Goal: Task Accomplishment & Management: Contribute content

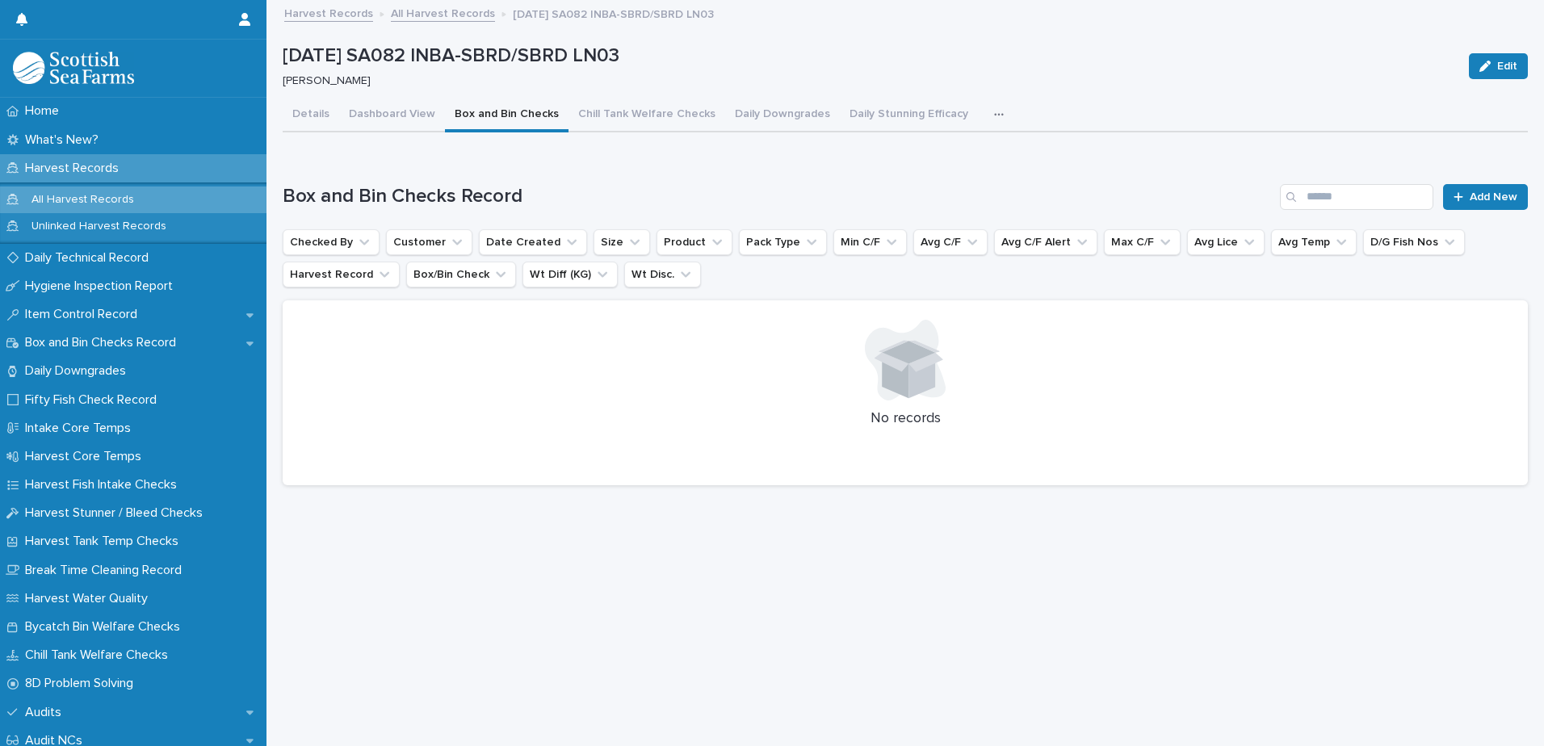
drag, startPoint x: 0, startPoint y: 0, endPoint x: 452, endPoint y: 13, distance: 452.4
click at [452, 13] on link "All Harvest Records" at bounding box center [443, 12] width 104 height 19
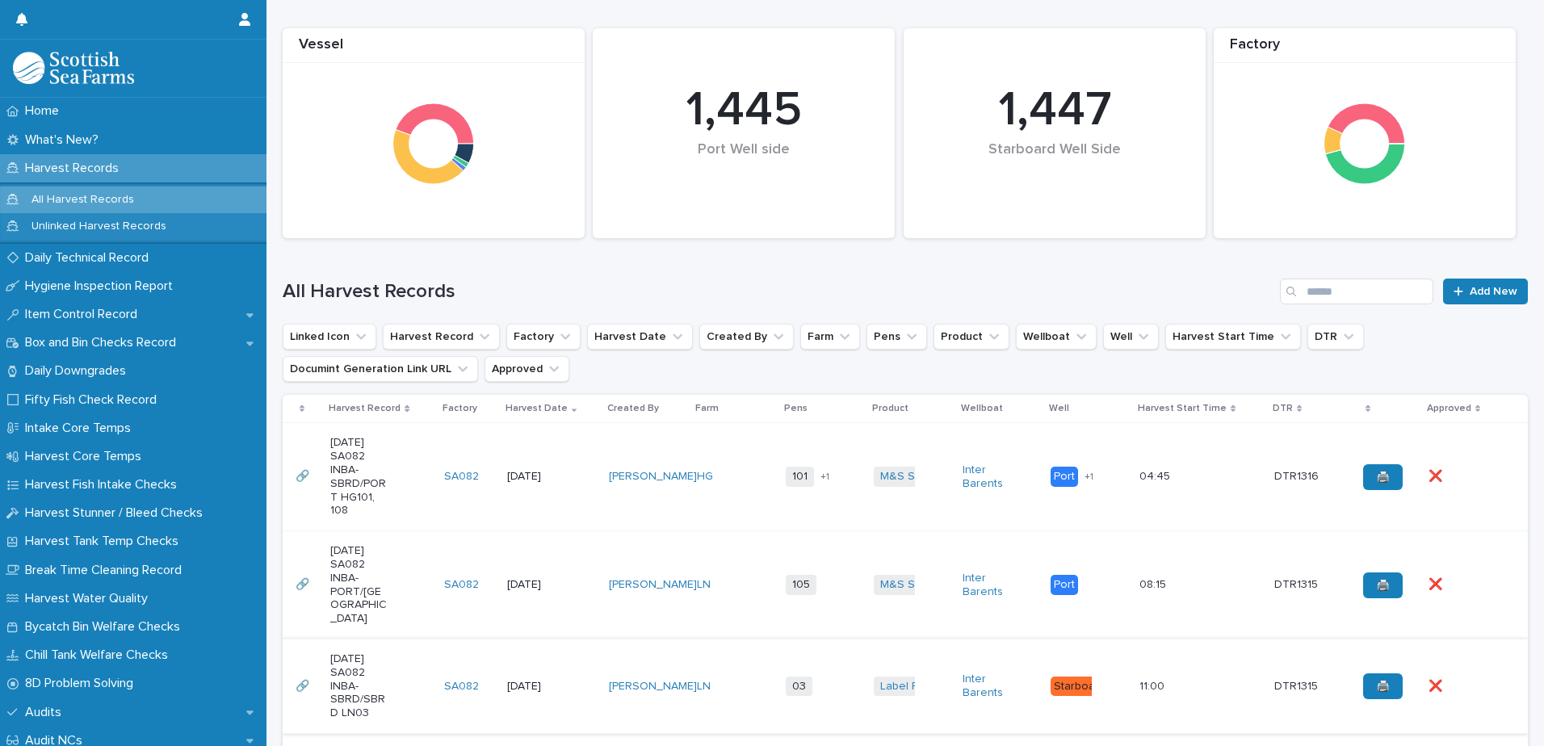
scroll to position [323, 0]
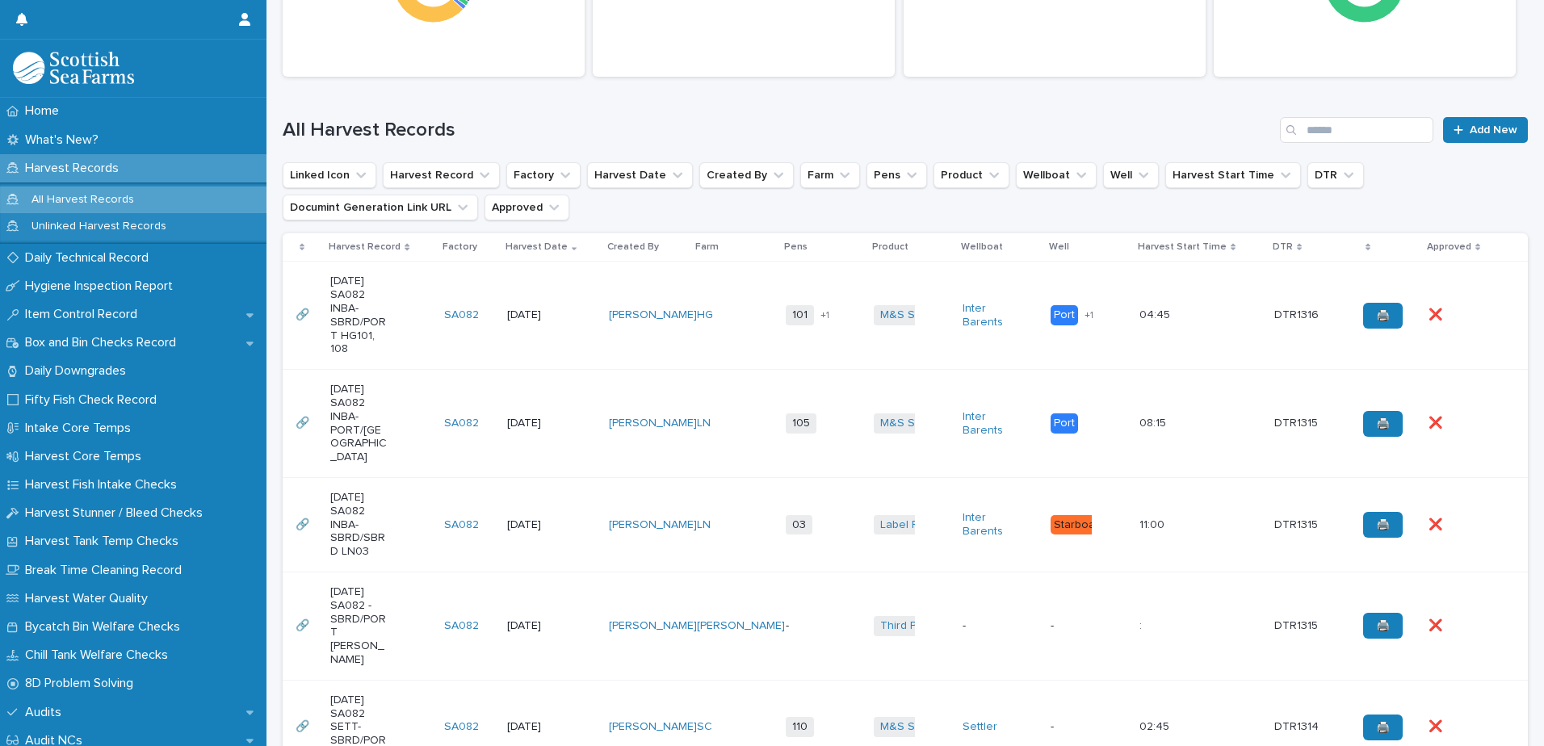
click at [400, 618] on div "[DATE] SA082 -SBRD/PORT [PERSON_NAME]" at bounding box center [380, 626] width 101 height 94
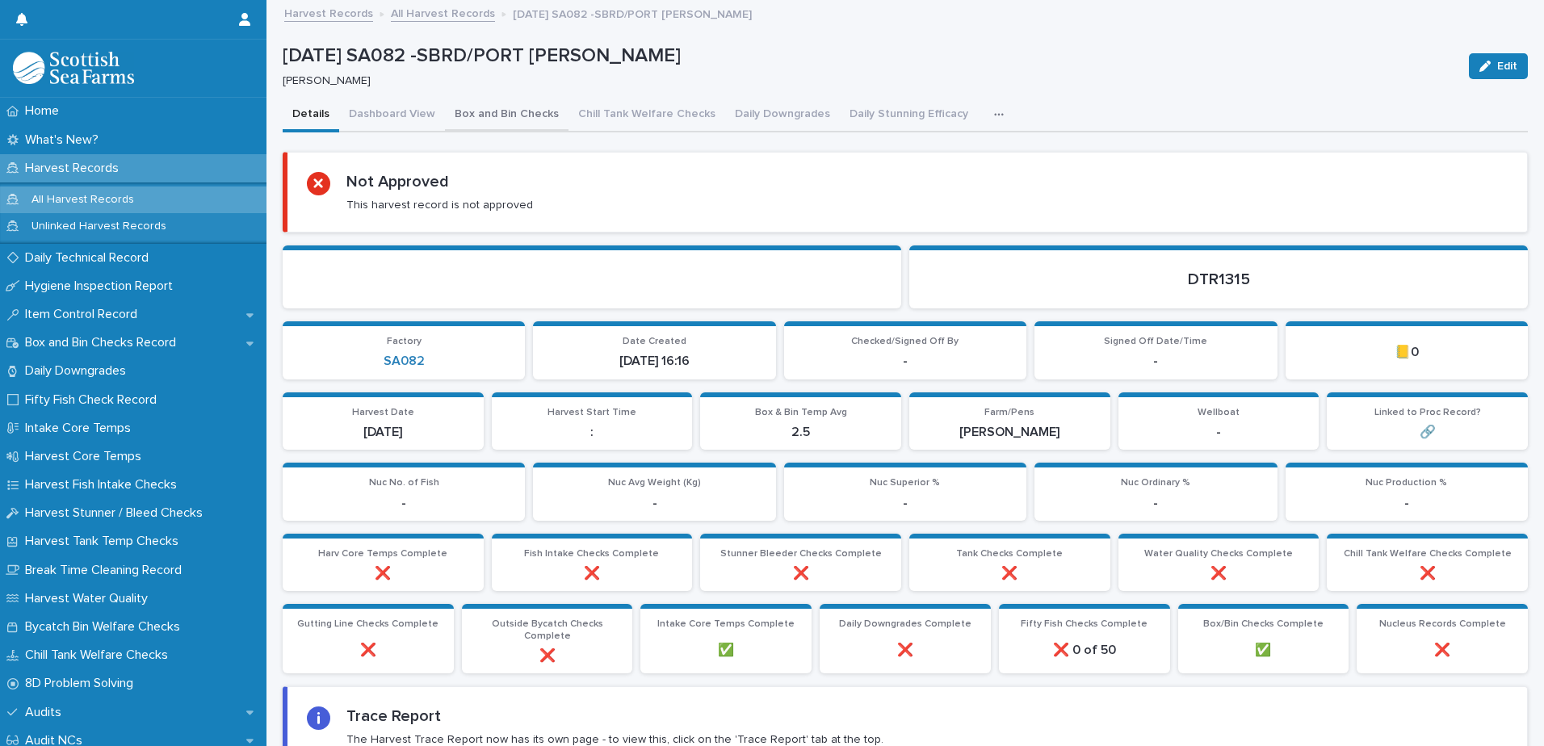
click at [482, 111] on button "Box and Bin Checks" at bounding box center [507, 116] width 124 height 34
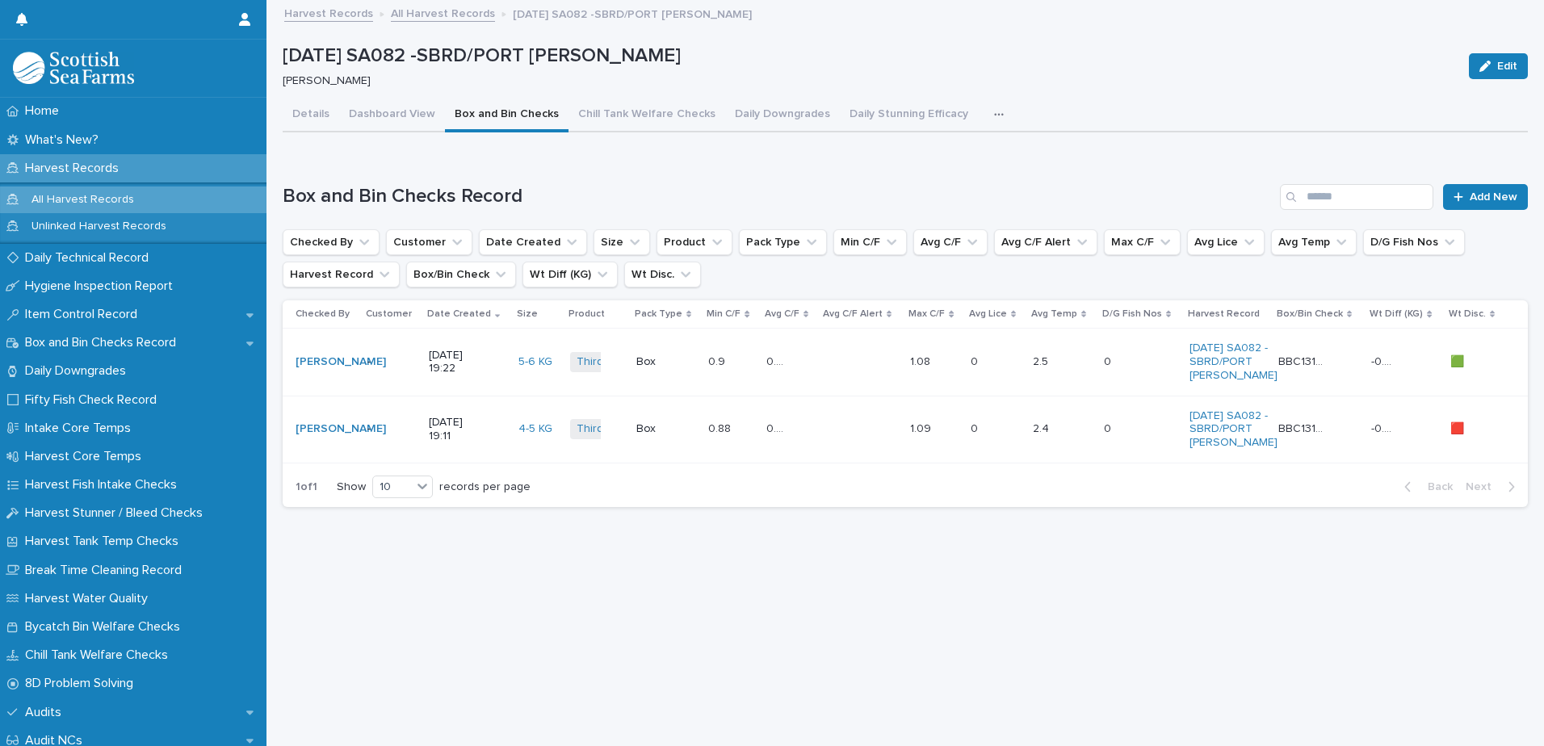
click at [861, 436] on p at bounding box center [848, 429] width 48 height 14
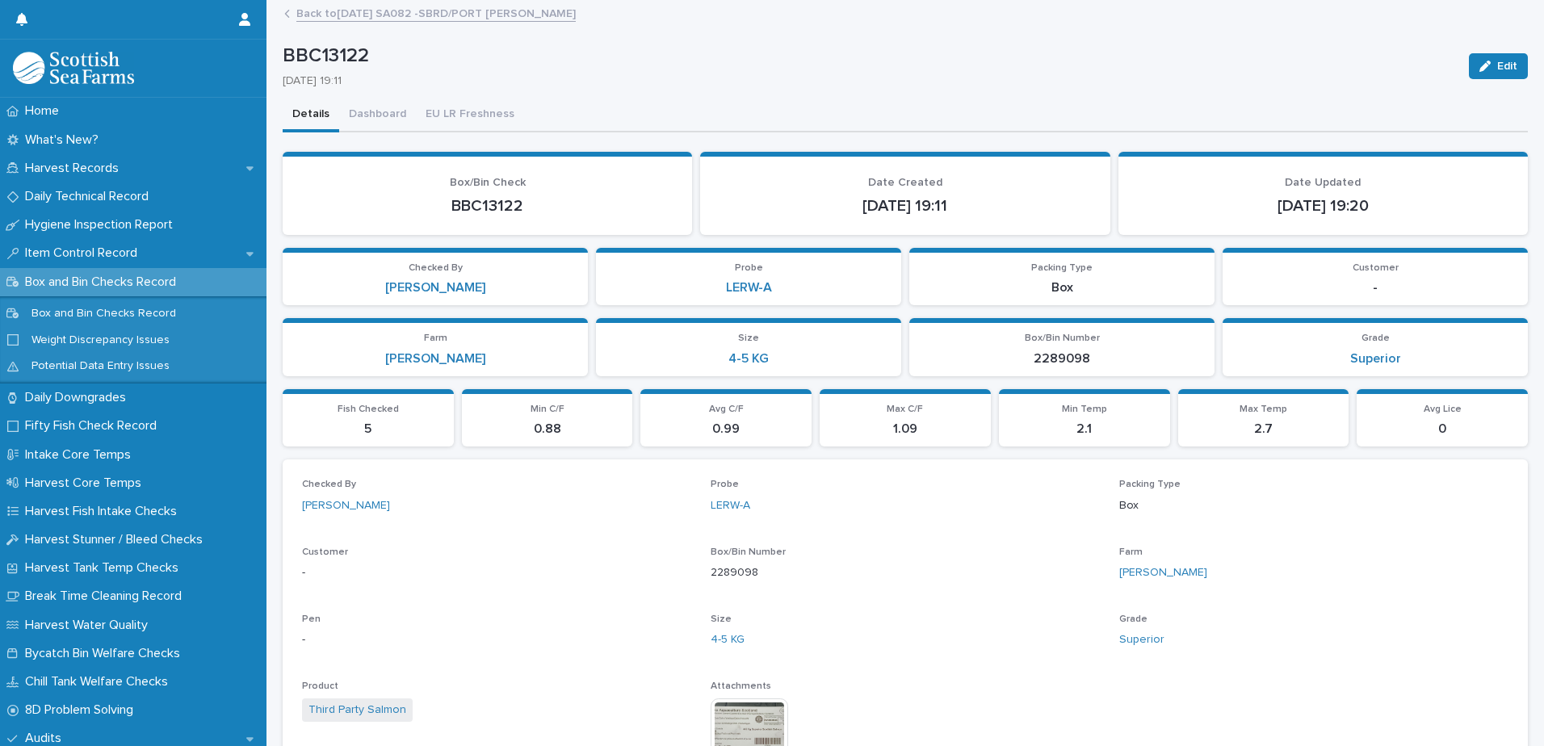
click at [380, 15] on link "Back to [DATE] SA082 -SBRD/PORT [PERSON_NAME]" at bounding box center [435, 12] width 279 height 19
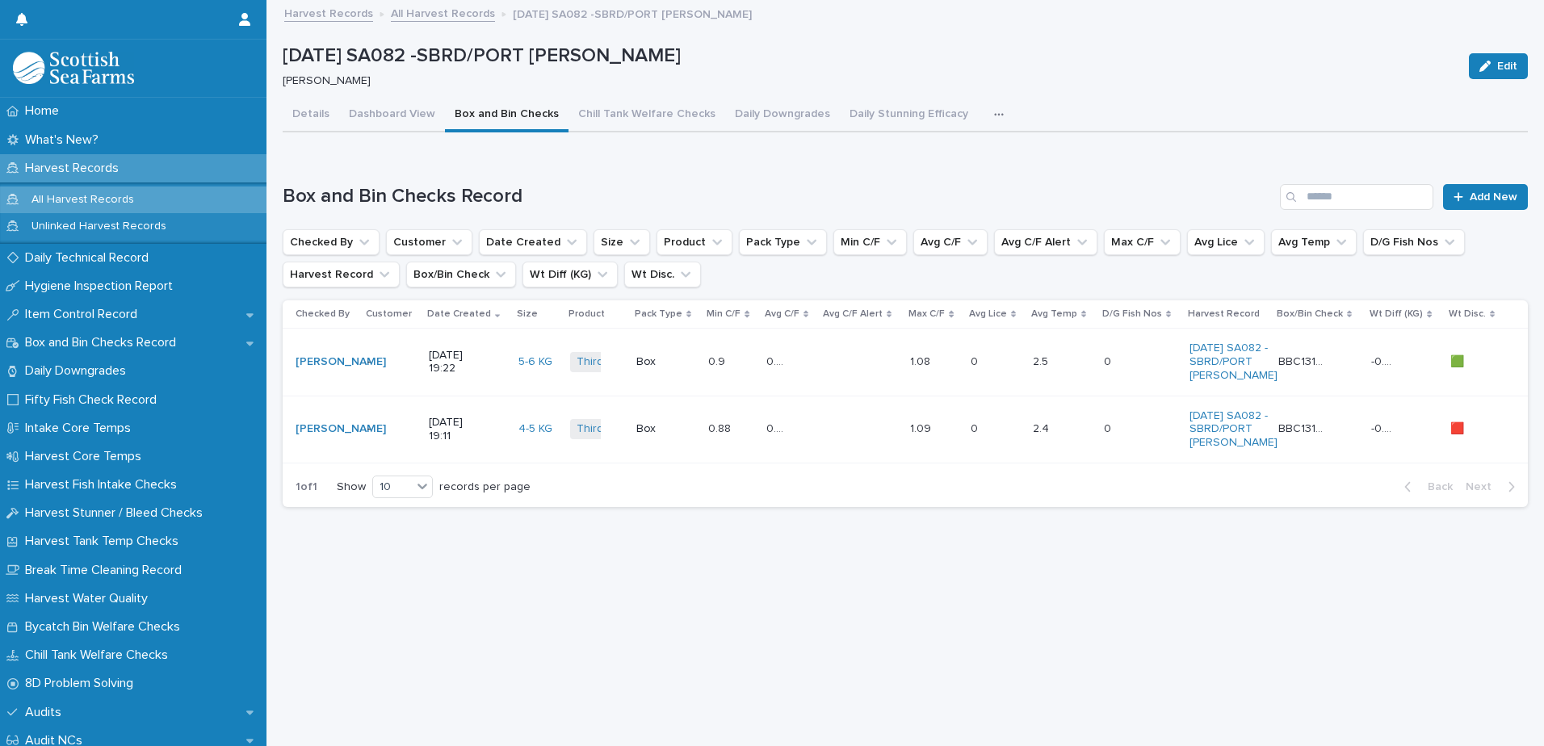
click at [984, 120] on button "button" at bounding box center [1002, 115] width 36 height 32
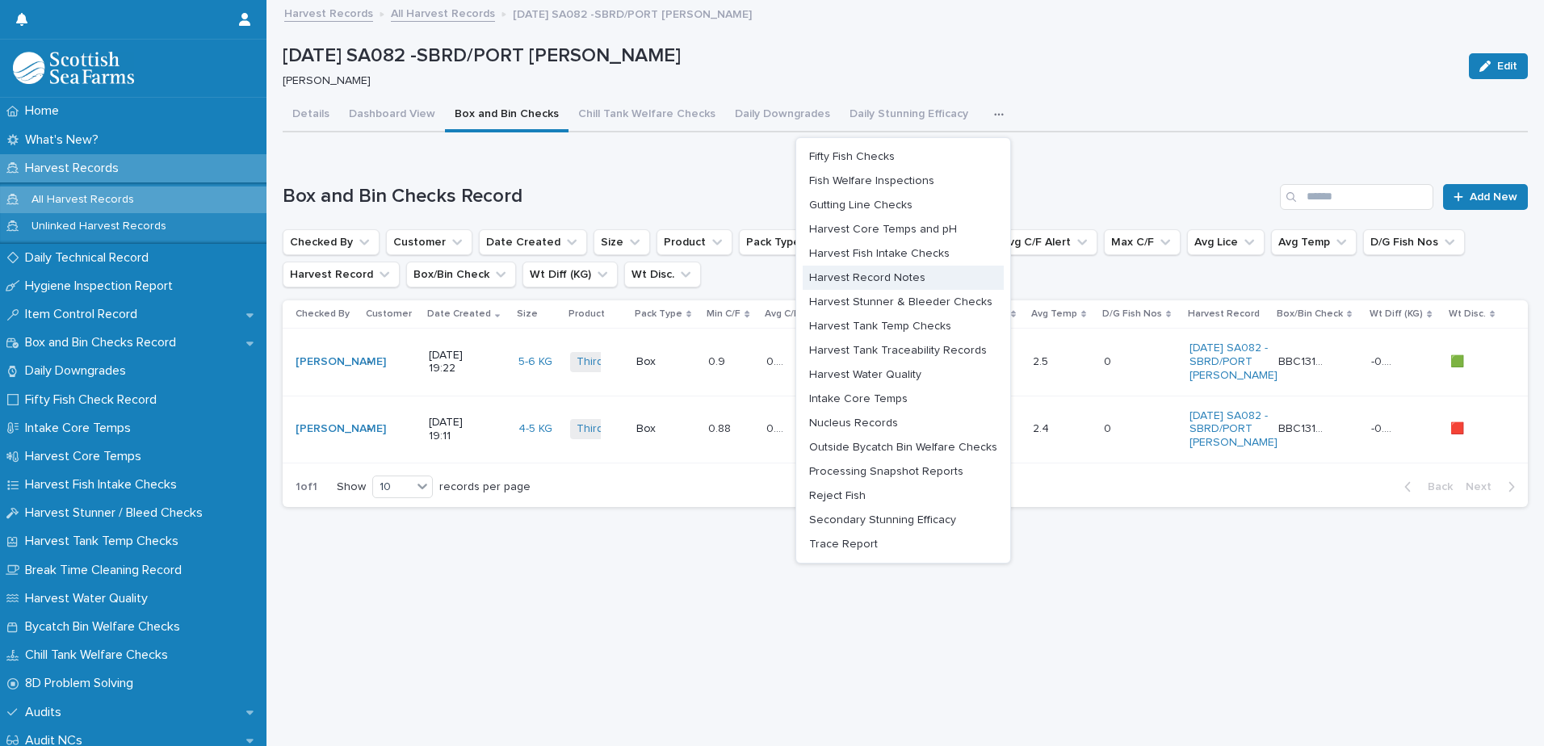
click at [883, 273] on span "Harvest Record Notes" at bounding box center [867, 277] width 116 height 11
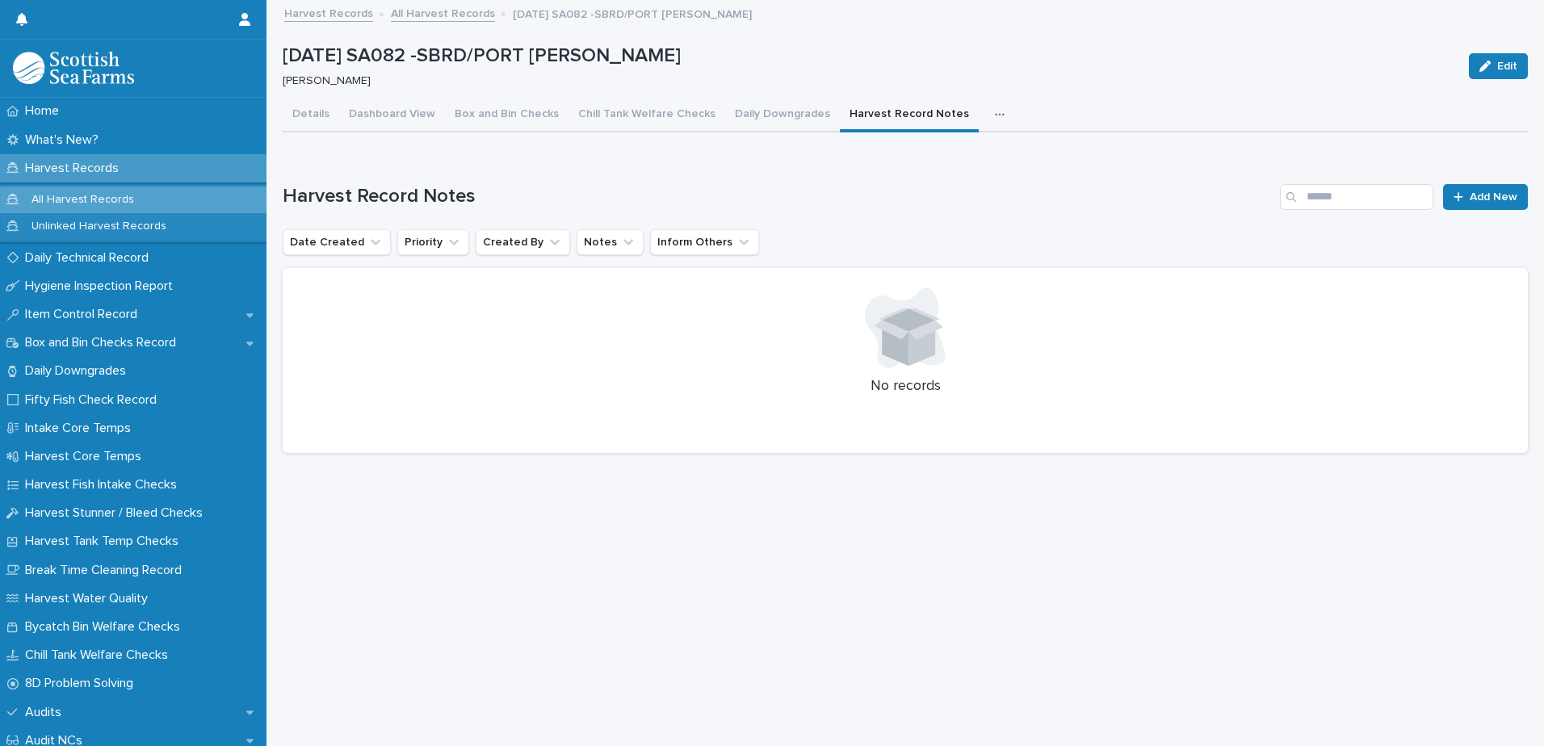
click at [1476, 211] on div "Harvest Record Notes Add New Date Created Priority Created By Notes Inform Othe…" at bounding box center [905, 319] width 1245 height 270
click at [1473, 194] on span "Add New" at bounding box center [1494, 196] width 48 height 11
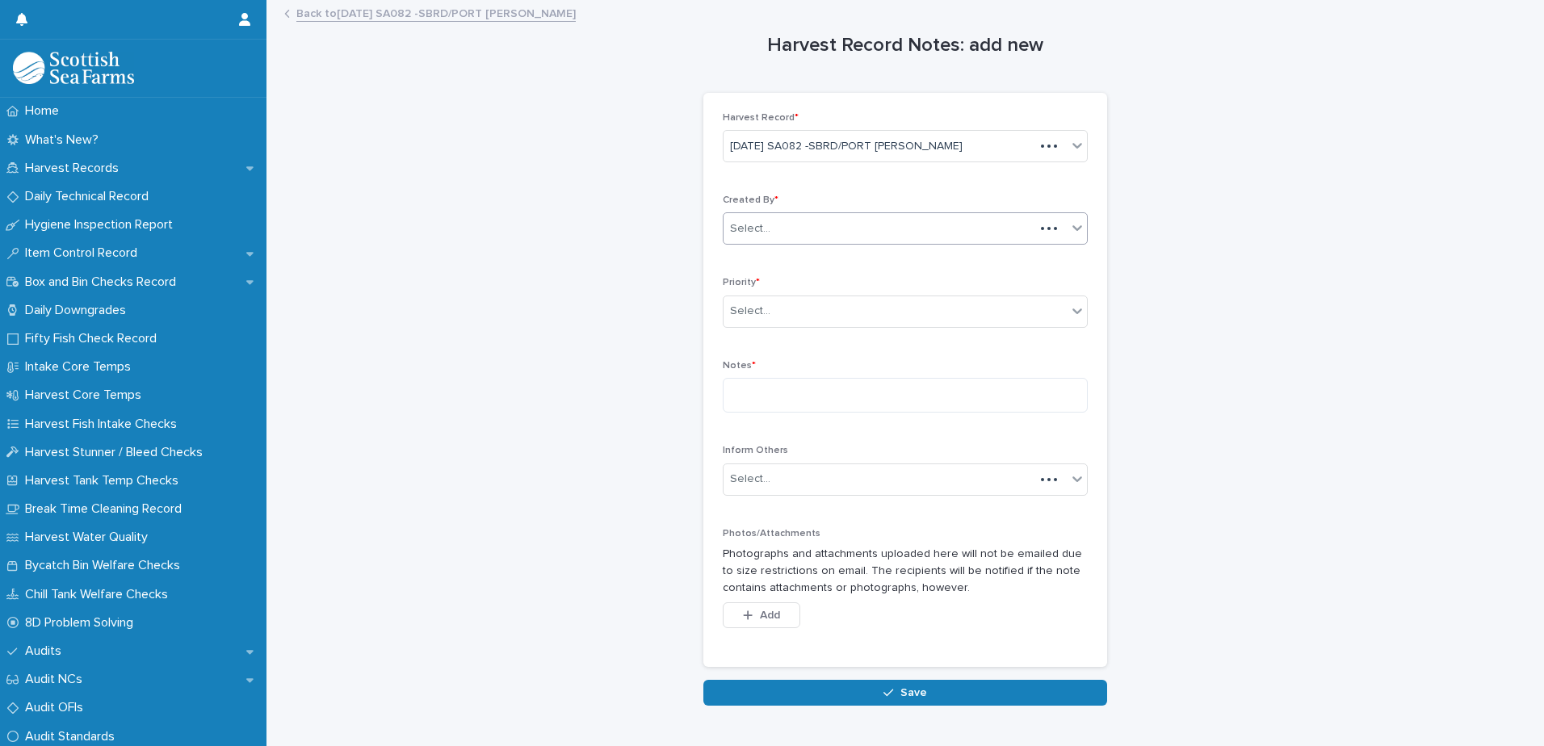
click at [773, 217] on div "Select..." at bounding box center [879, 229] width 311 height 27
type input "*****"
click at [765, 258] on div "[PERSON_NAME]" at bounding box center [899, 259] width 363 height 28
click at [761, 313] on div "Select..." at bounding box center [750, 311] width 40 height 17
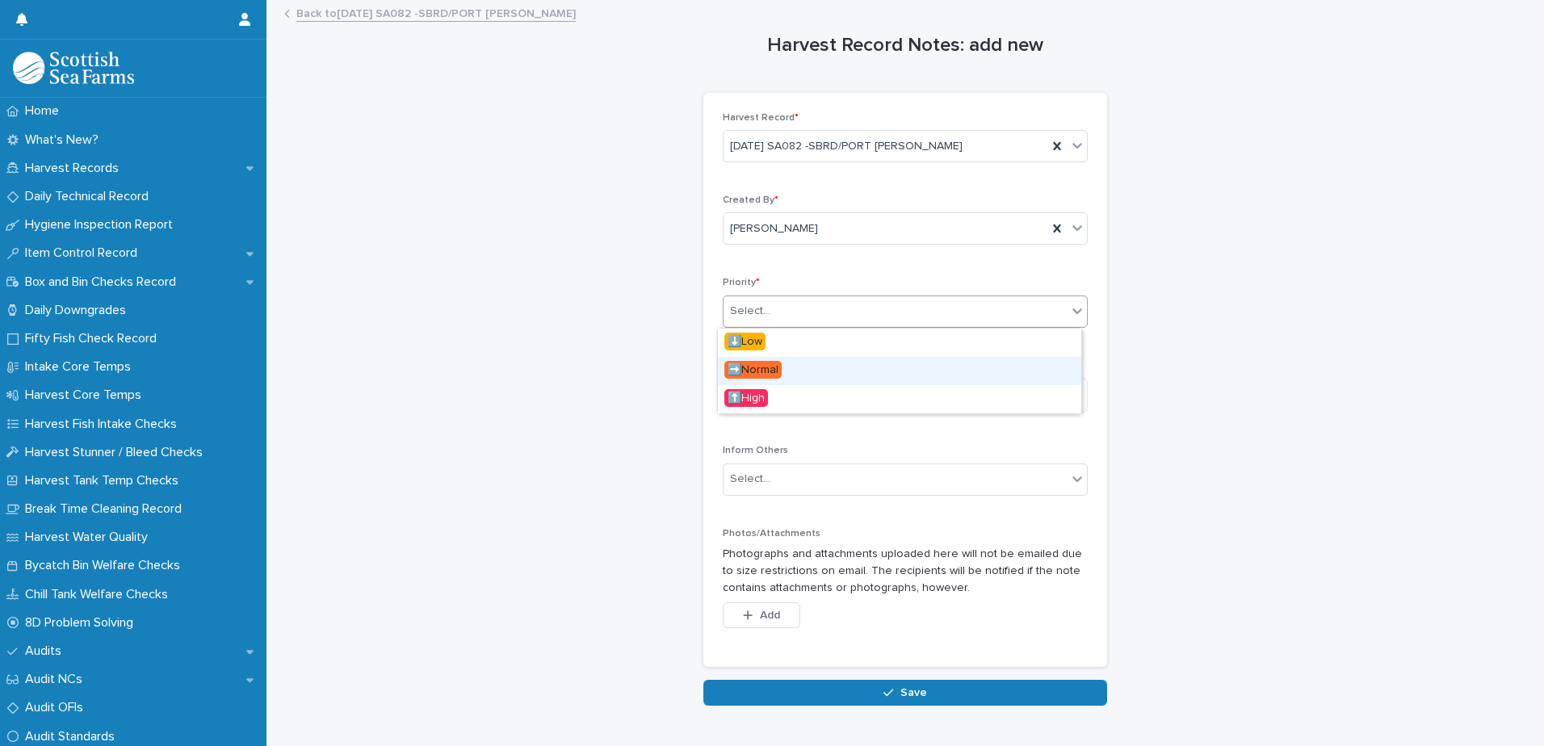
click at [762, 369] on span "➡️Normal" at bounding box center [752, 370] width 57 height 18
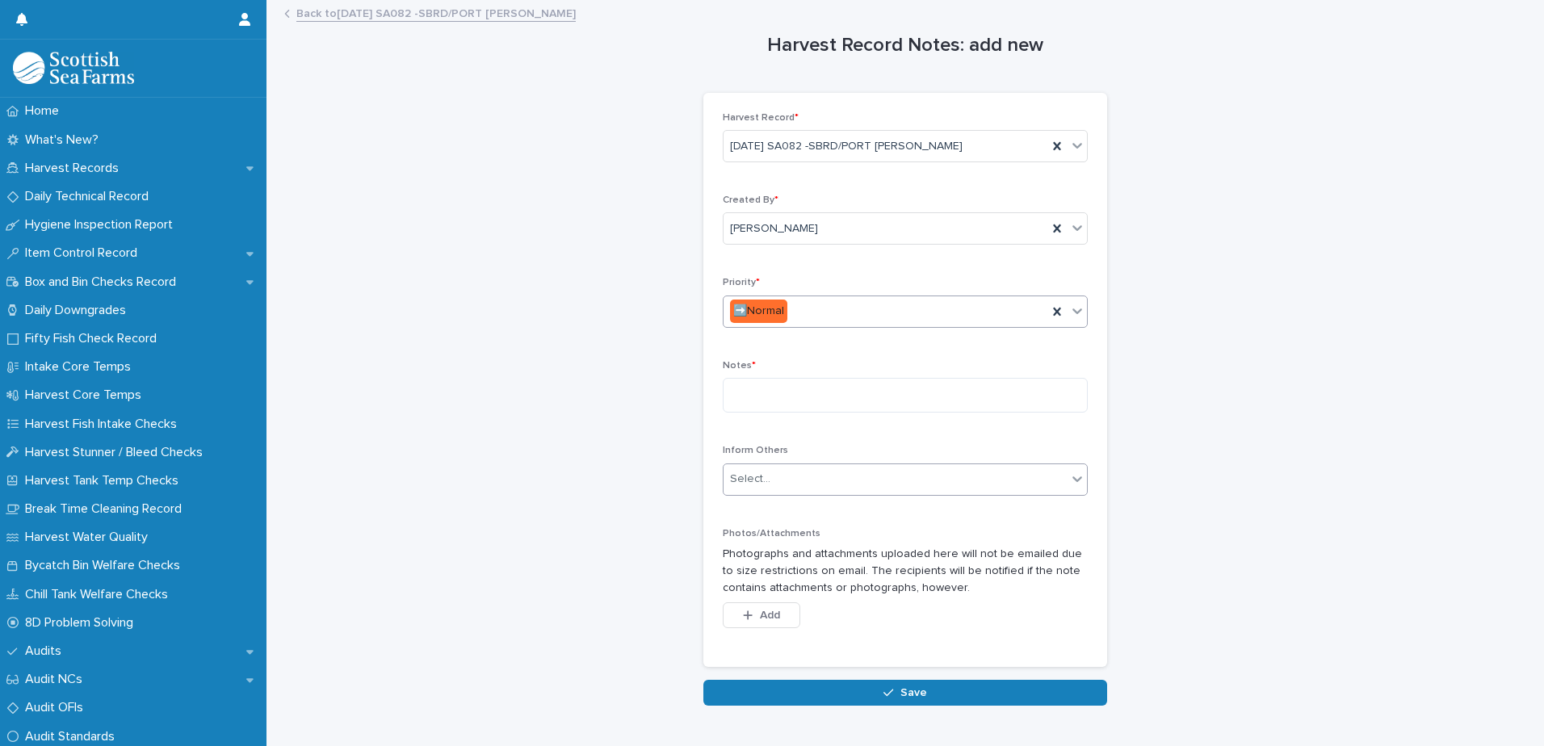
click at [762, 474] on div "Select..." at bounding box center [750, 479] width 40 height 17
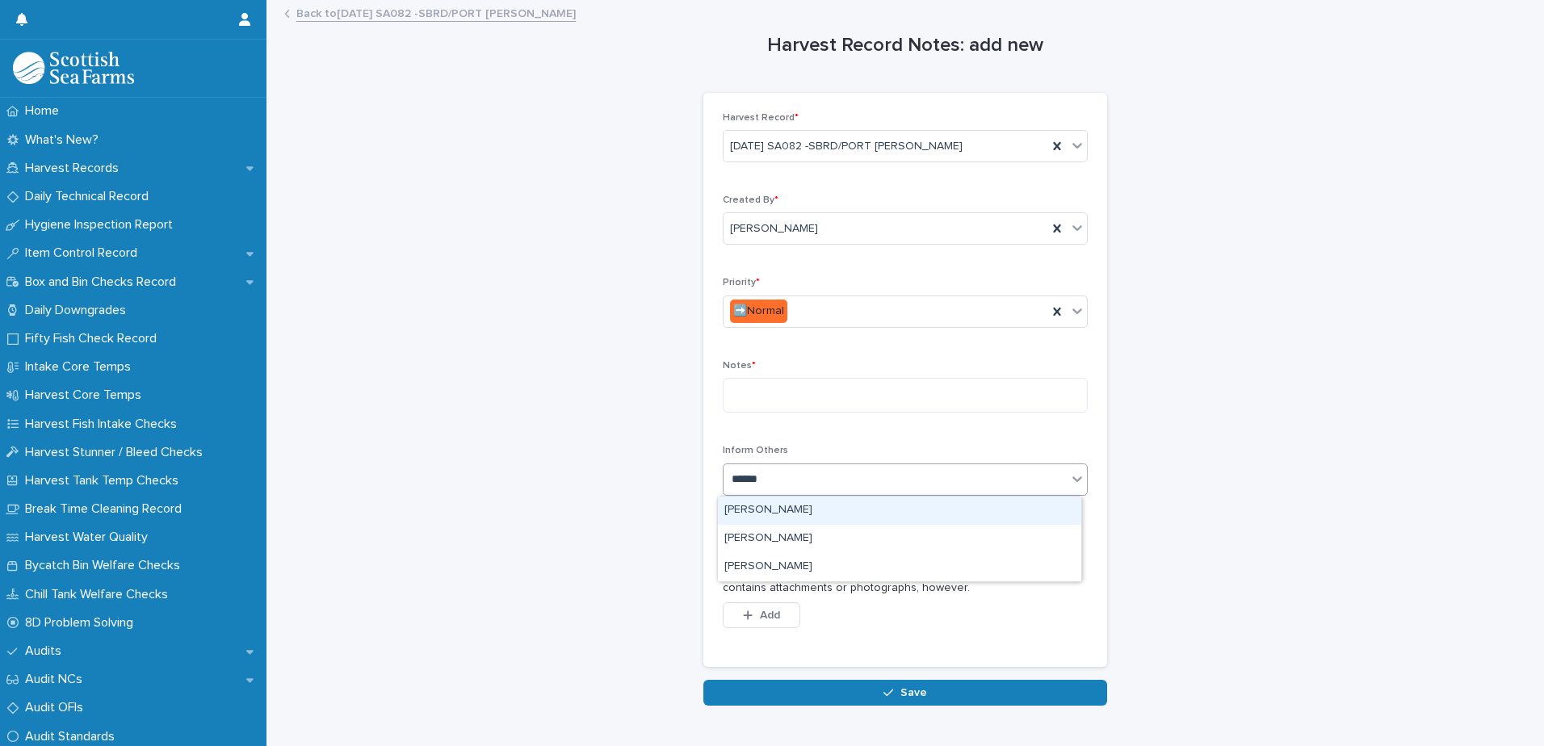
type input "*******"
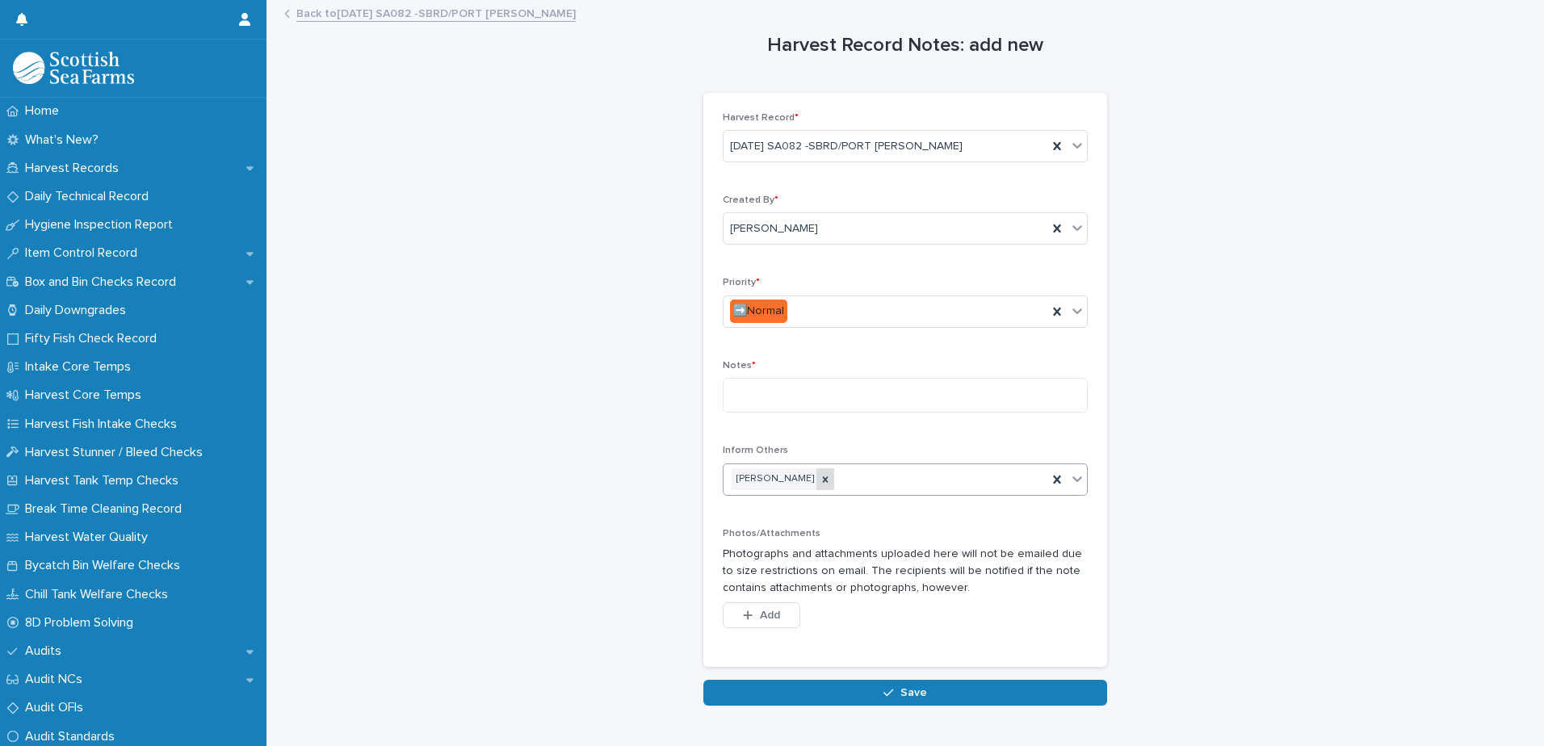
click at [823, 480] on icon at bounding box center [826, 479] width 6 height 6
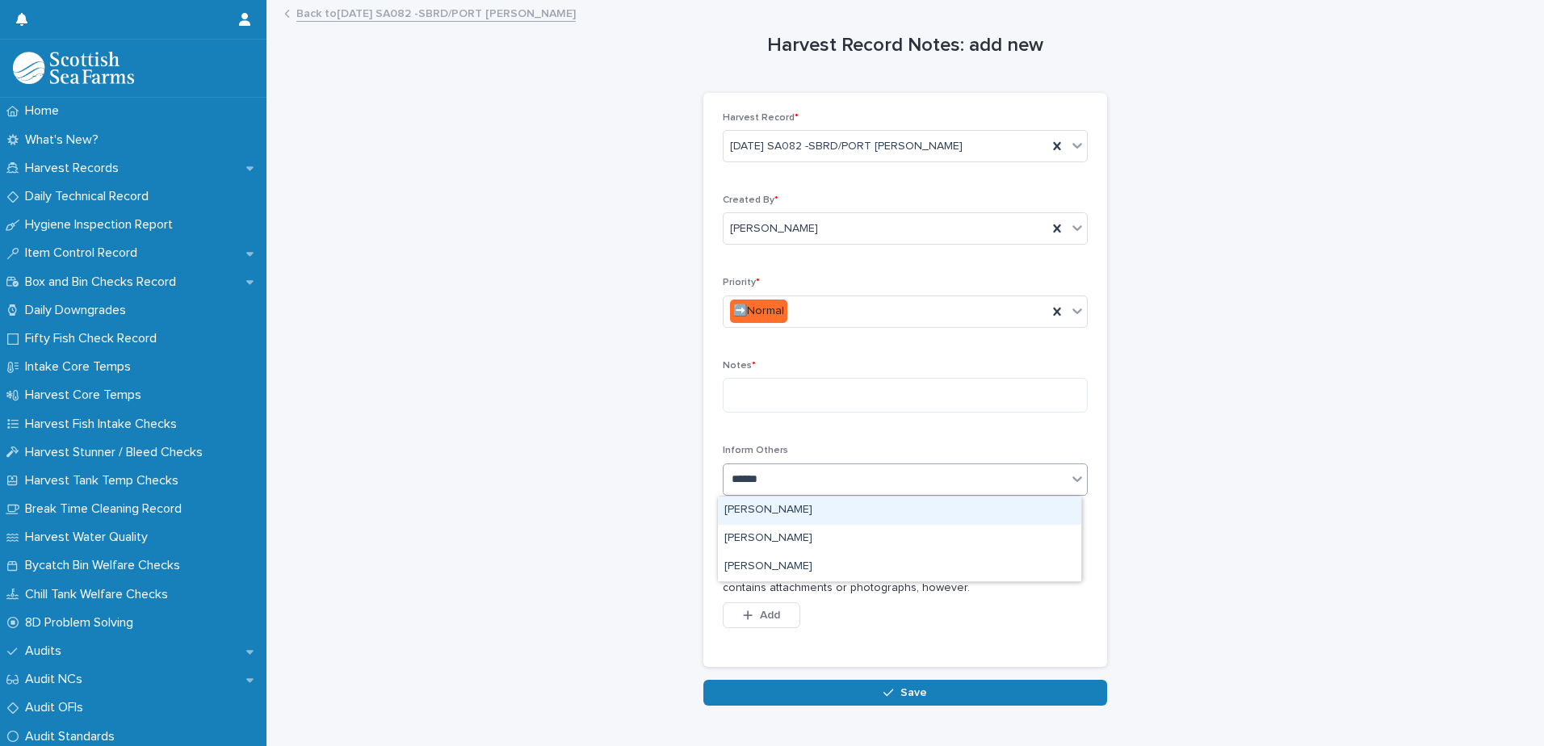
type input "*******"
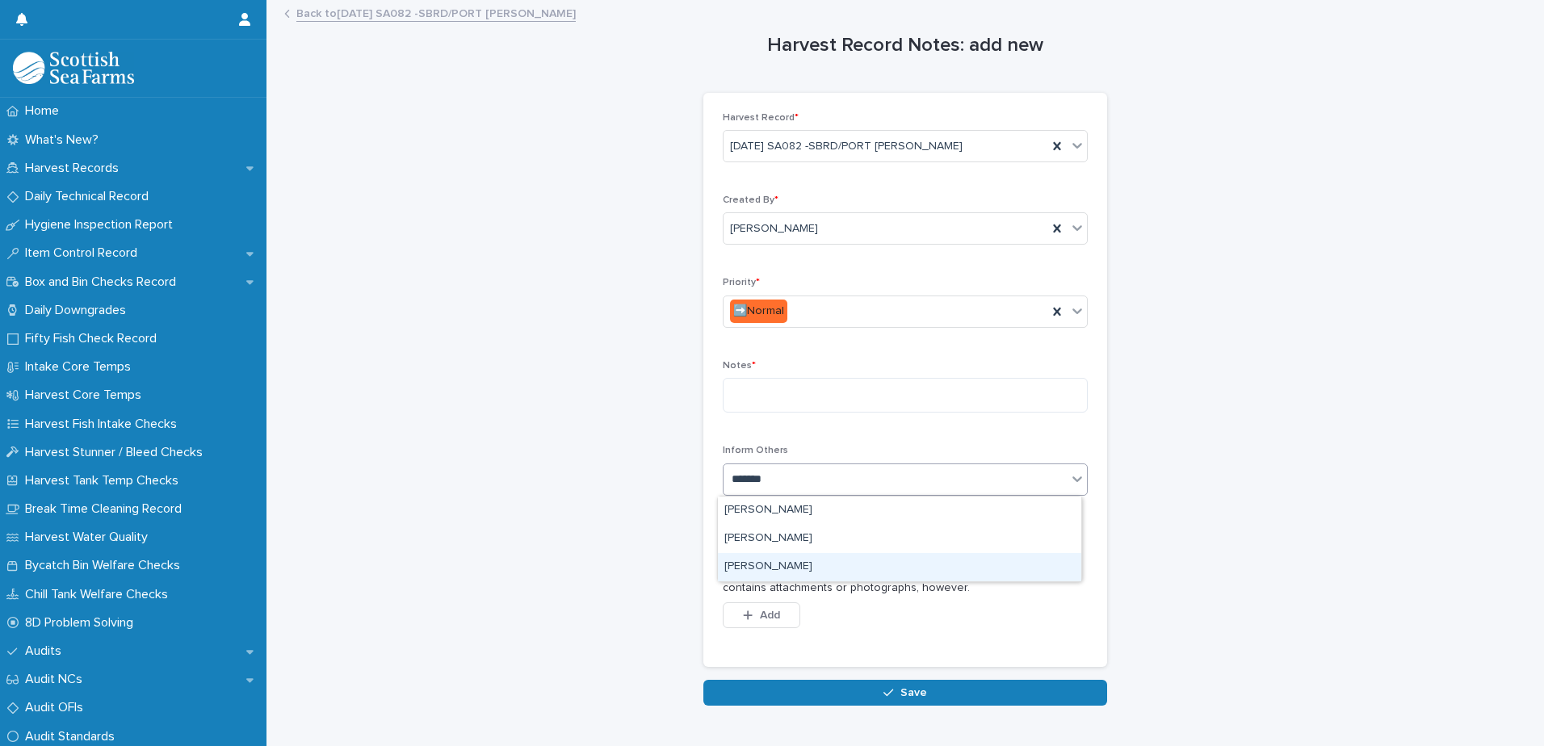
click at [758, 574] on div "[PERSON_NAME]" at bounding box center [899, 567] width 363 height 28
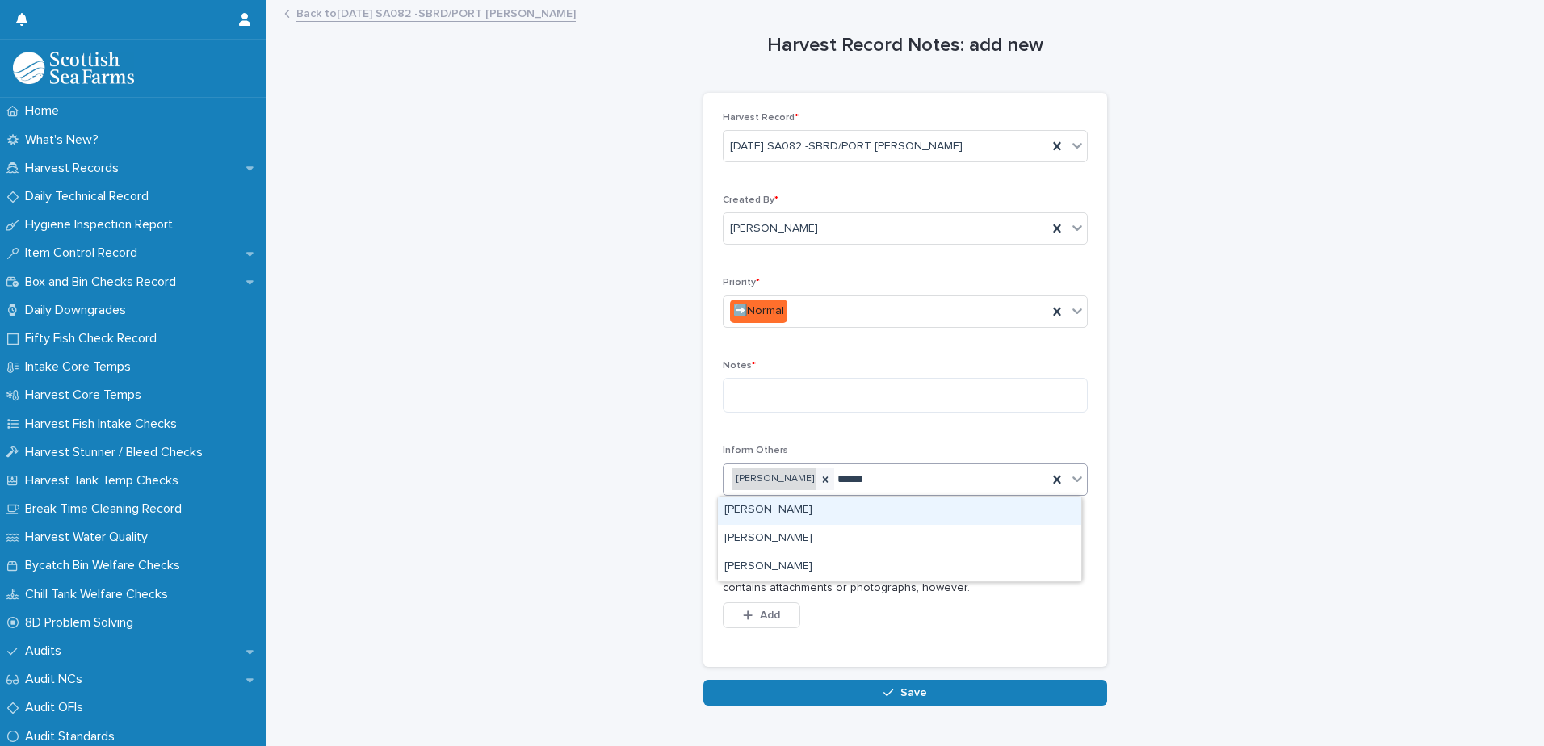
type input "*******"
click at [789, 516] on div "[PERSON_NAME]" at bounding box center [899, 511] width 363 height 28
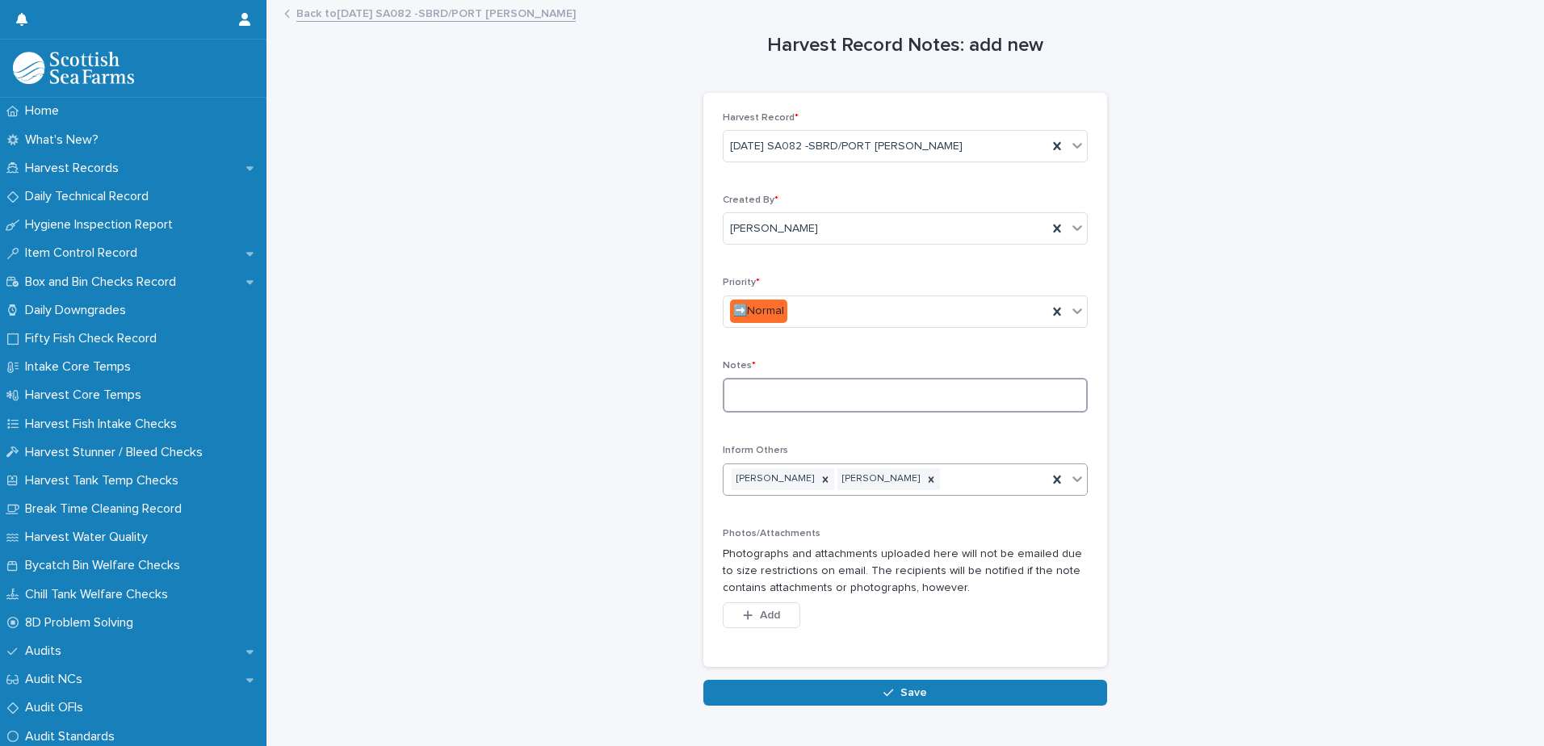
click at [761, 396] on textarea at bounding box center [905, 395] width 365 height 35
paste textarea "**********"
type textarea "**********"
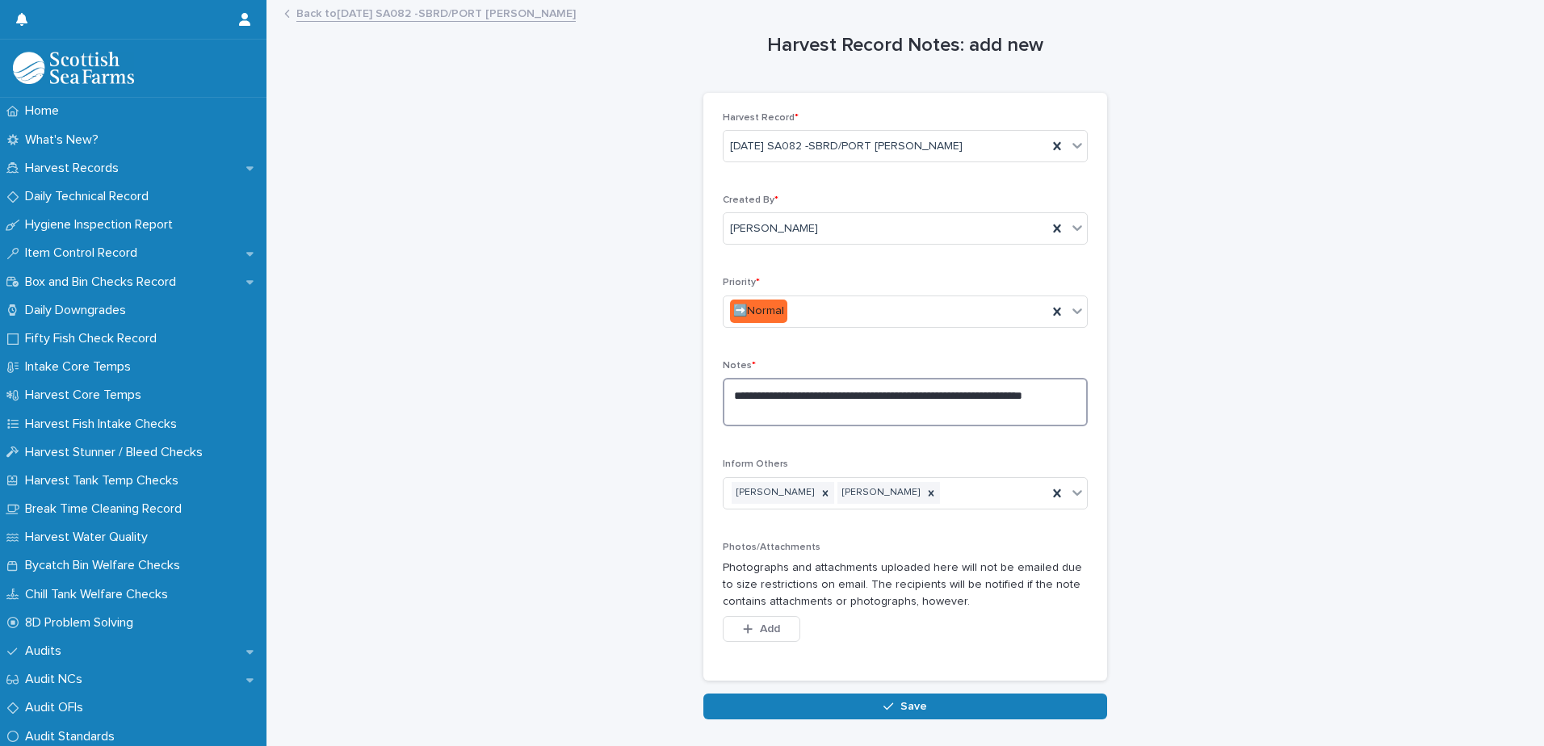
drag, startPoint x: 915, startPoint y: 409, endPoint x: 699, endPoint y: 382, distance: 218.1
click at [703, 385] on div "**********" at bounding box center [905, 387] width 404 height 589
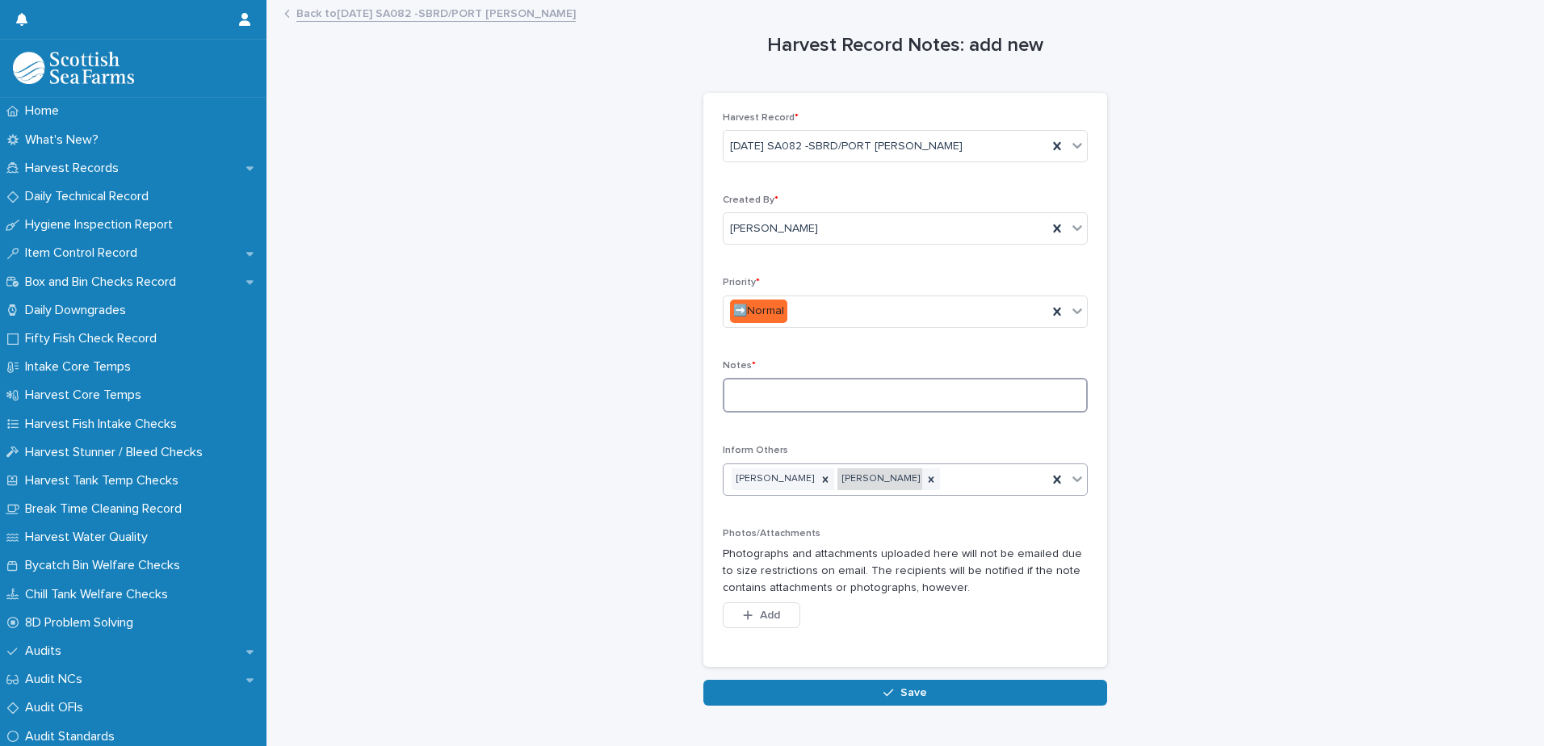
paste textarea "**********"
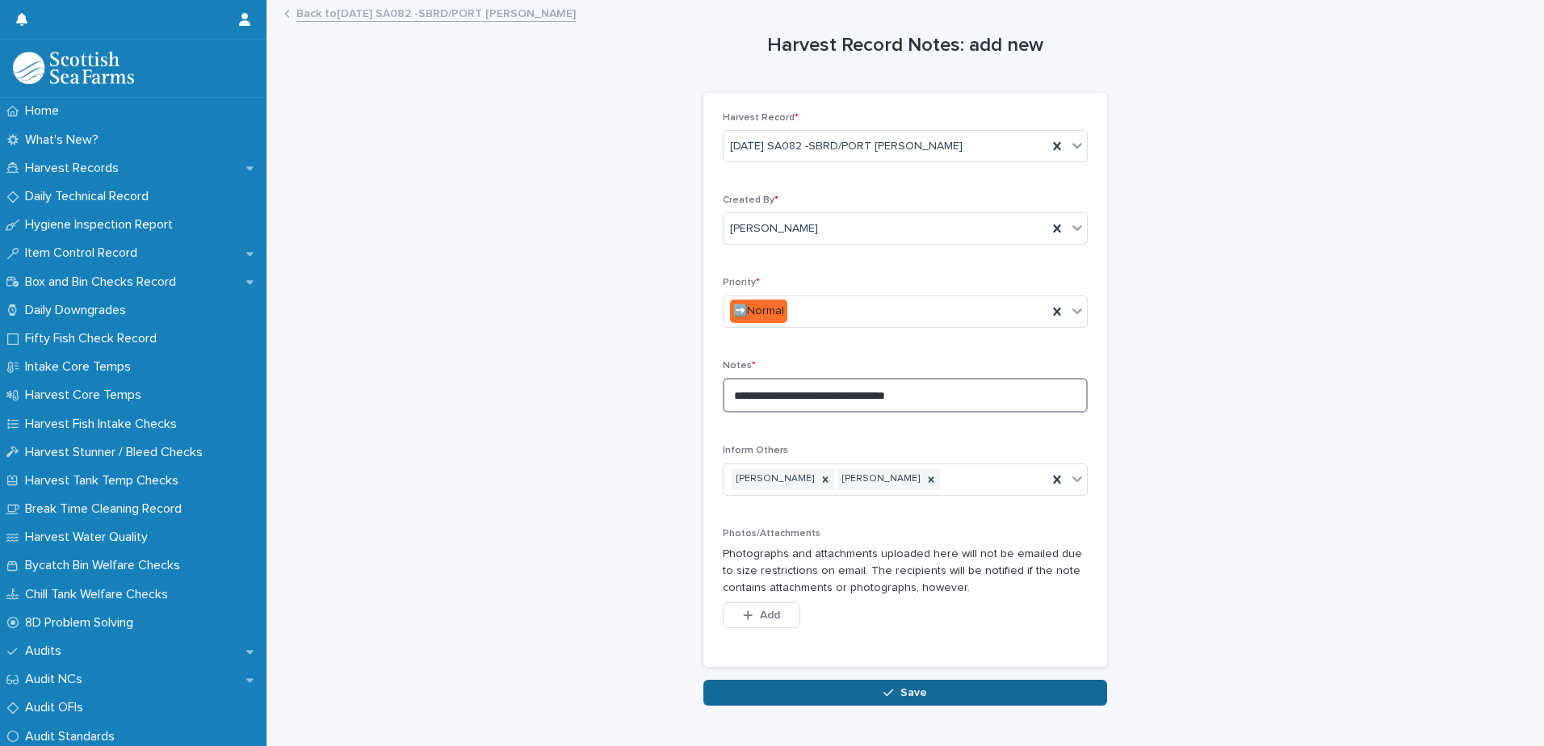
type textarea "**********"
click at [873, 687] on button "Save" at bounding box center [905, 693] width 404 height 26
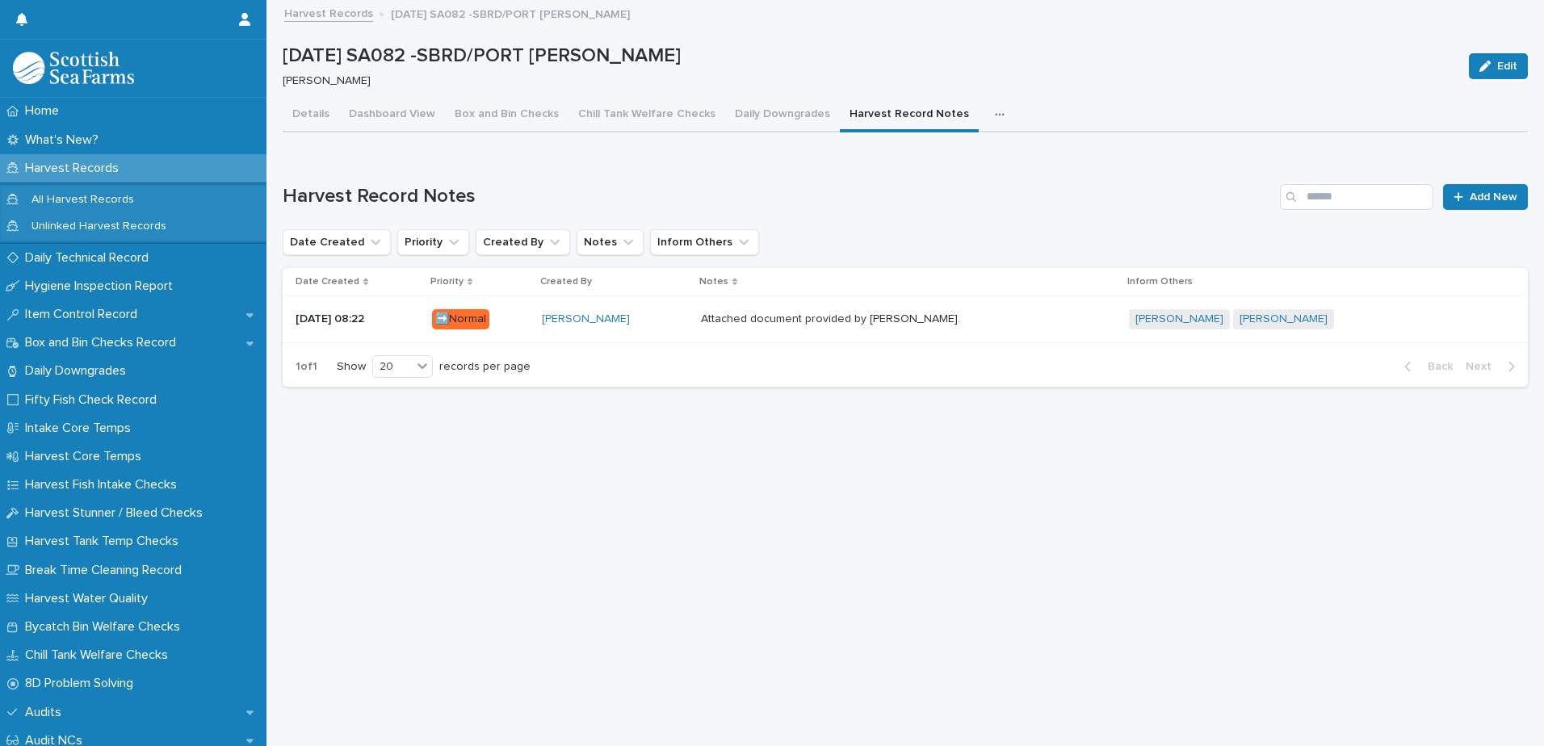
click at [1038, 327] on div "Attached document provided by [PERSON_NAME]. Attached document provided by [PER…" at bounding box center [908, 319] width 415 height 27
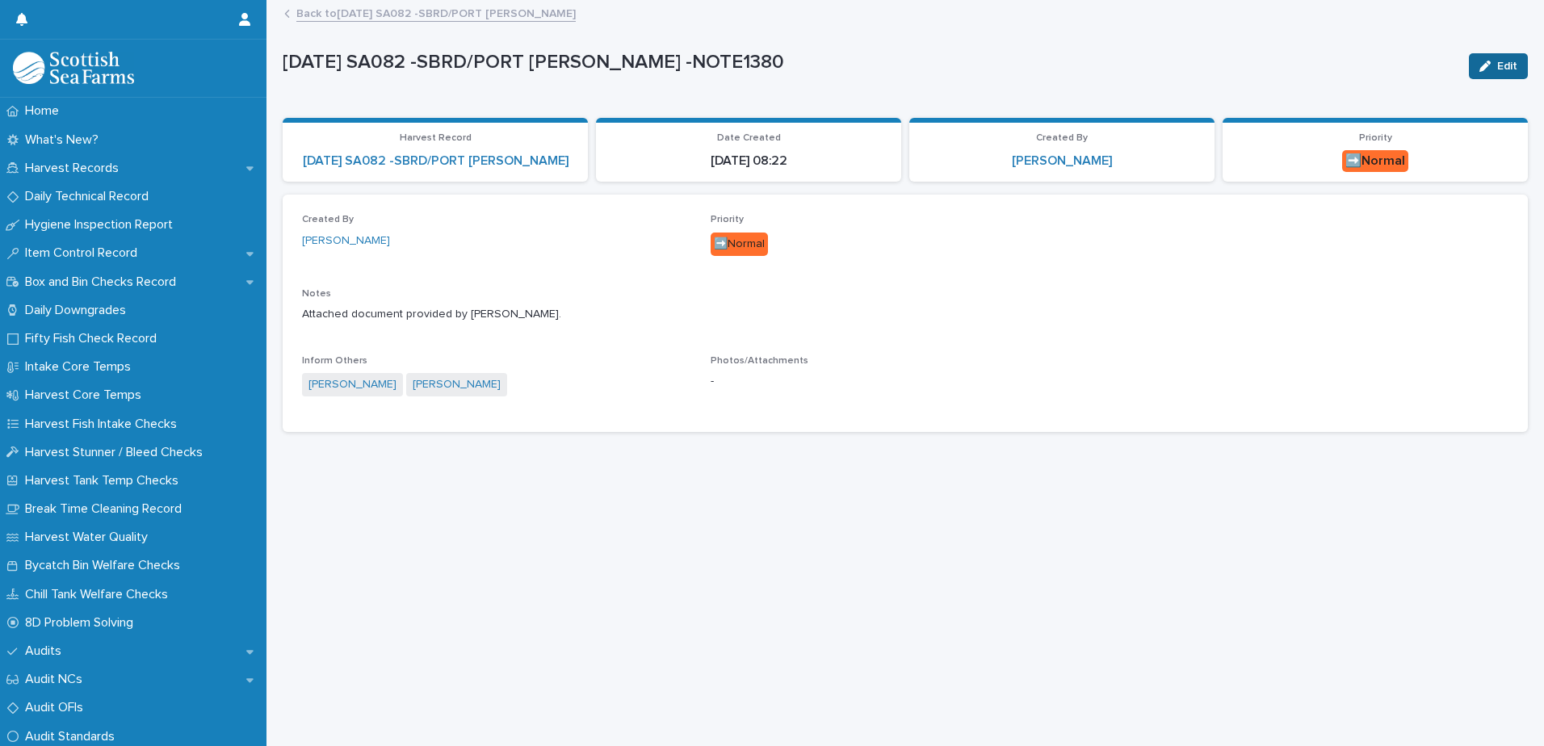
click at [1480, 67] on div "button" at bounding box center [1488, 66] width 18 height 11
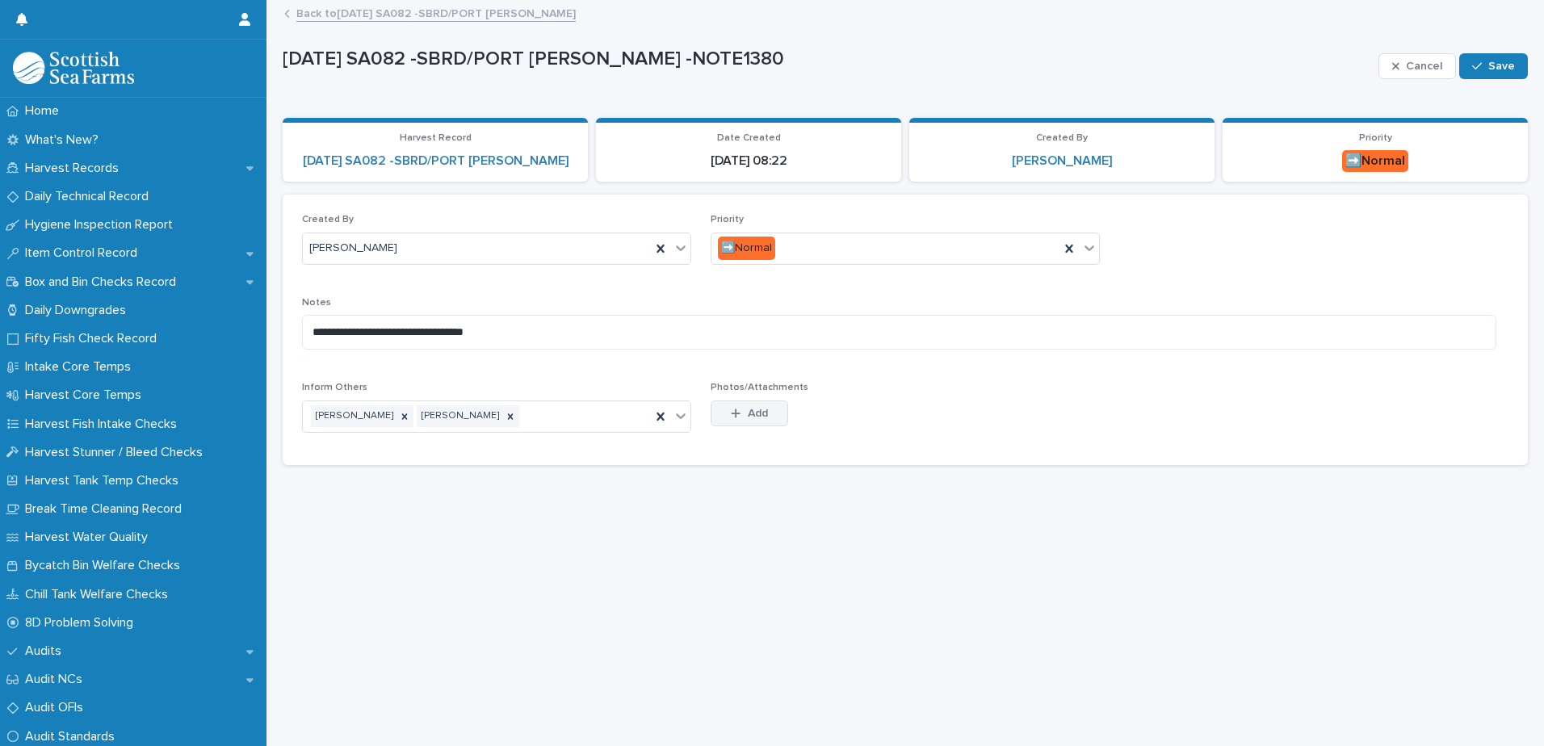
click at [748, 413] on span "Add" at bounding box center [758, 413] width 20 height 11
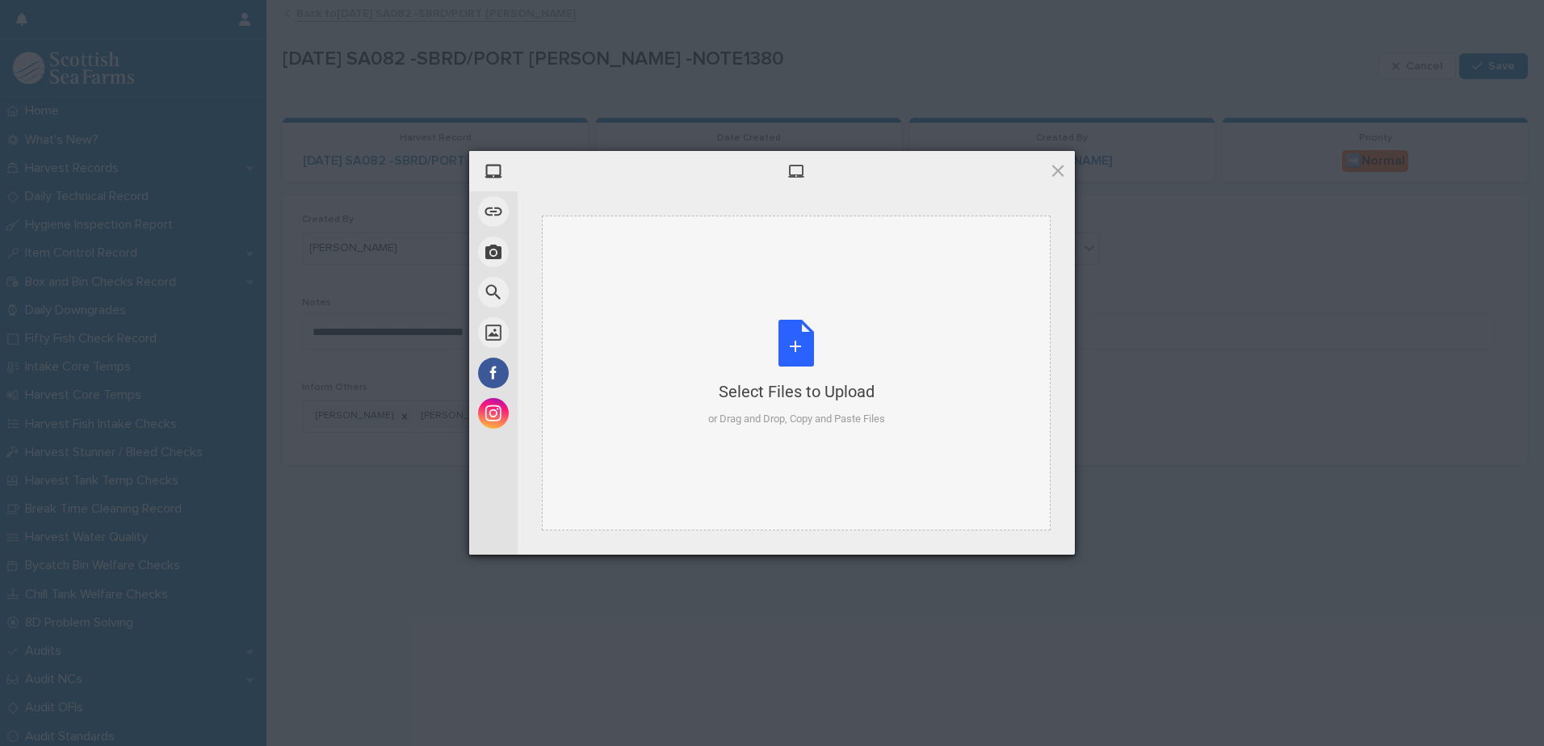
drag, startPoint x: 774, startPoint y: 423, endPoint x: 772, endPoint y: 437, distance: 13.9
click at [772, 437] on div "Select Files to Upload or Drag and Drop, Copy and Paste Files" at bounding box center [796, 373] width 509 height 315
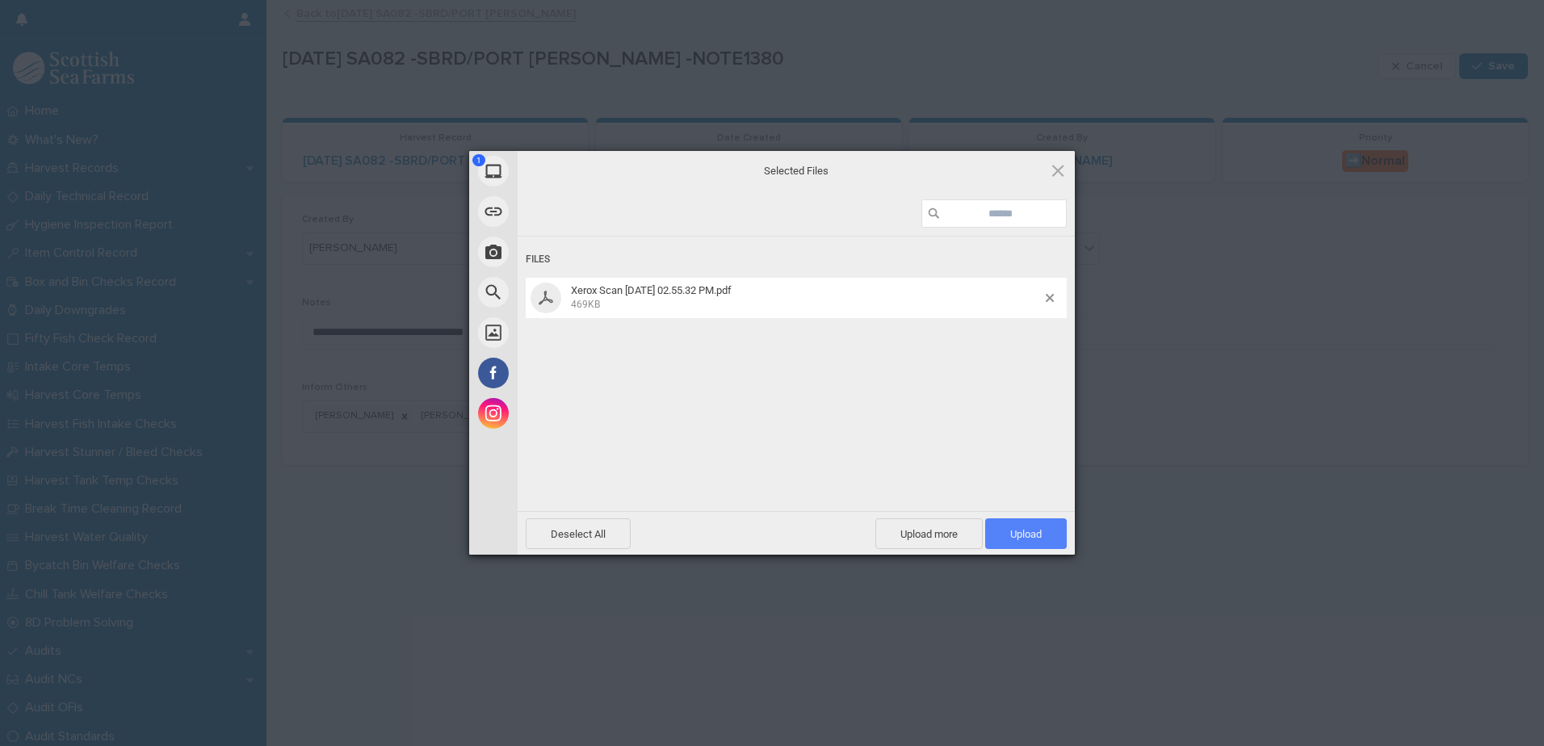
click at [1024, 536] on span "Upload 1" at bounding box center [1025, 534] width 31 height 12
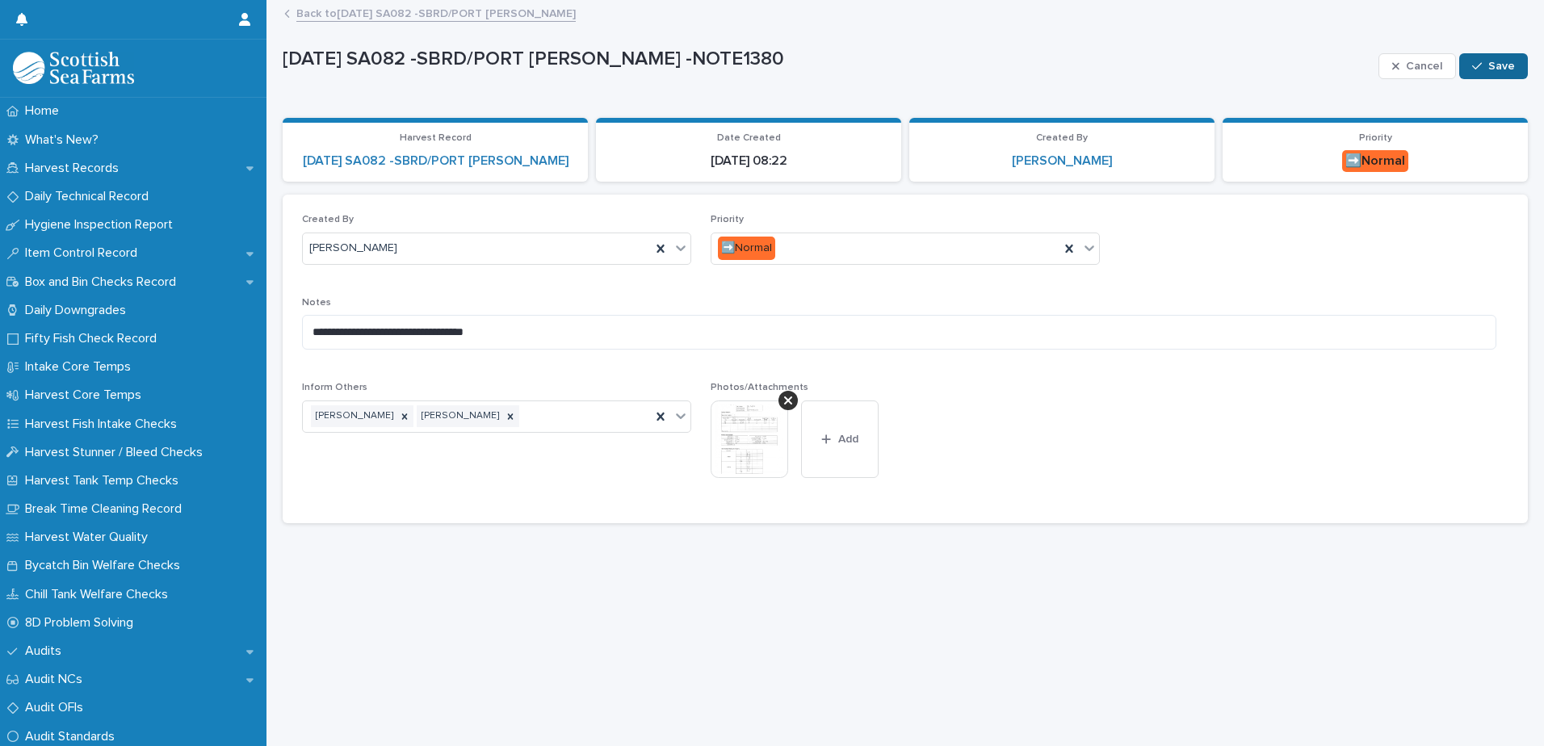
click at [1488, 63] on span "Save" at bounding box center [1501, 66] width 27 height 11
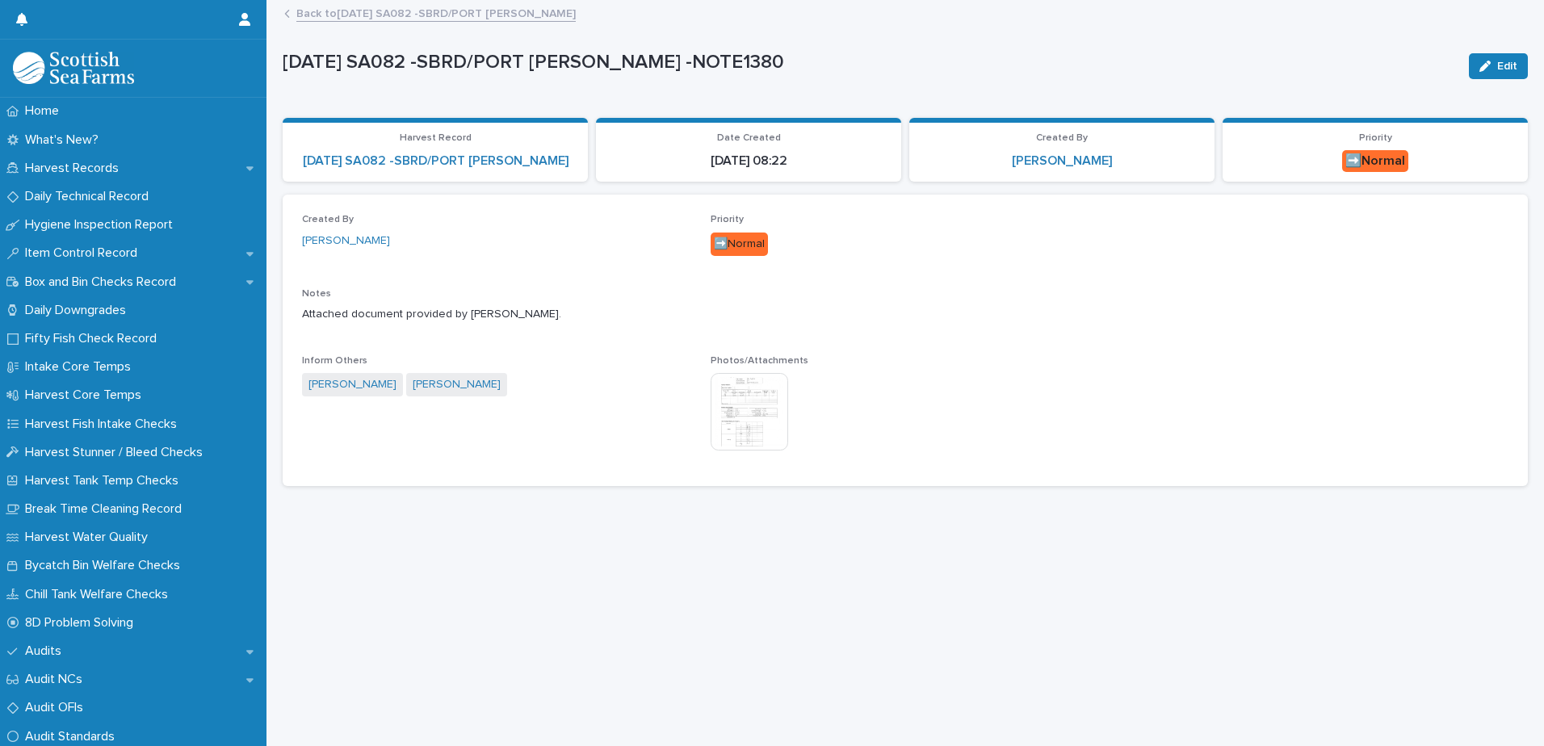
click at [497, 12] on link "Back to [DATE] SA082 -SBRD/PORT [PERSON_NAME]" at bounding box center [435, 12] width 279 height 19
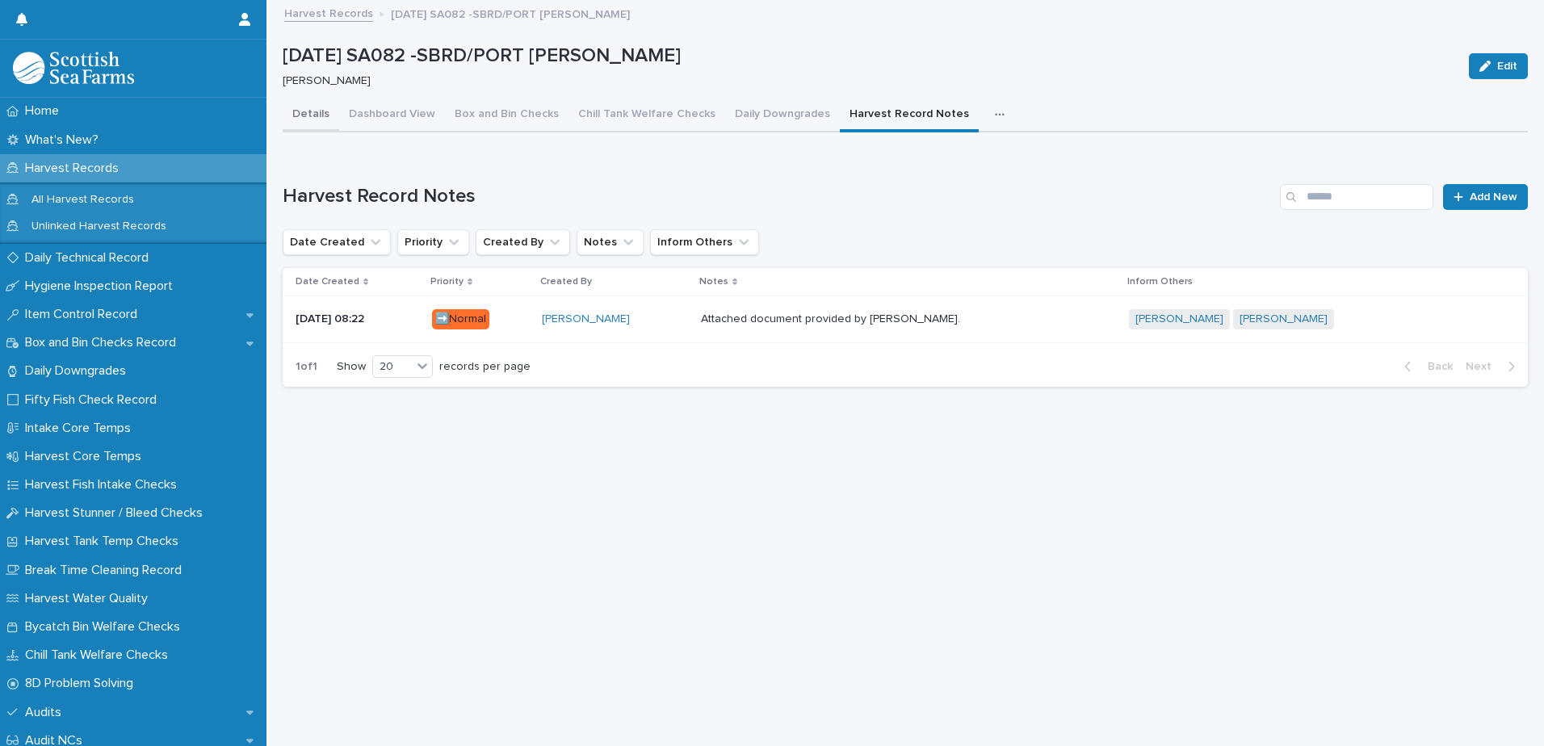
click at [326, 113] on button "Details" at bounding box center [311, 116] width 57 height 34
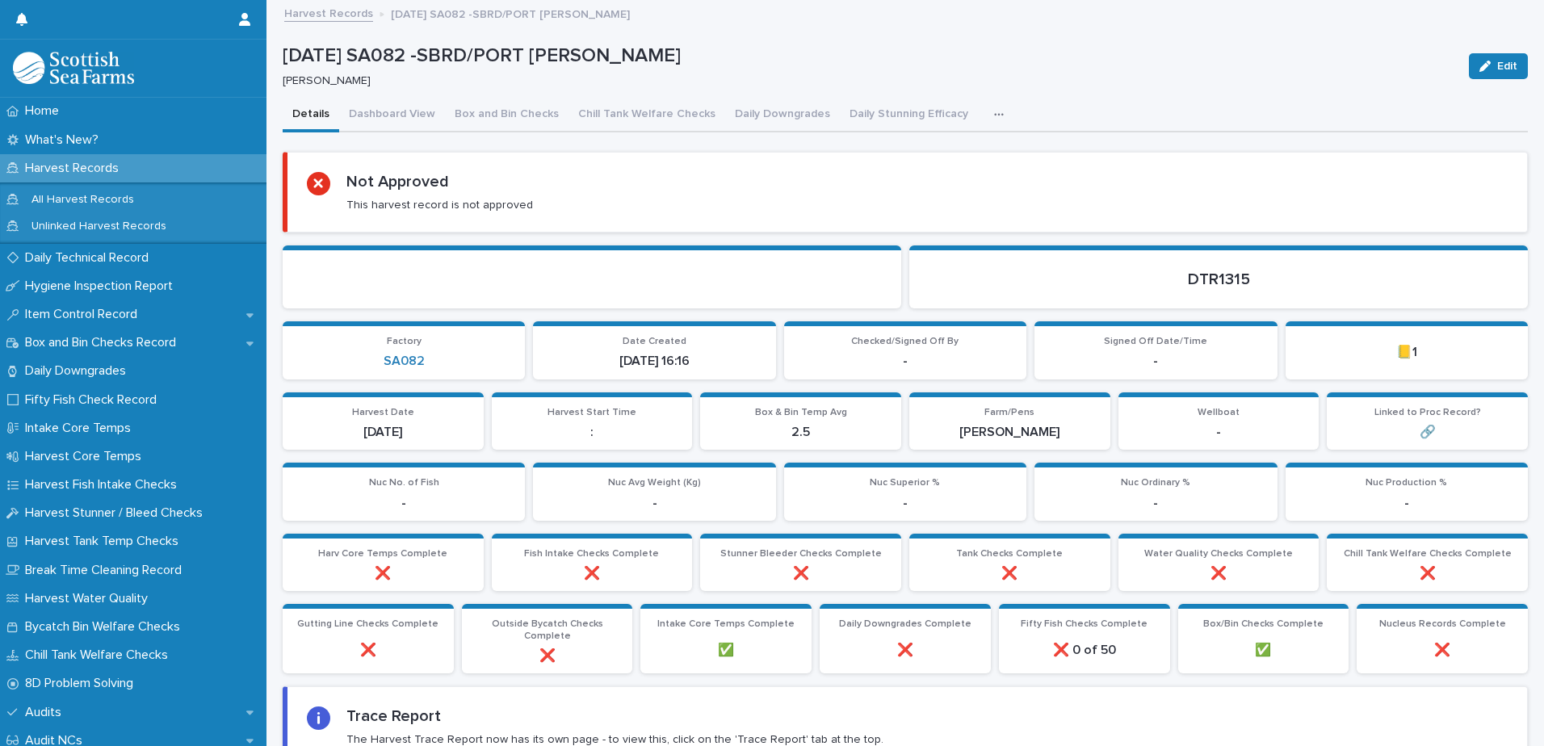
click at [115, 169] on p "Harvest Records" at bounding box center [75, 168] width 113 height 15
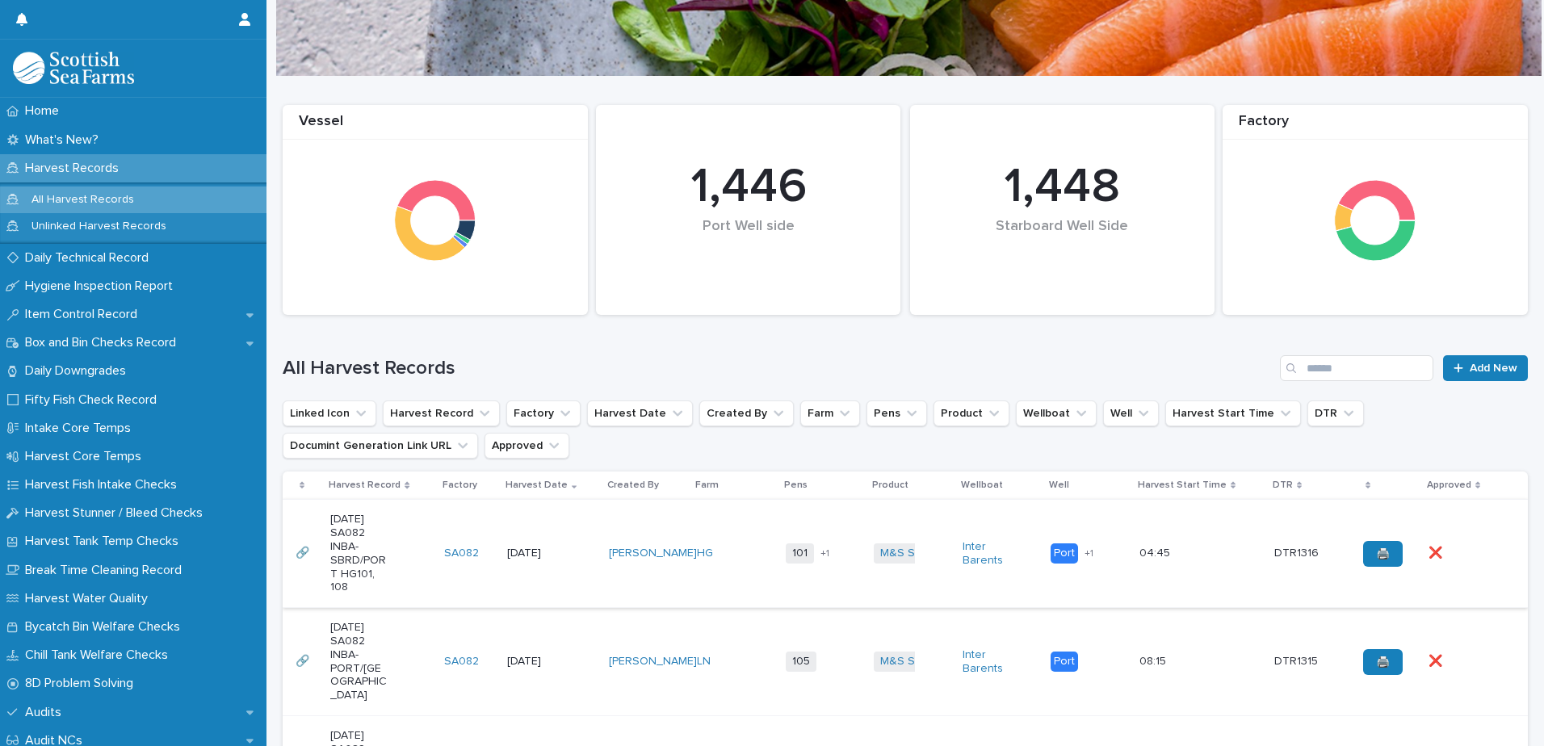
scroll to position [335, 0]
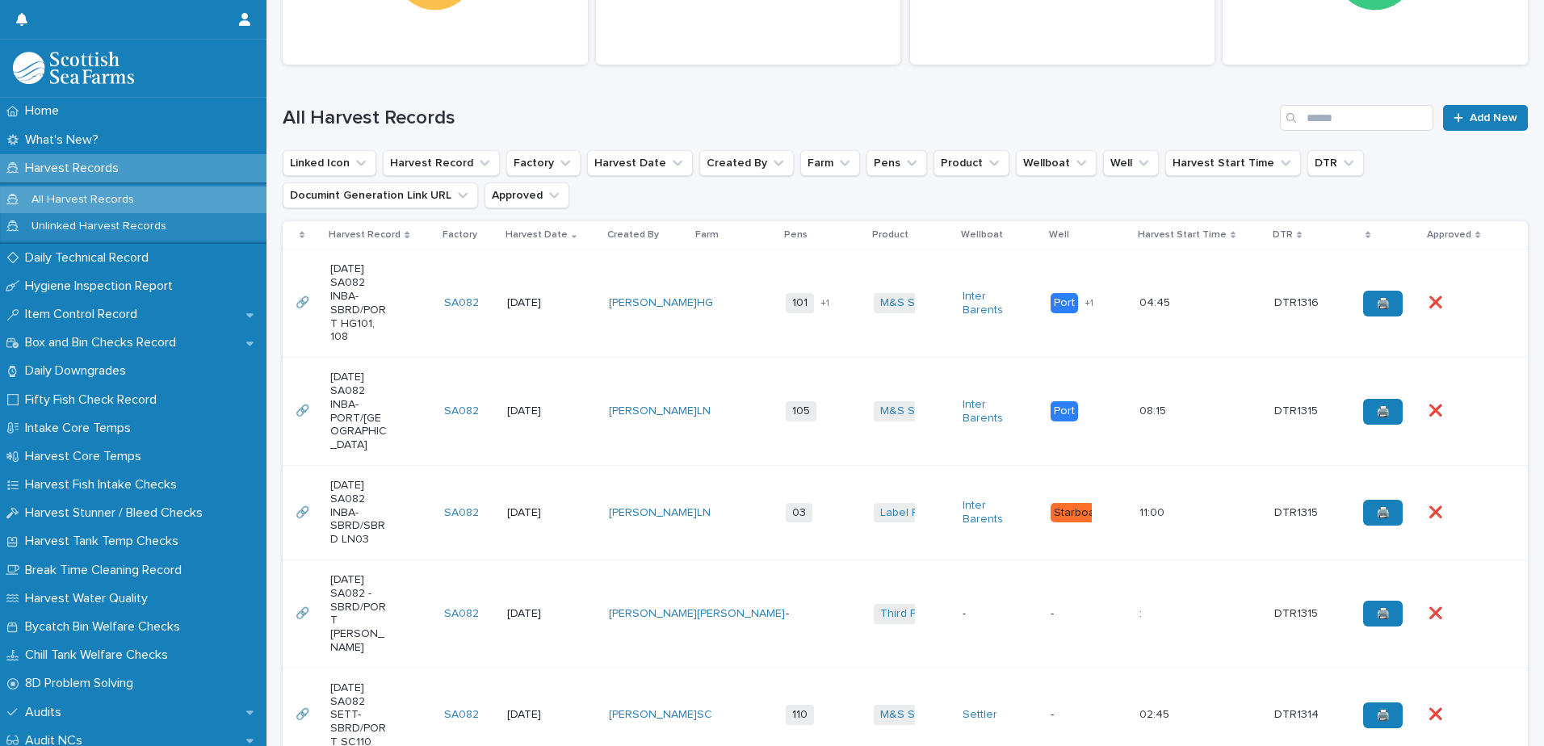
click at [406, 517] on div "[DATE] SA082 INBA-SBRD/SBRD LN03" at bounding box center [380, 512] width 101 height 81
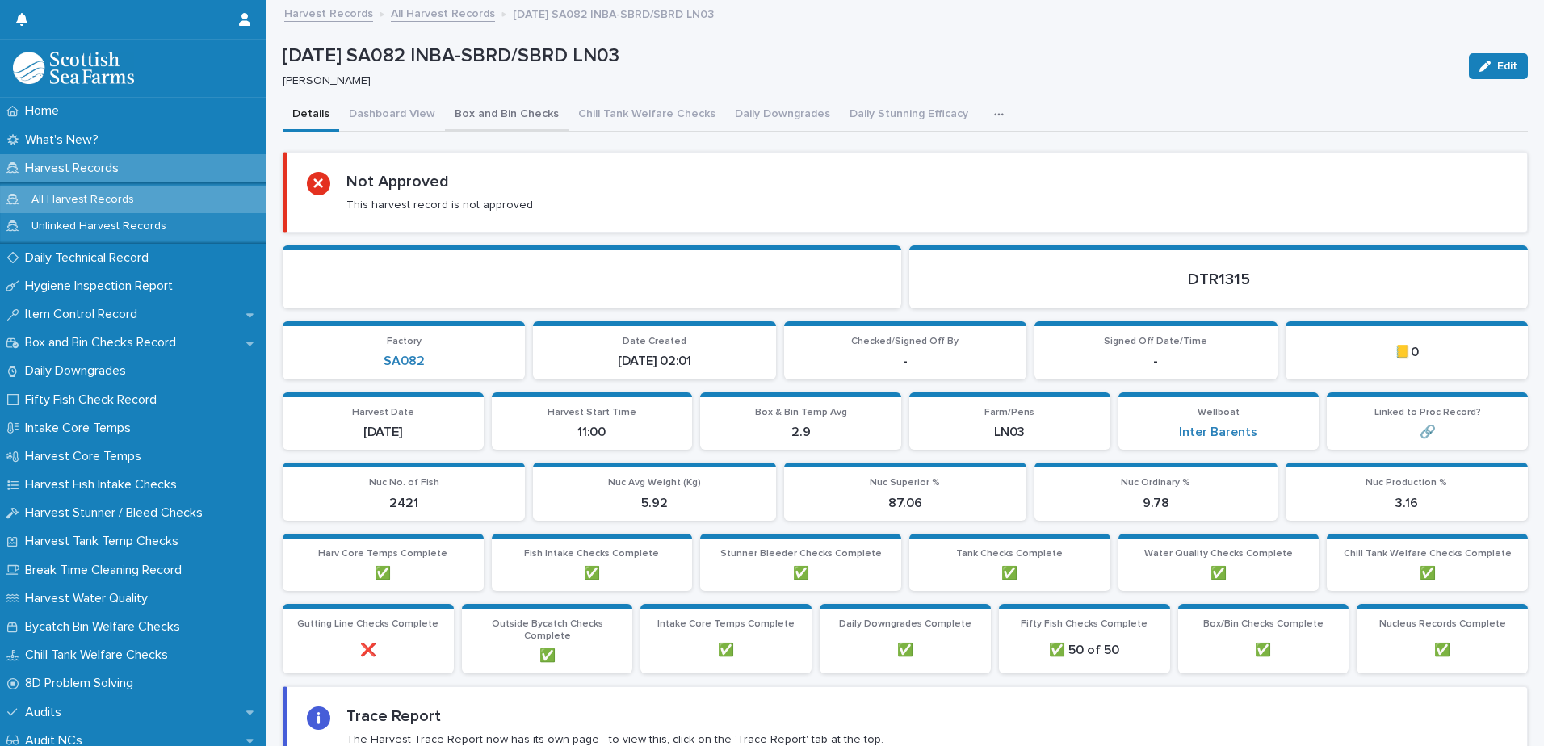
drag, startPoint x: 498, startPoint y: 131, endPoint x: 482, endPoint y: 118, distance: 20.7
click at [498, 120] on button "Box and Bin Checks" at bounding box center [507, 116] width 124 height 34
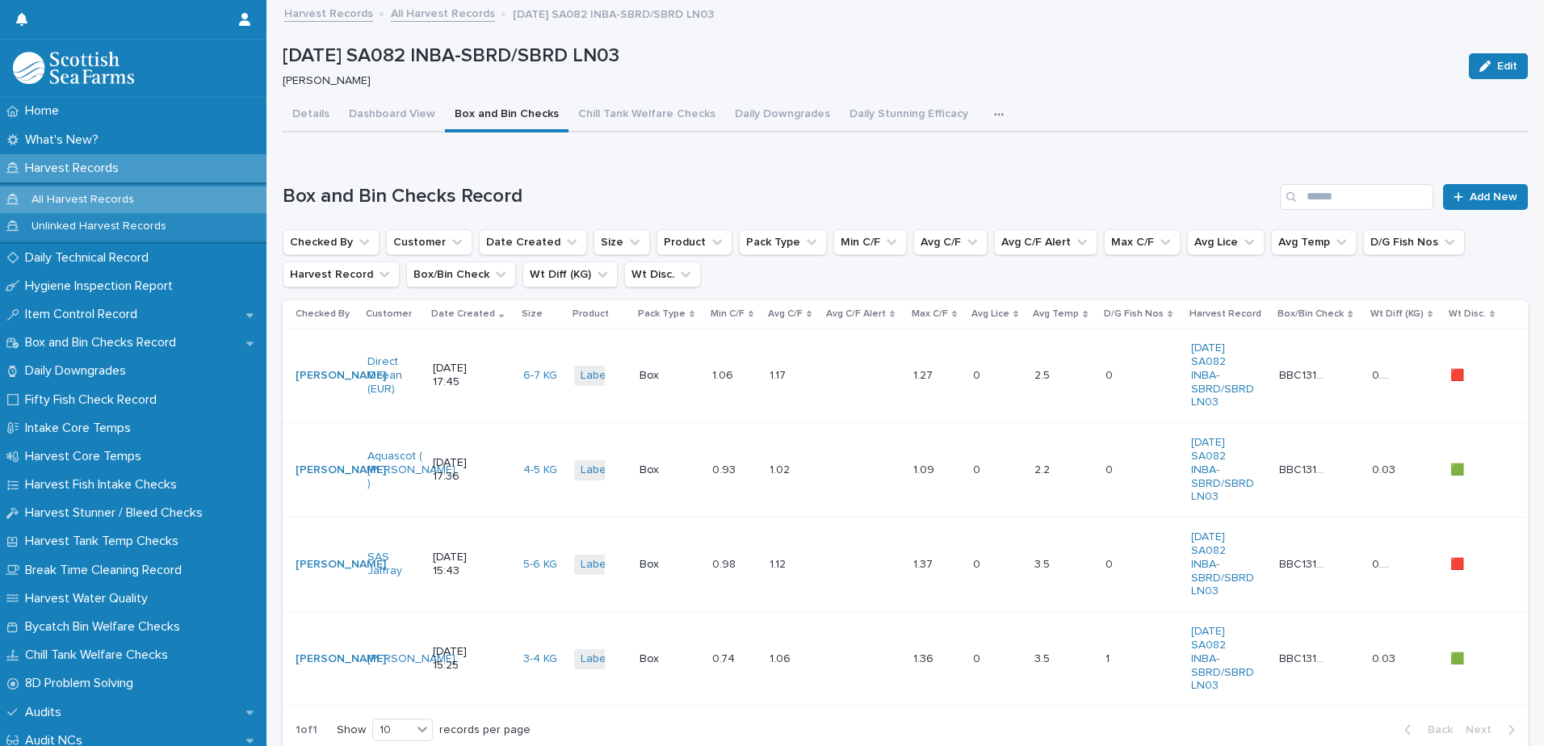
click at [568, 173] on div "Loading... Saving… Box and Bin Checks Record Add New Checked By Customer Date C…" at bounding box center [905, 457] width 1245 height 611
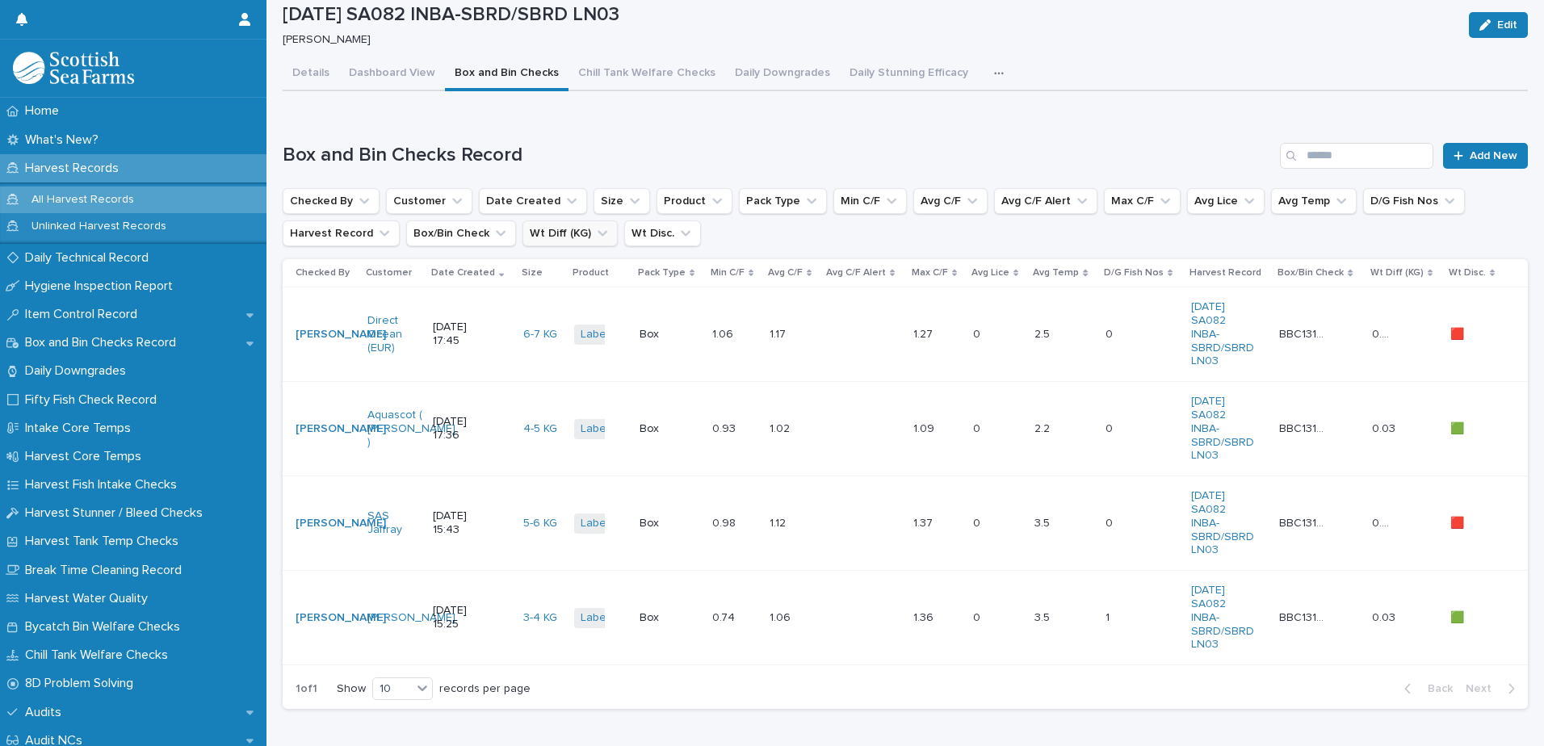
scroll to position [110, 0]
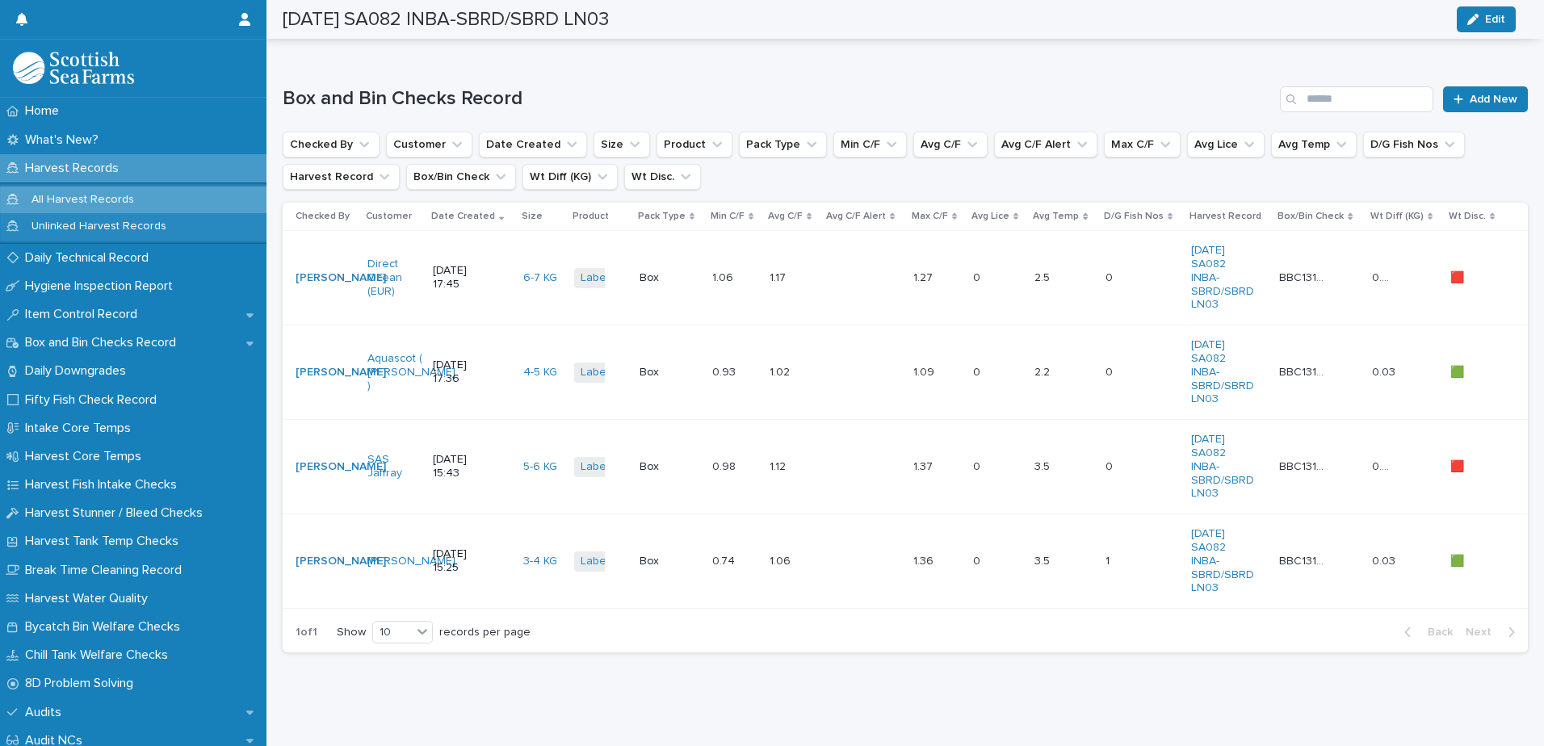
click at [842, 555] on p at bounding box center [852, 562] width 48 height 14
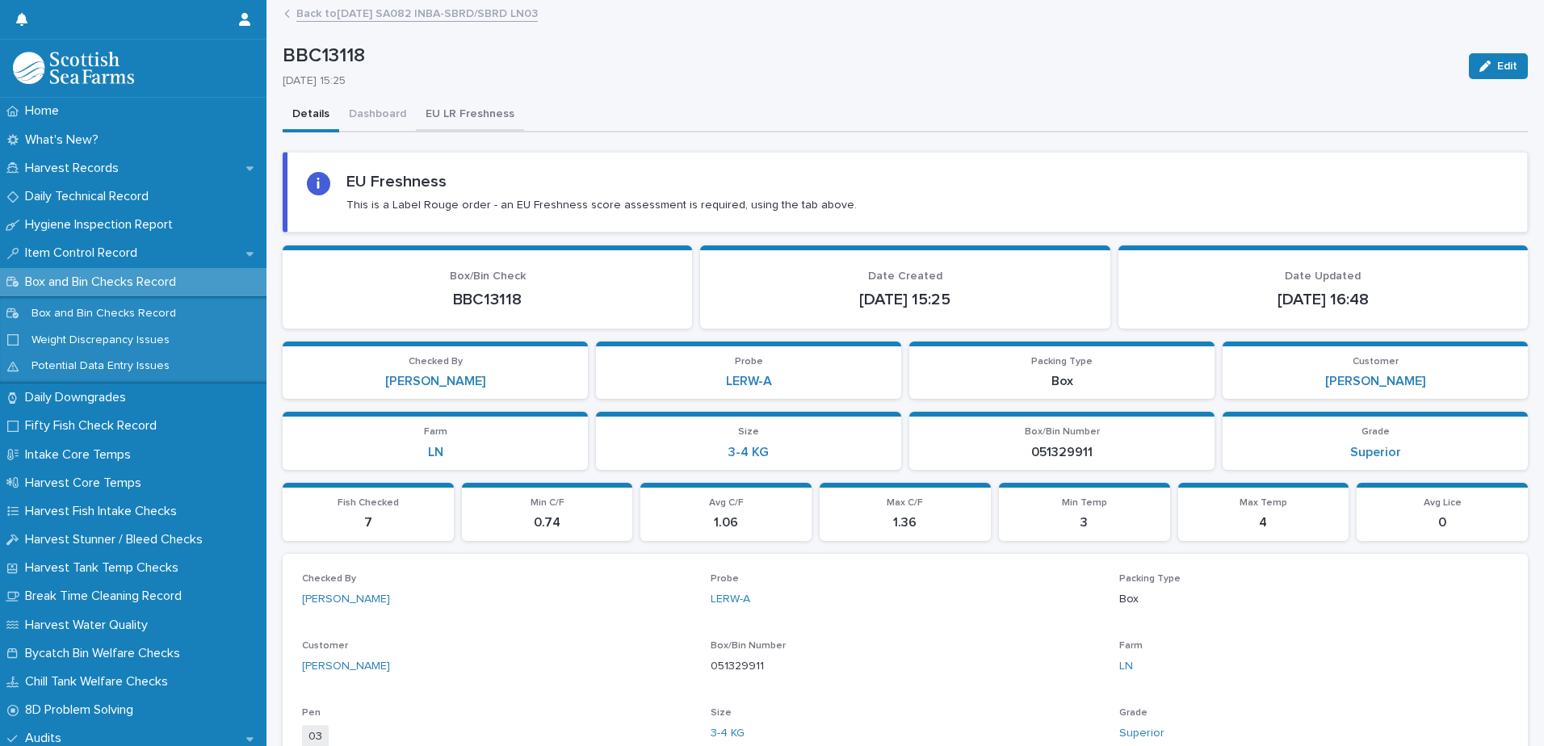
click at [455, 121] on button "EU LR Freshness" at bounding box center [470, 116] width 108 height 34
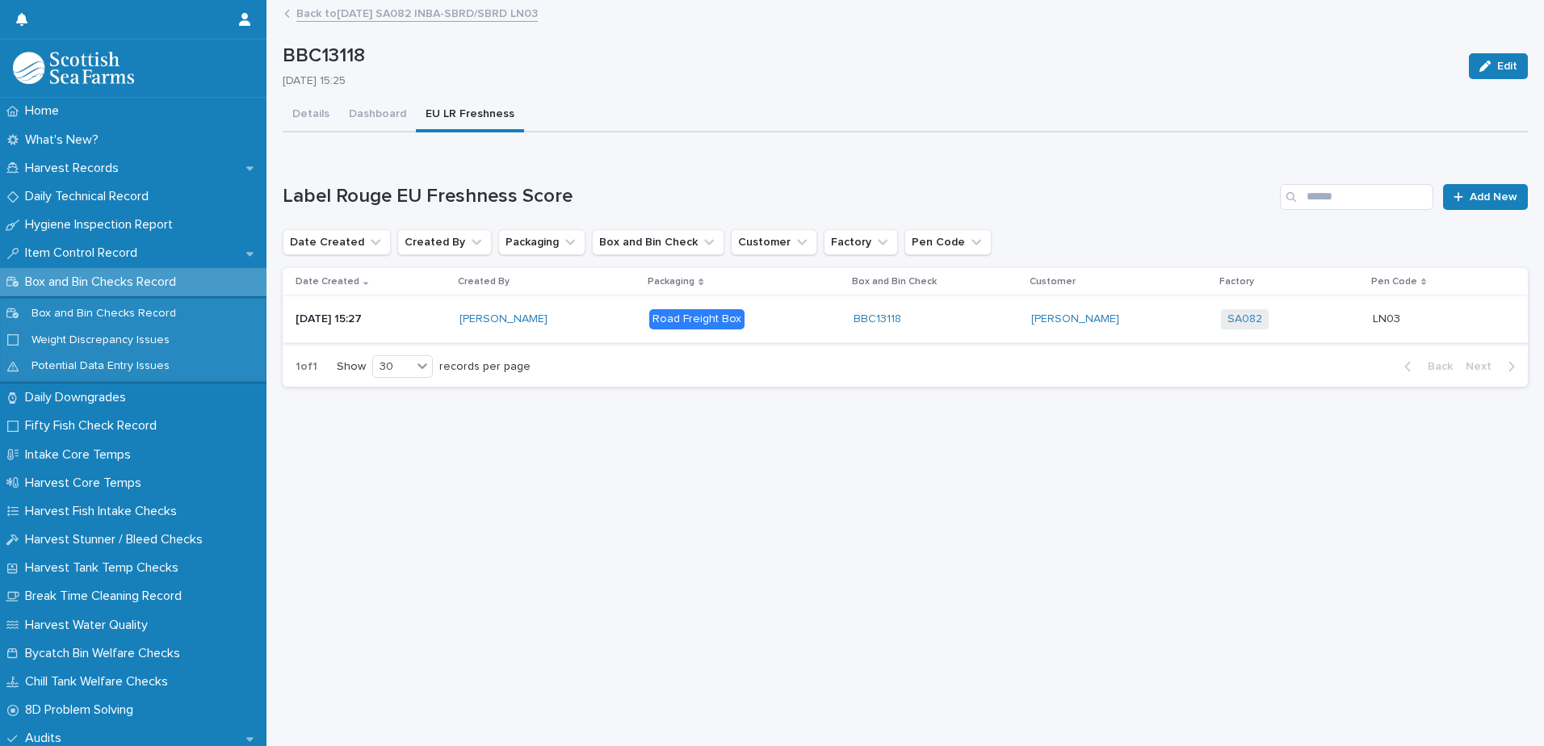
scroll to position [12, 0]
click at [774, 309] on p "Road Freight Box" at bounding box center [744, 319] width 191 height 20
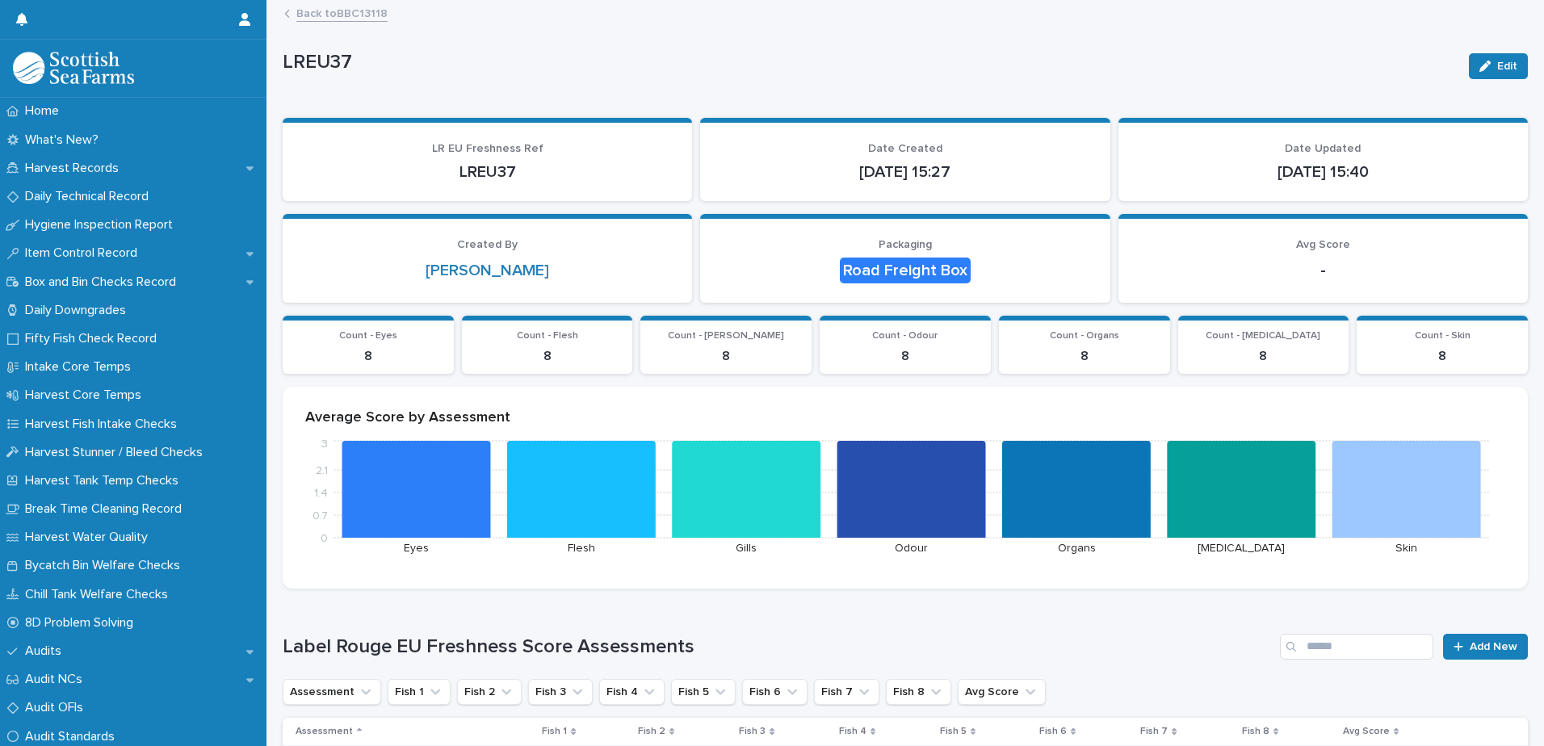
click at [342, 17] on link "Back to BBC13118" at bounding box center [341, 12] width 91 height 19
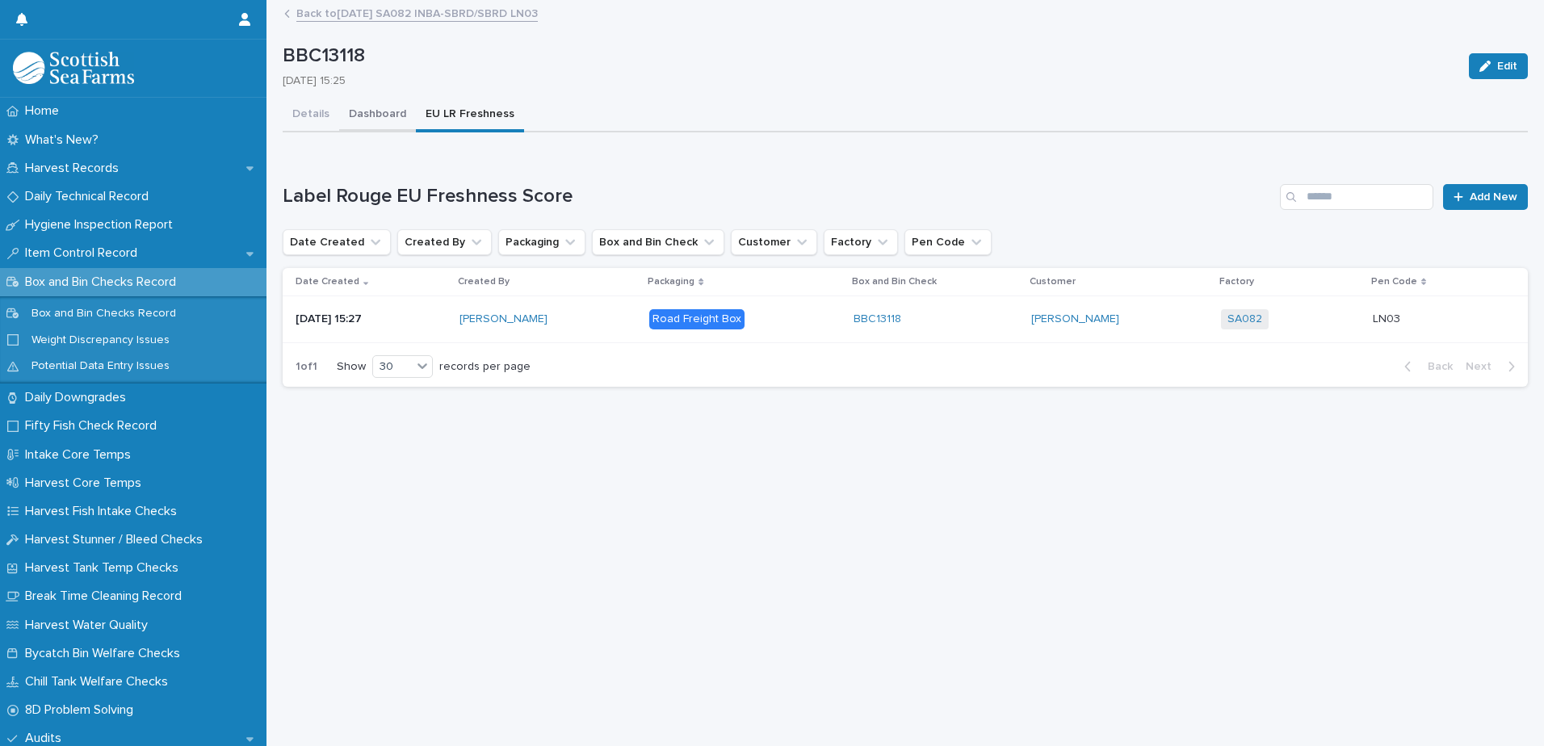
click at [376, 119] on button "Dashboard" at bounding box center [377, 116] width 77 height 34
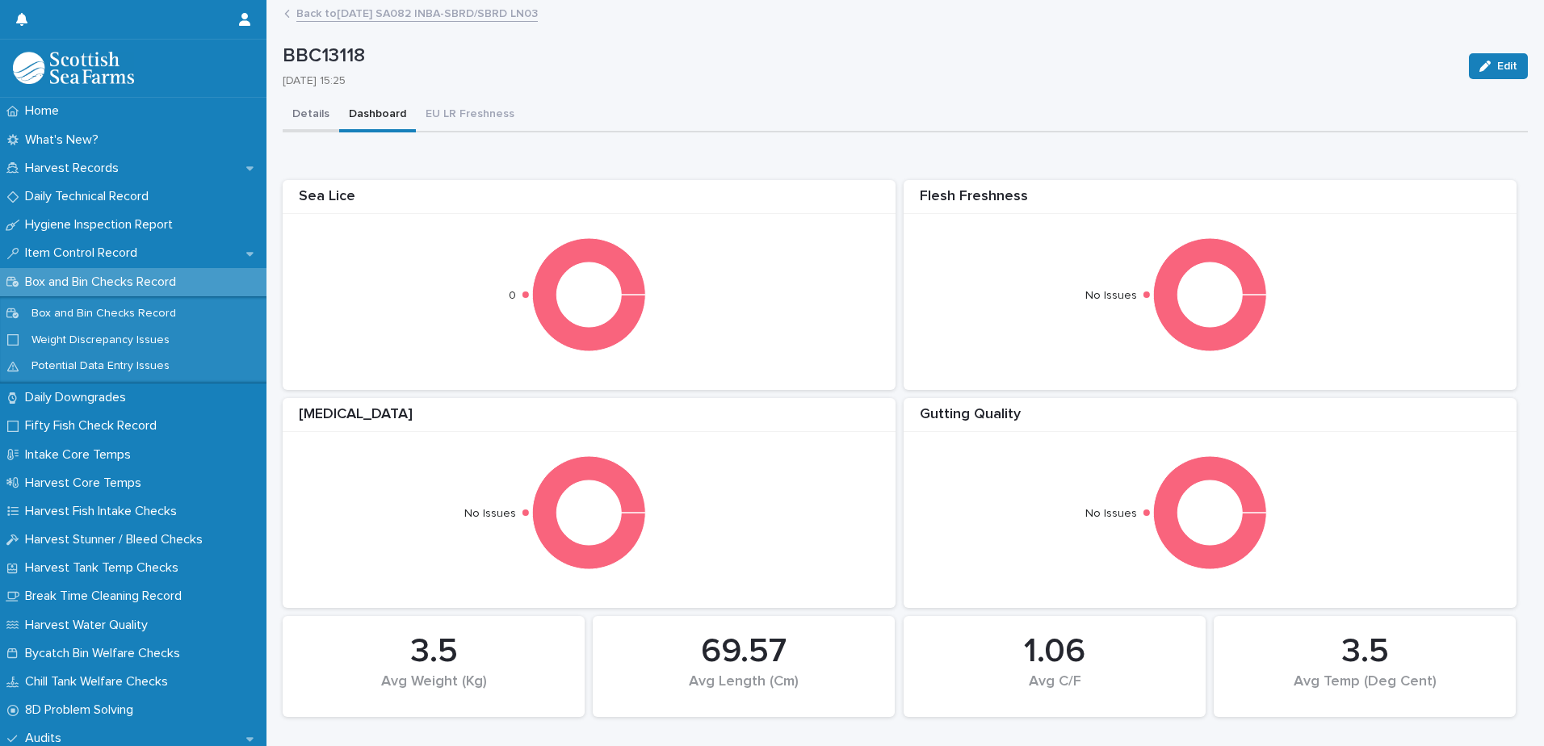
click at [320, 117] on button "Details" at bounding box center [311, 116] width 57 height 34
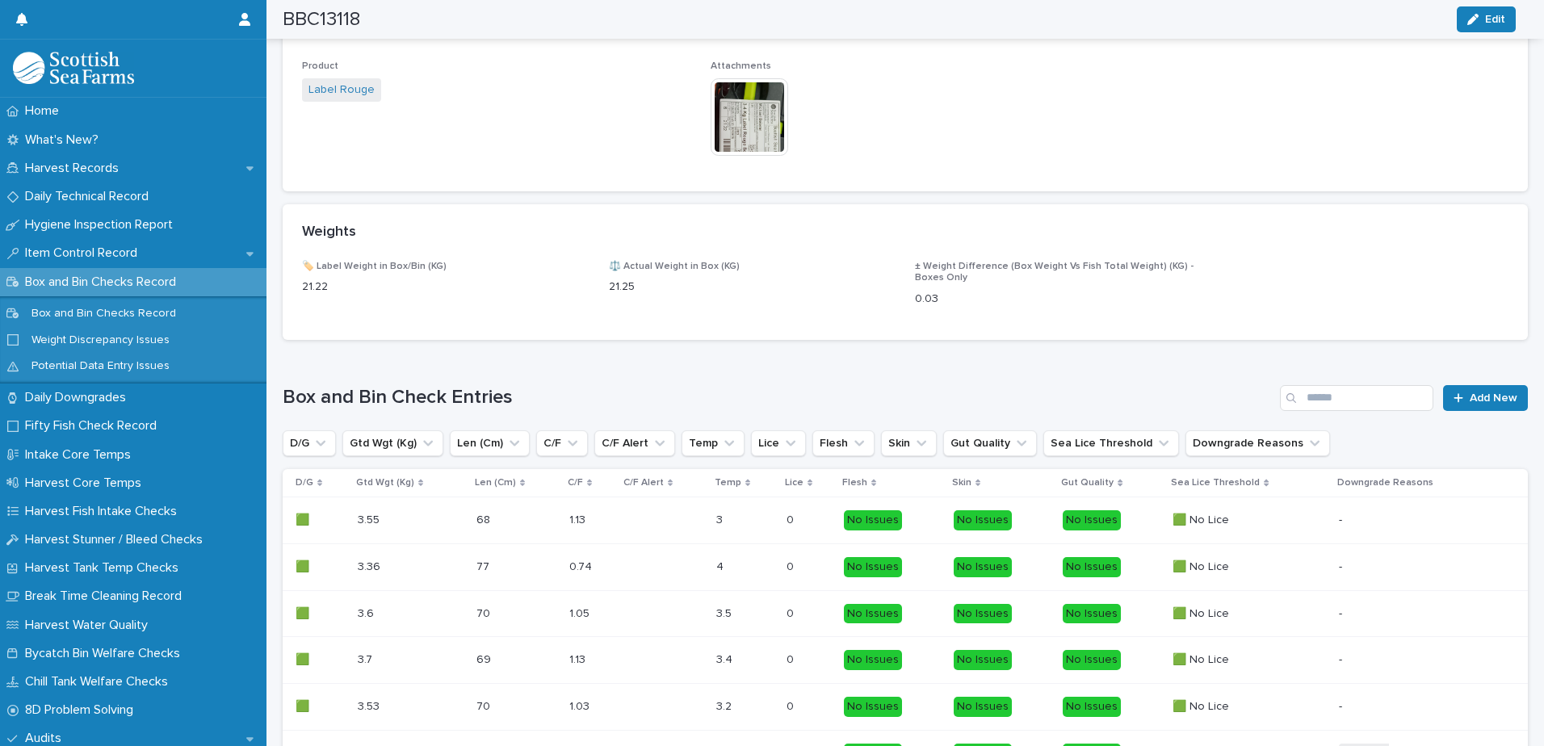
scroll to position [467, 0]
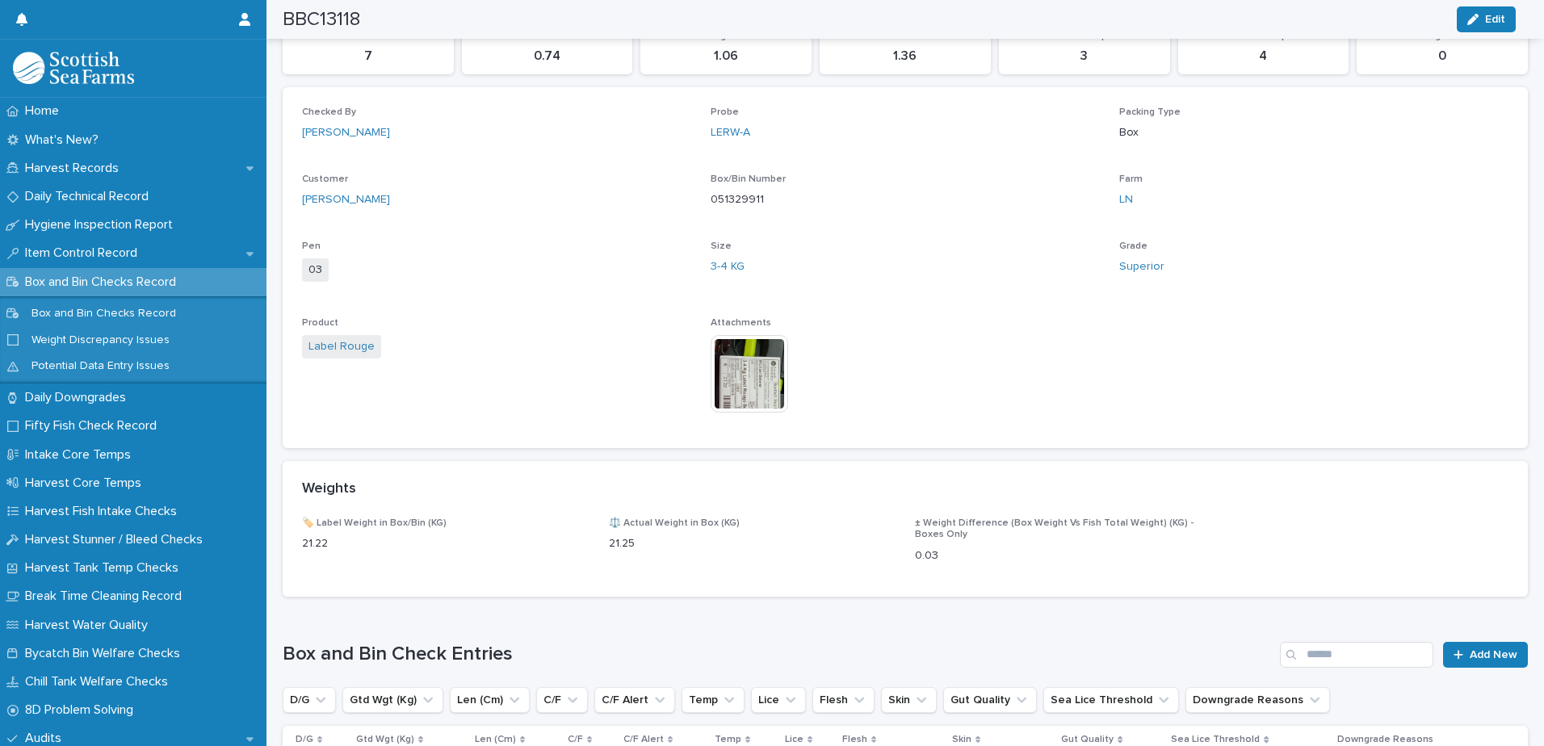
click at [727, 382] on img at bounding box center [750, 374] width 78 height 78
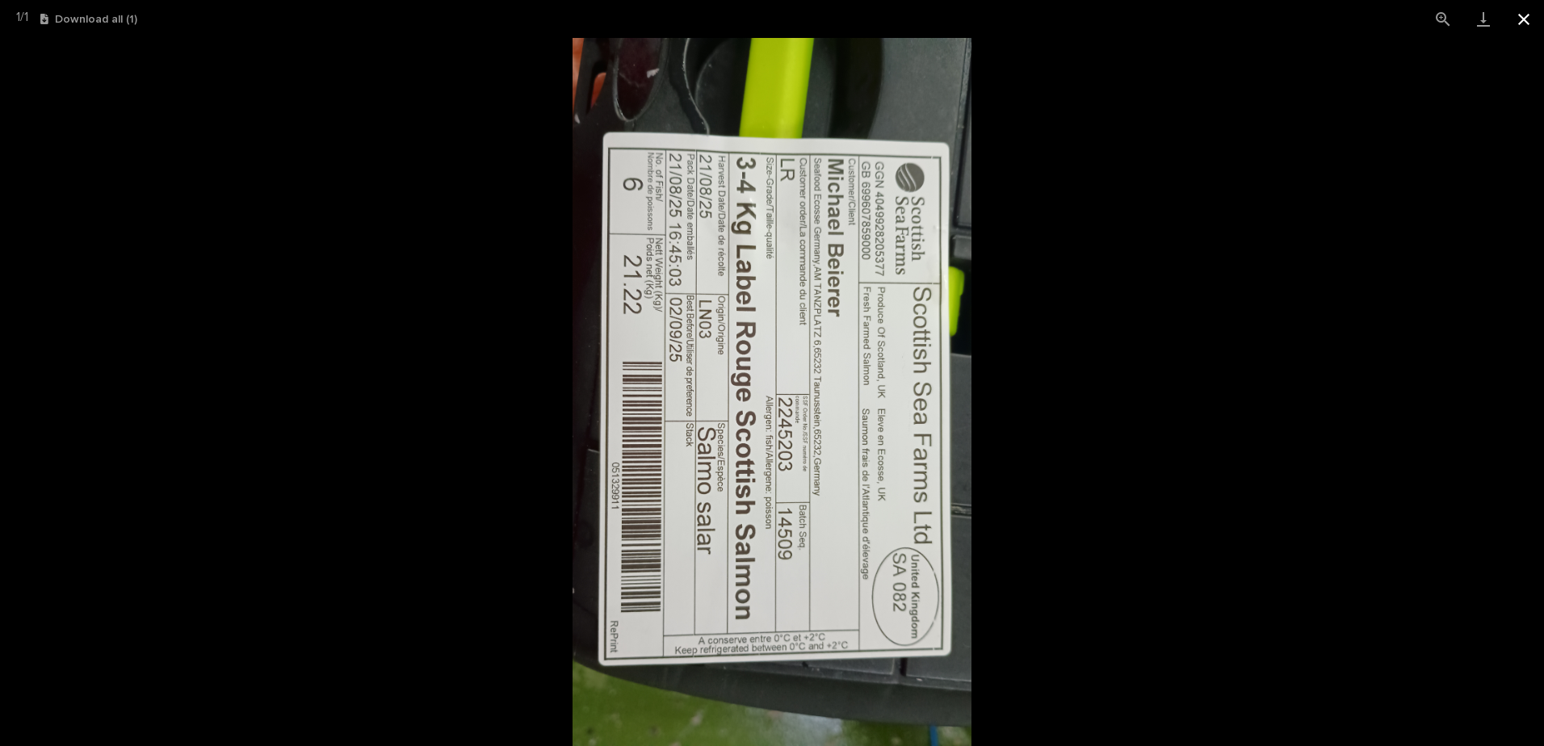
click at [1518, 22] on button "Close gallery" at bounding box center [1524, 19] width 40 height 38
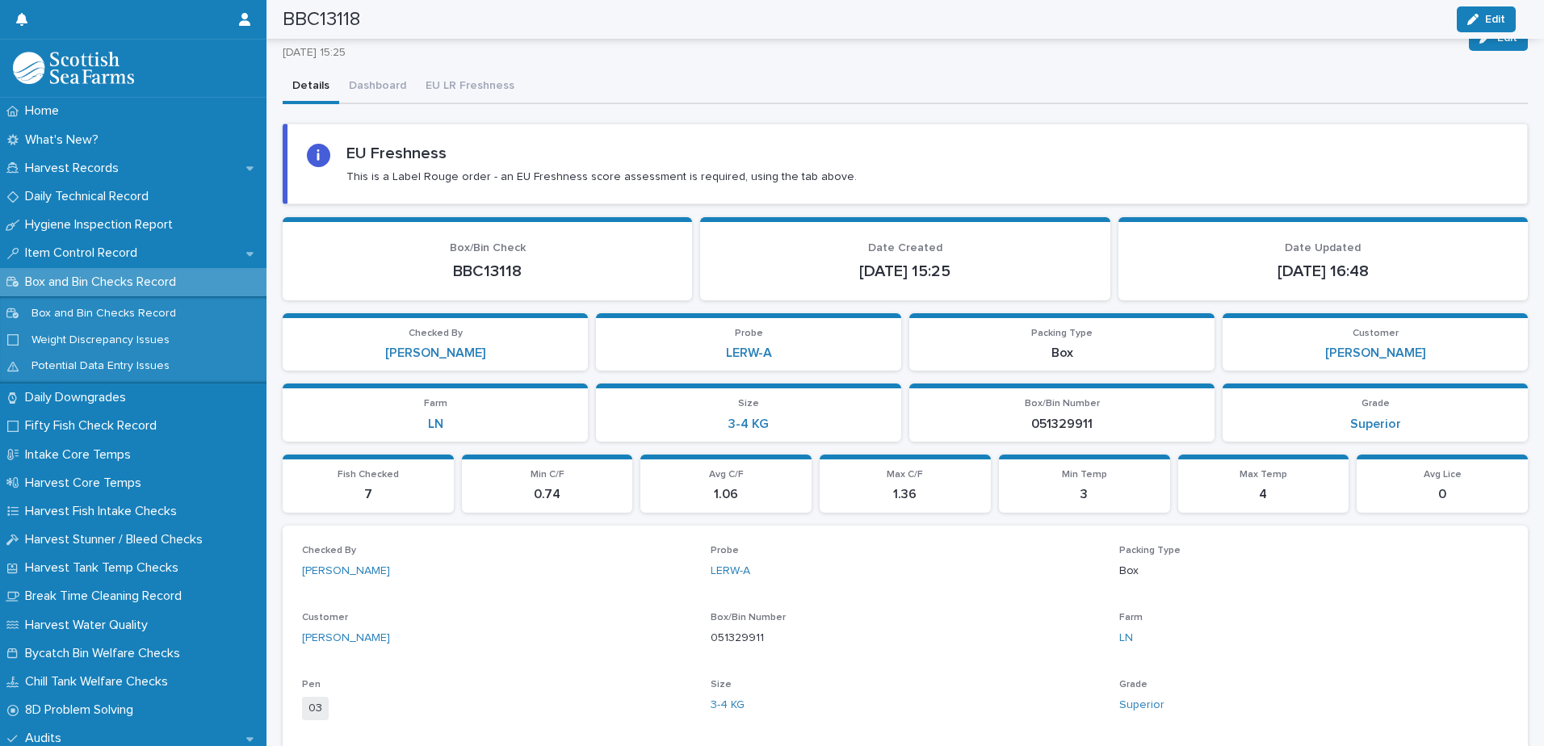
scroll to position [0, 0]
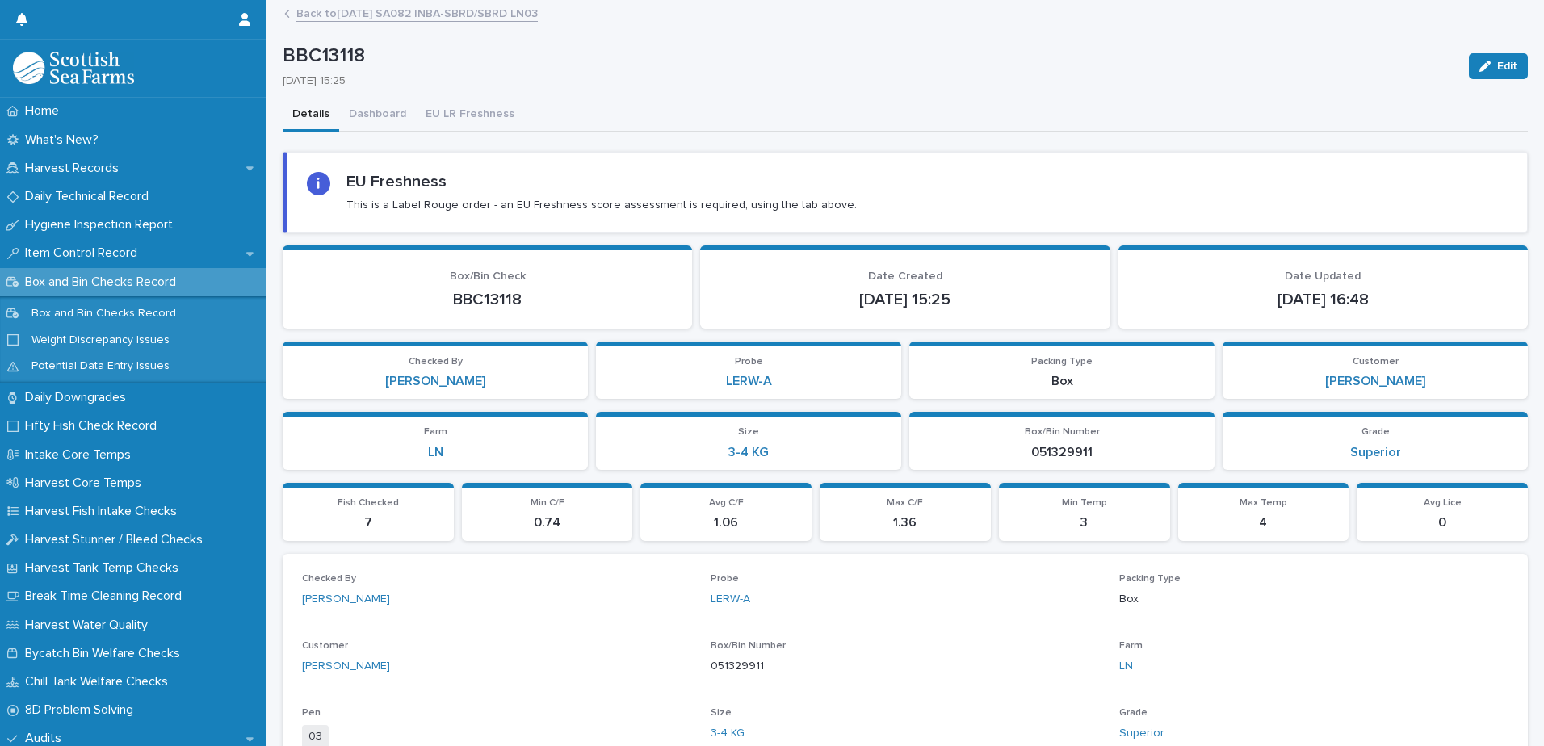
click at [444, 20] on link "Back to [DATE] SA082 INBA-SBRD/SBRD LN03" at bounding box center [416, 12] width 241 height 19
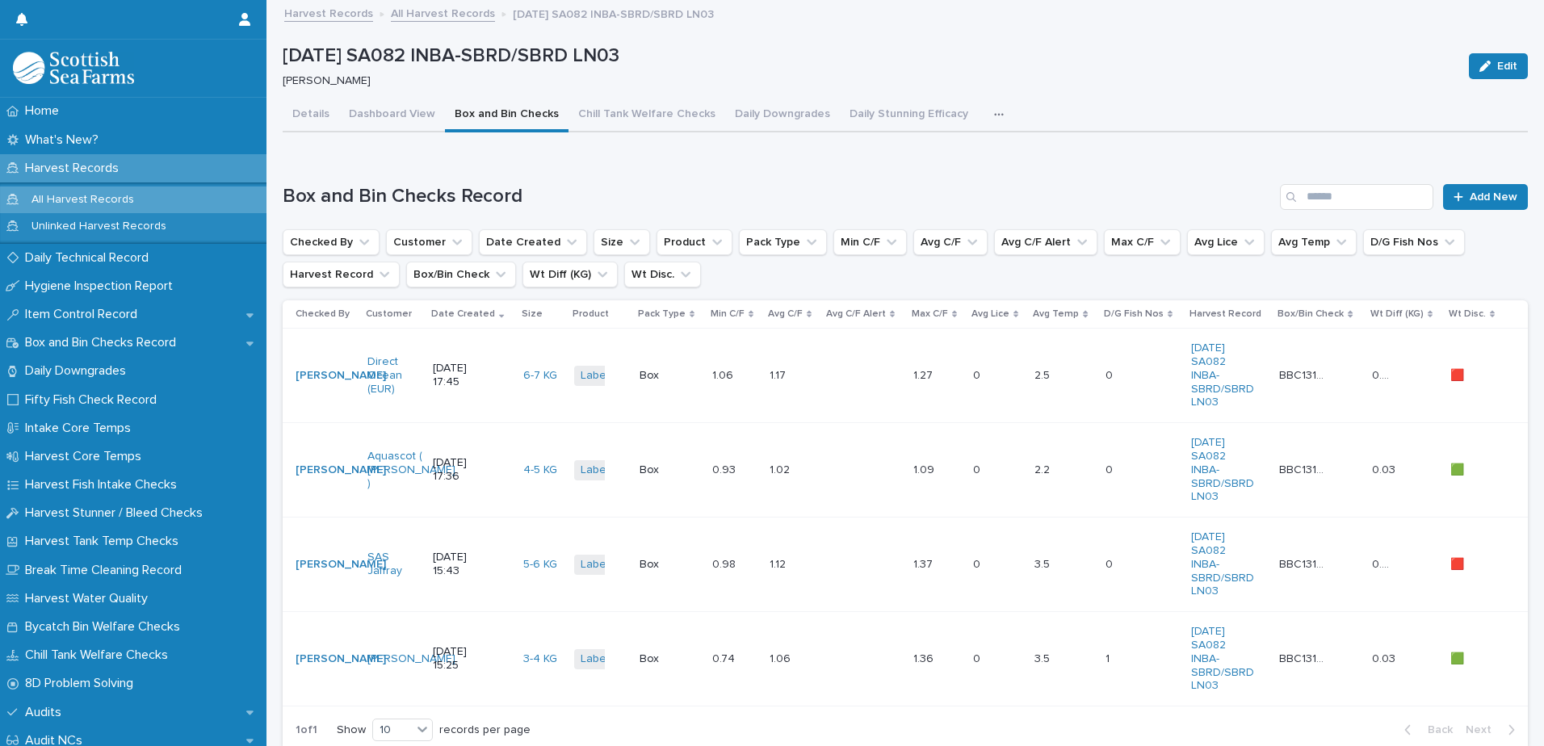
click at [439, 16] on link "All Harvest Records" at bounding box center [443, 12] width 104 height 19
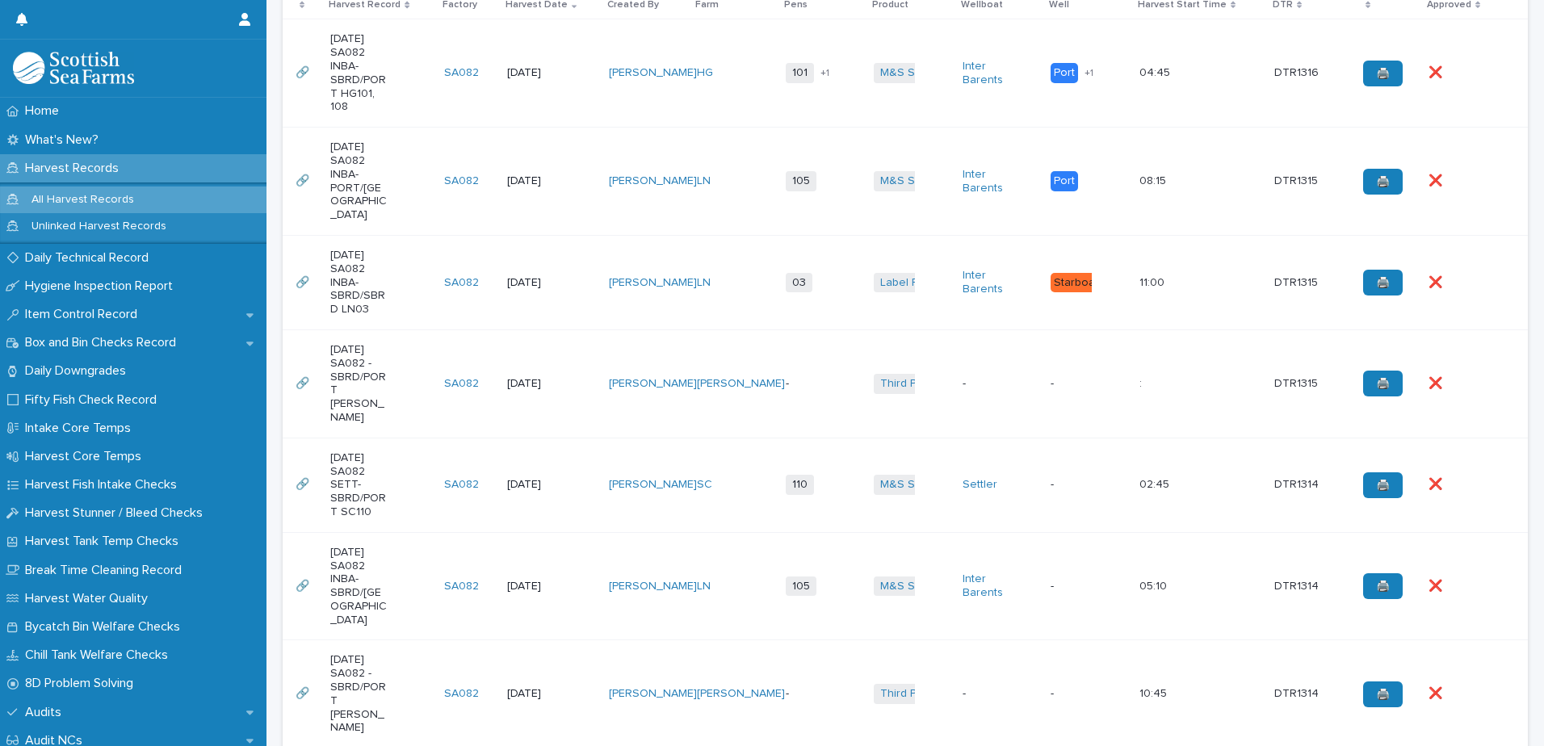
scroll to position [162, 0]
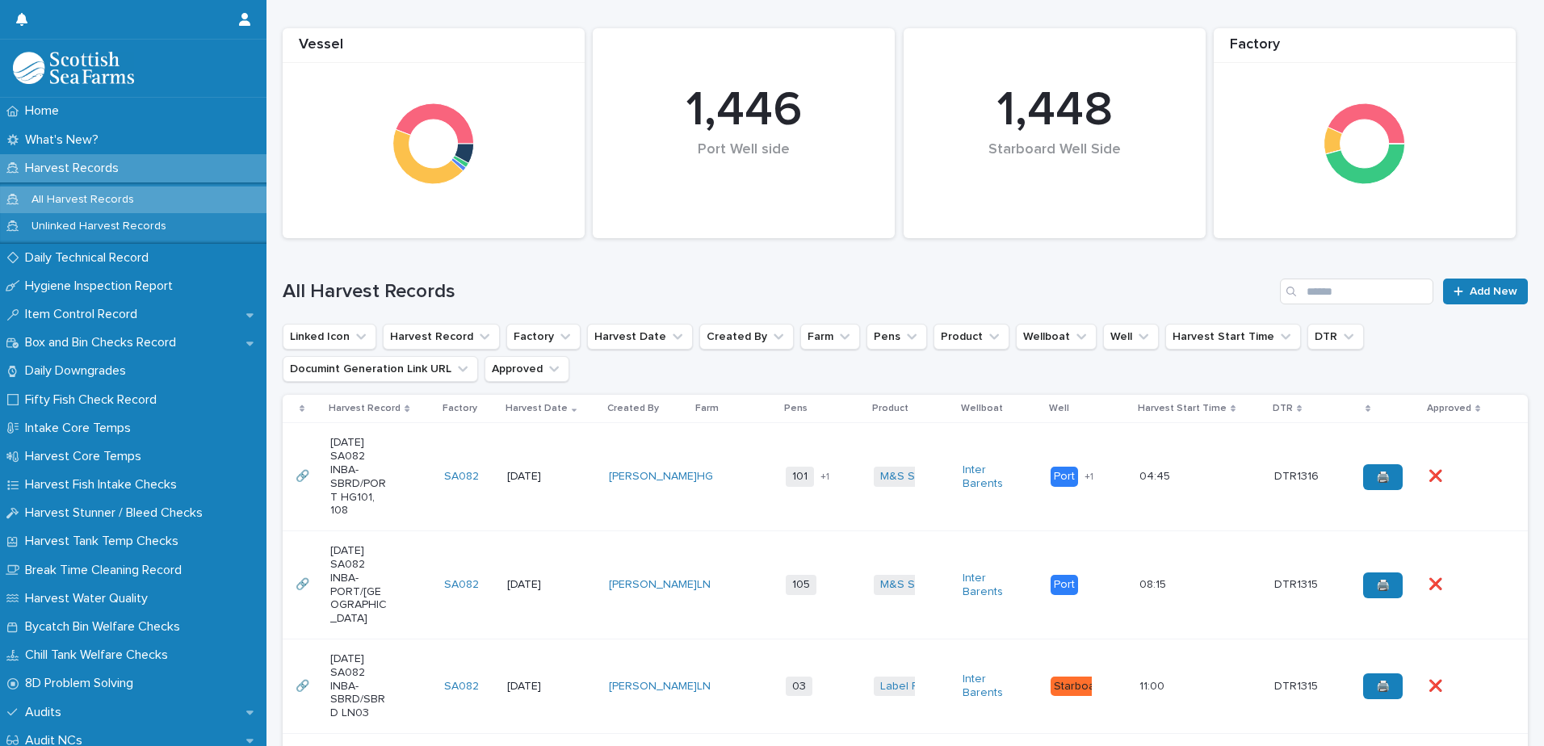
click at [404, 501] on div "[DATE] SA082 INBA-SBRD/PORT HG101, 108" at bounding box center [380, 477] width 101 height 94
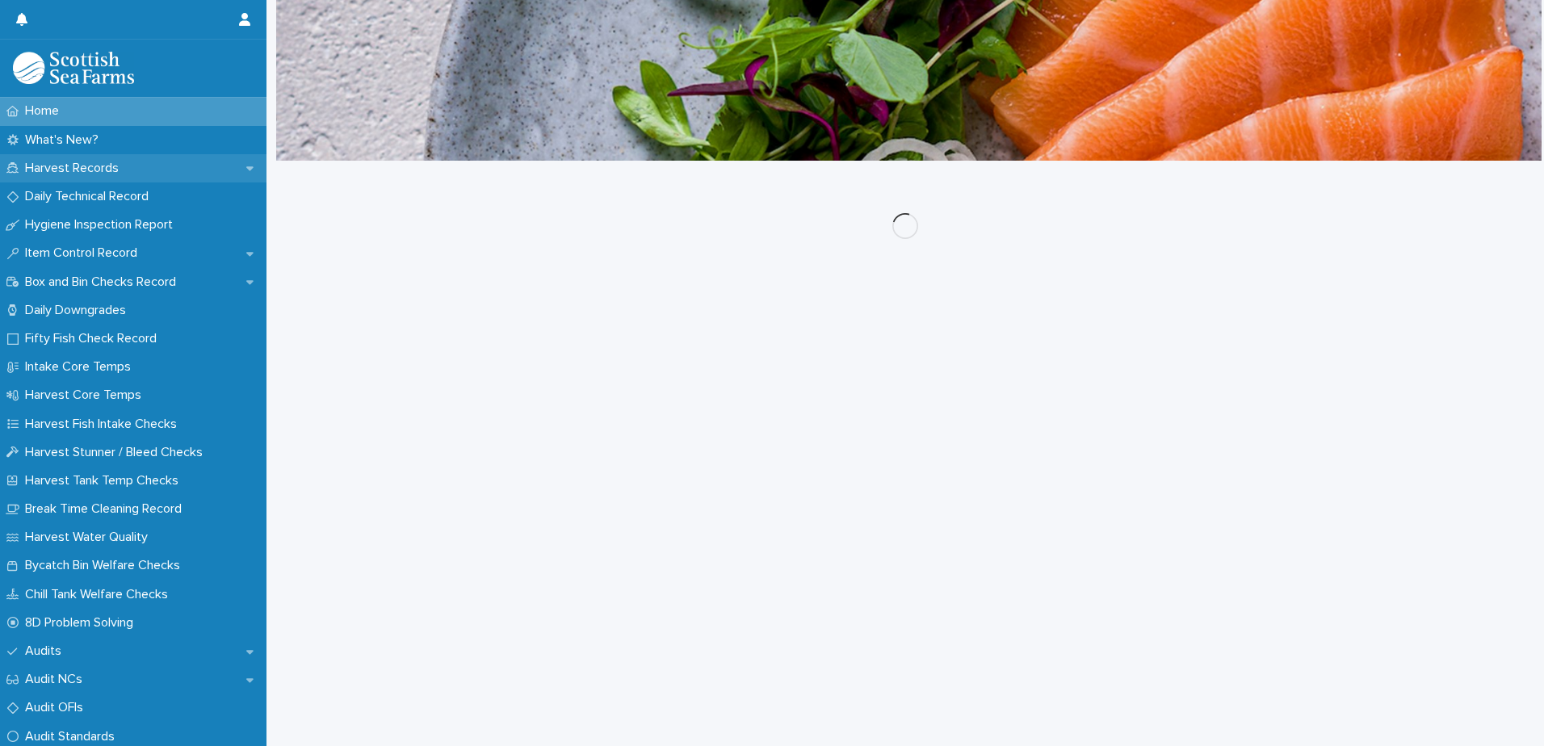
click at [86, 170] on p "Harvest Records" at bounding box center [75, 168] width 113 height 15
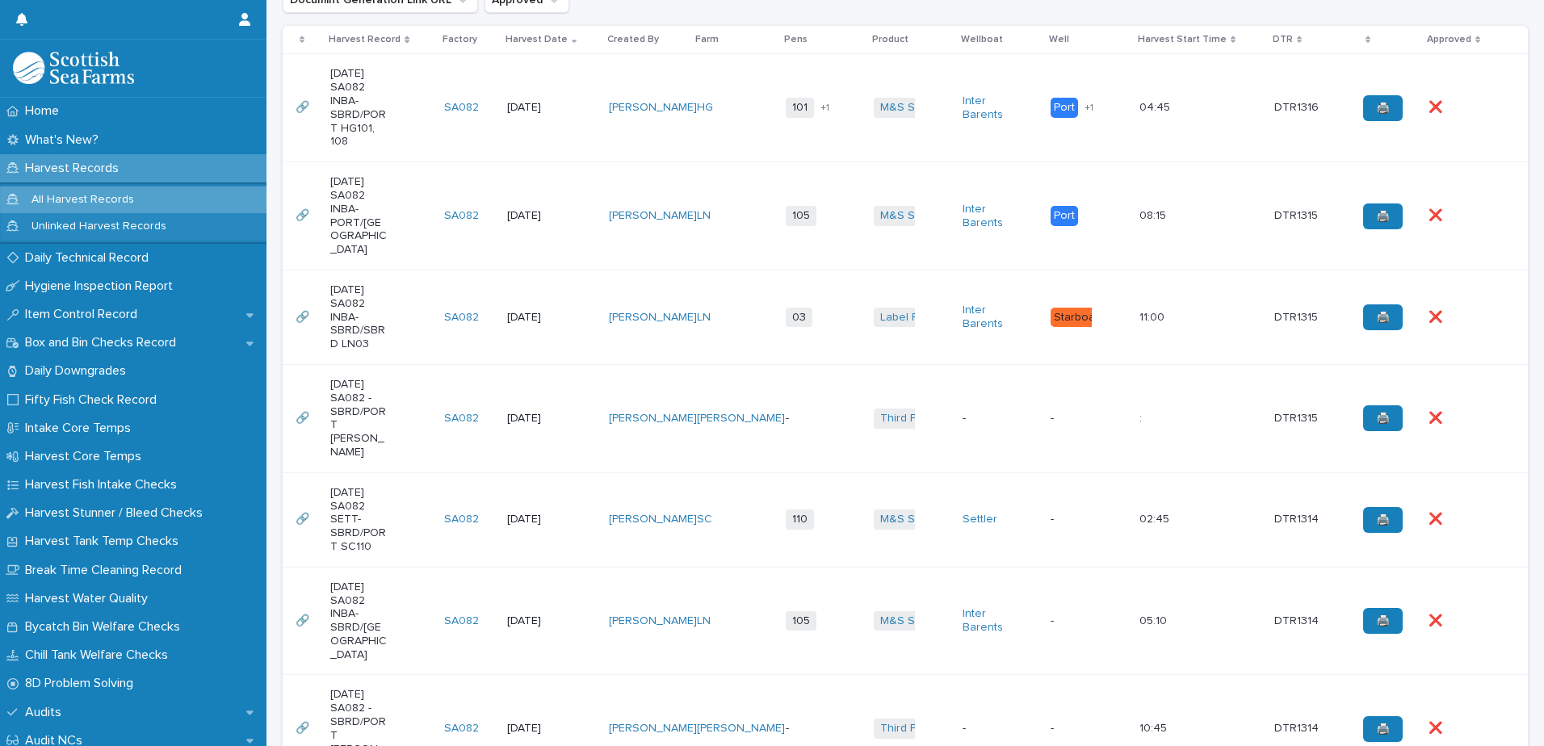
scroll to position [888, 0]
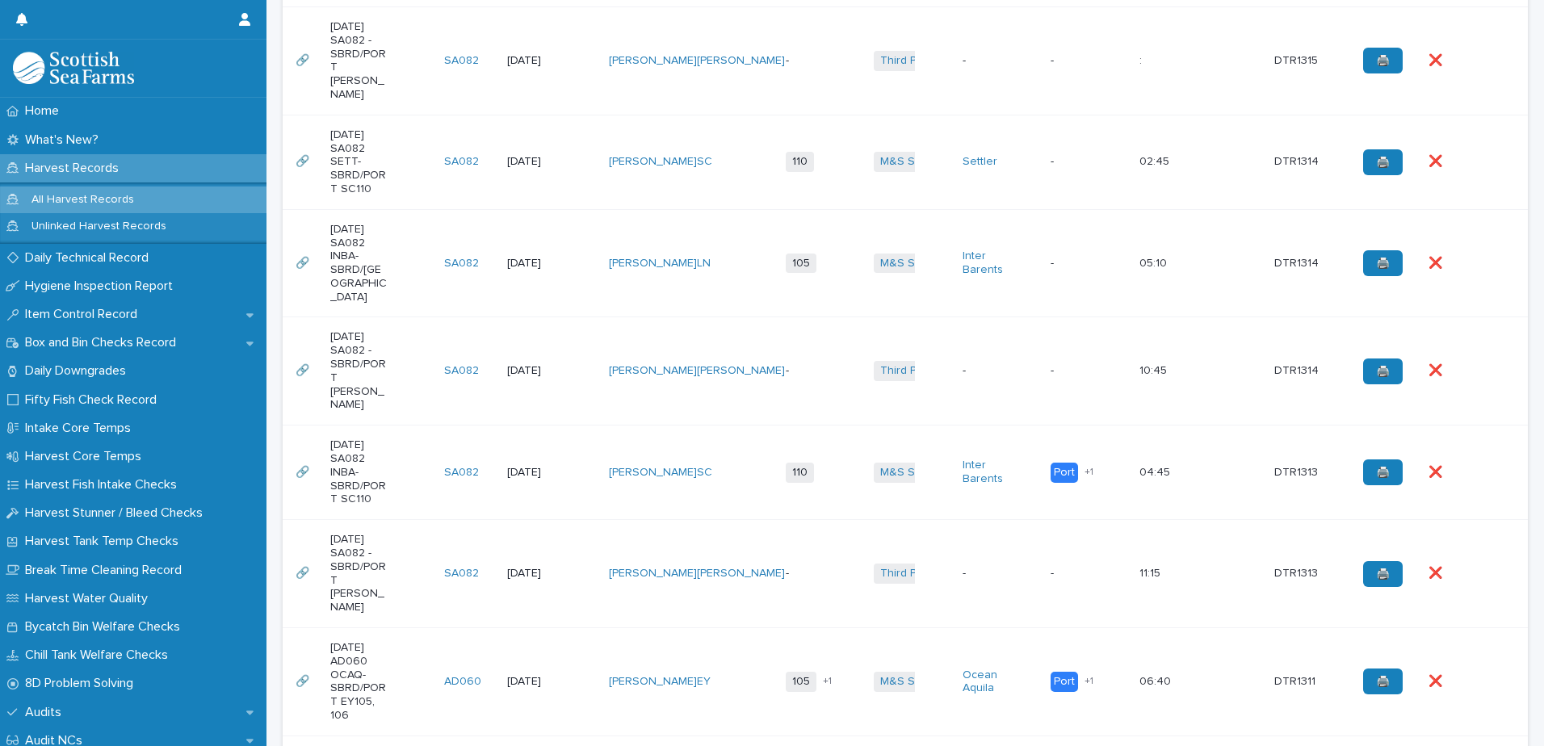
click at [392, 348] on div "[DATE] SA082 -SBRD/PORT [PERSON_NAME]" at bounding box center [380, 371] width 101 height 94
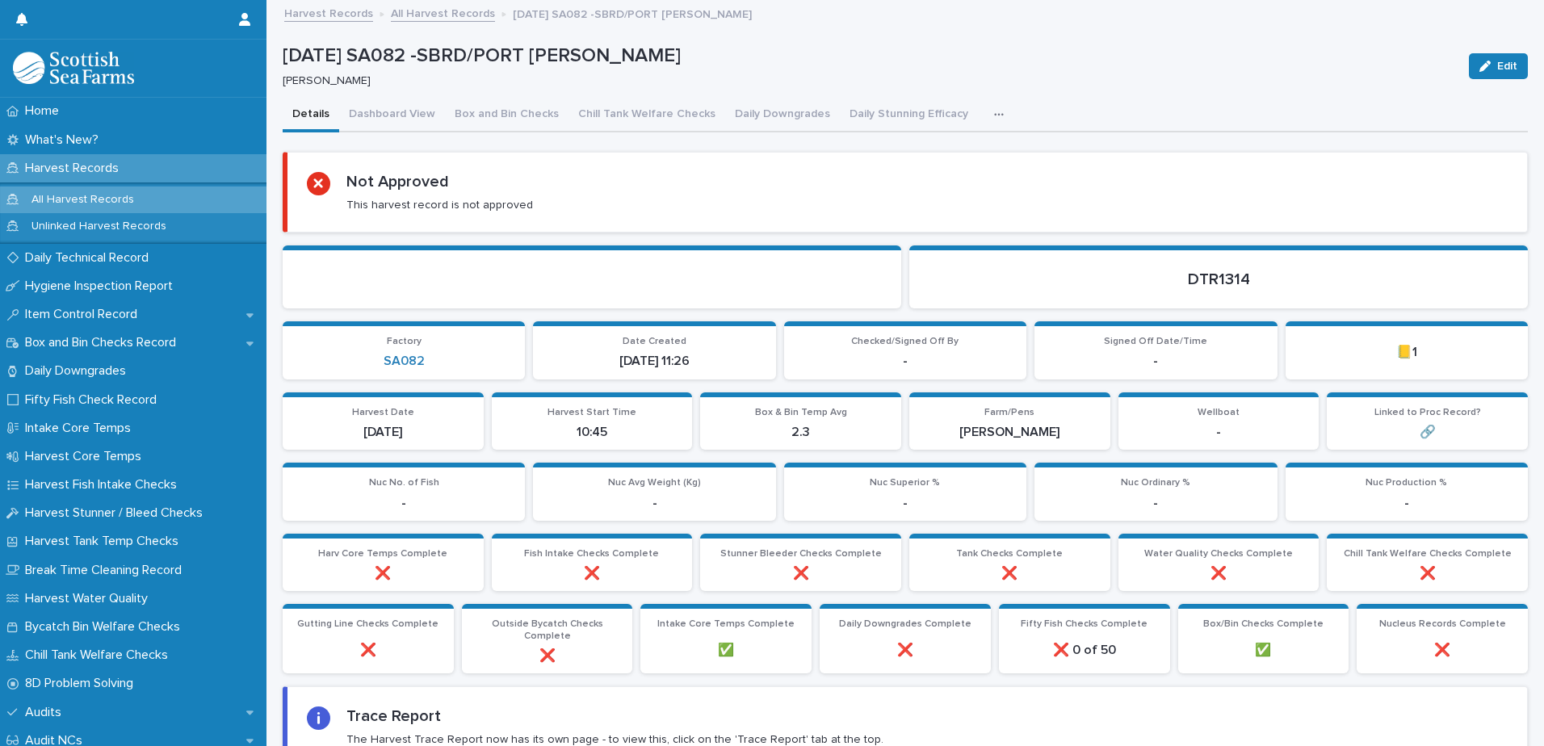
click at [994, 110] on icon "button" at bounding box center [999, 114] width 10 height 11
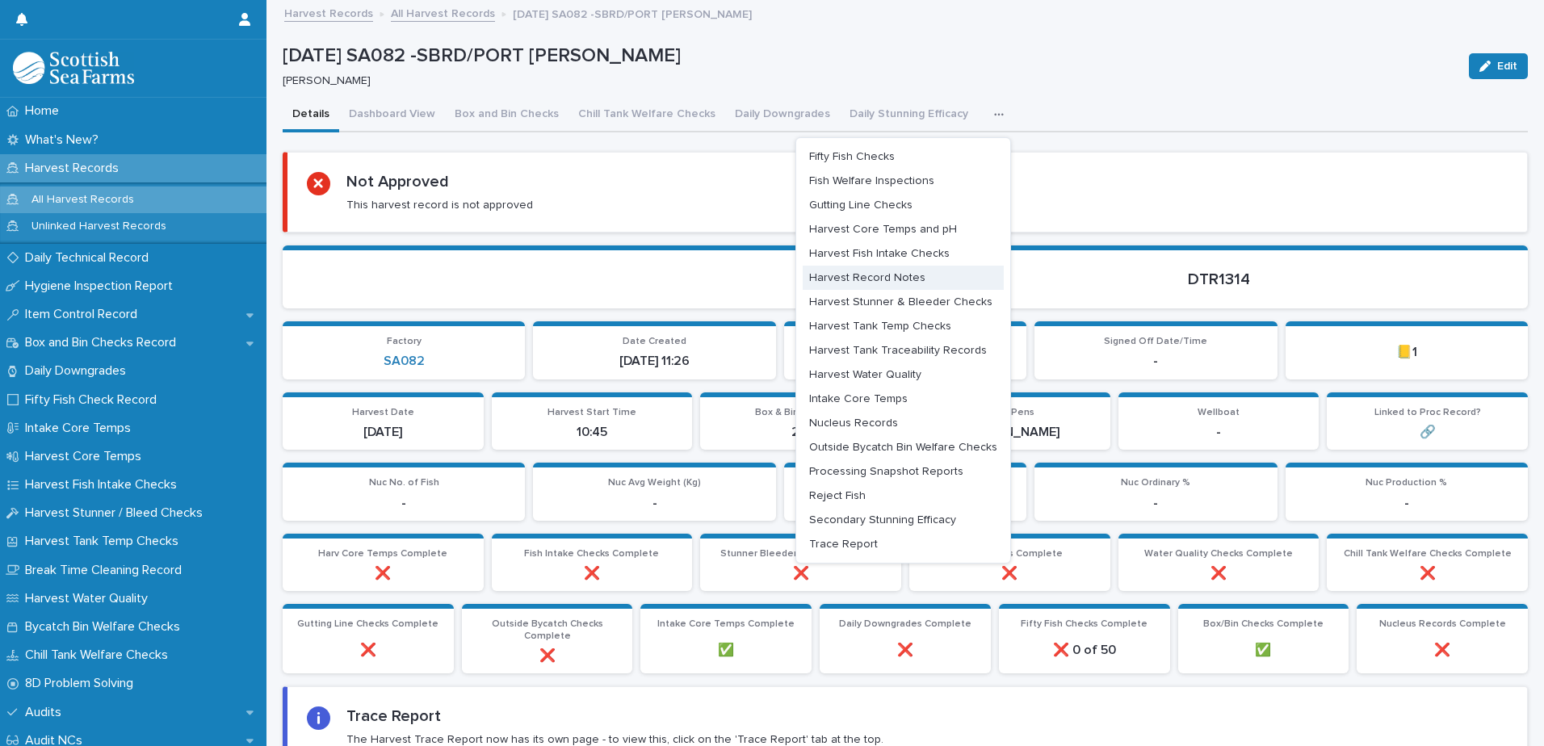
click at [889, 275] on span "Harvest Record Notes" at bounding box center [867, 277] width 116 height 11
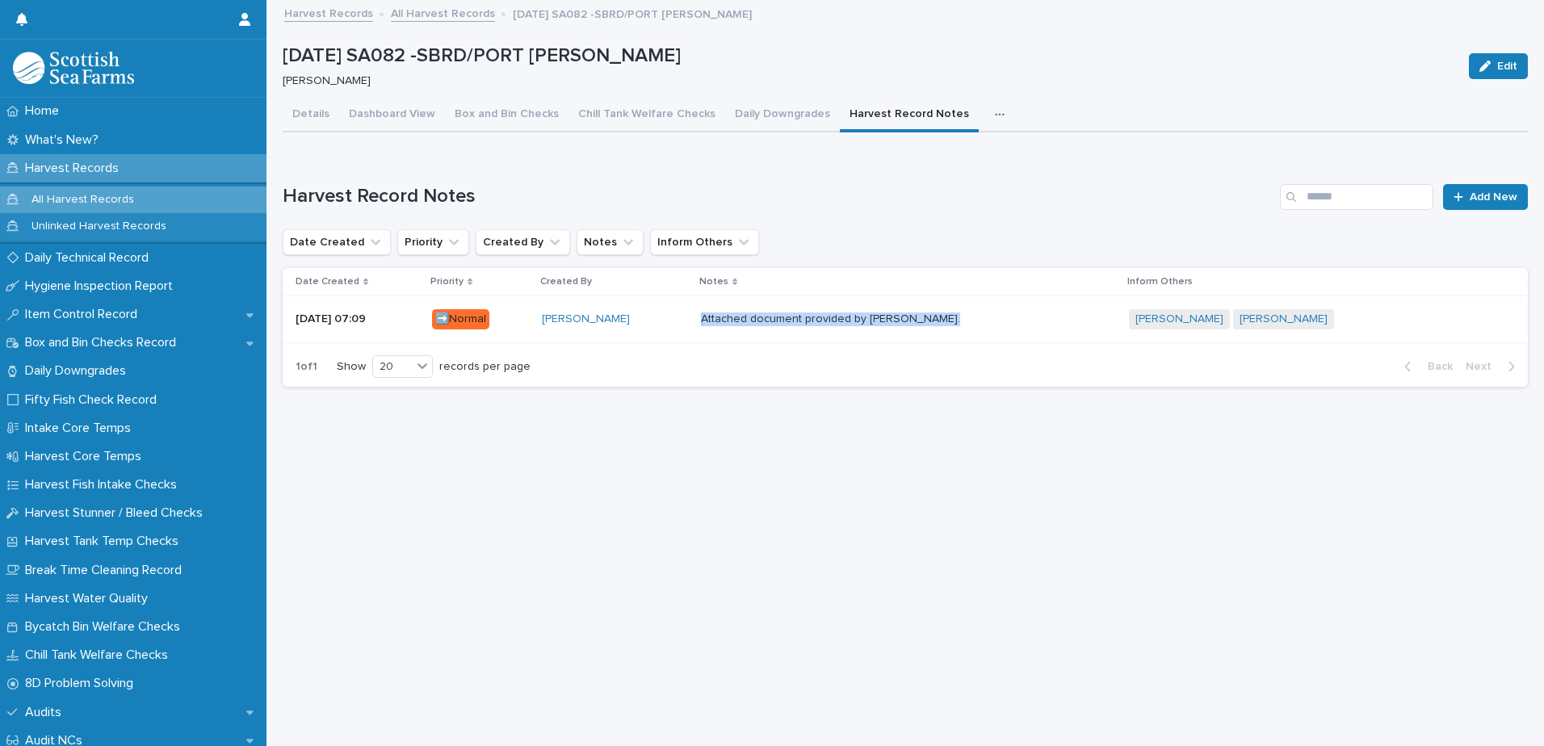
drag, startPoint x: 960, startPoint y: 322, endPoint x: 752, endPoint y: 323, distance: 208.3
click at [752, 323] on div "Attached document provided by [PERSON_NAME]. Attached document provided by [PER…" at bounding box center [908, 320] width 415 height 14
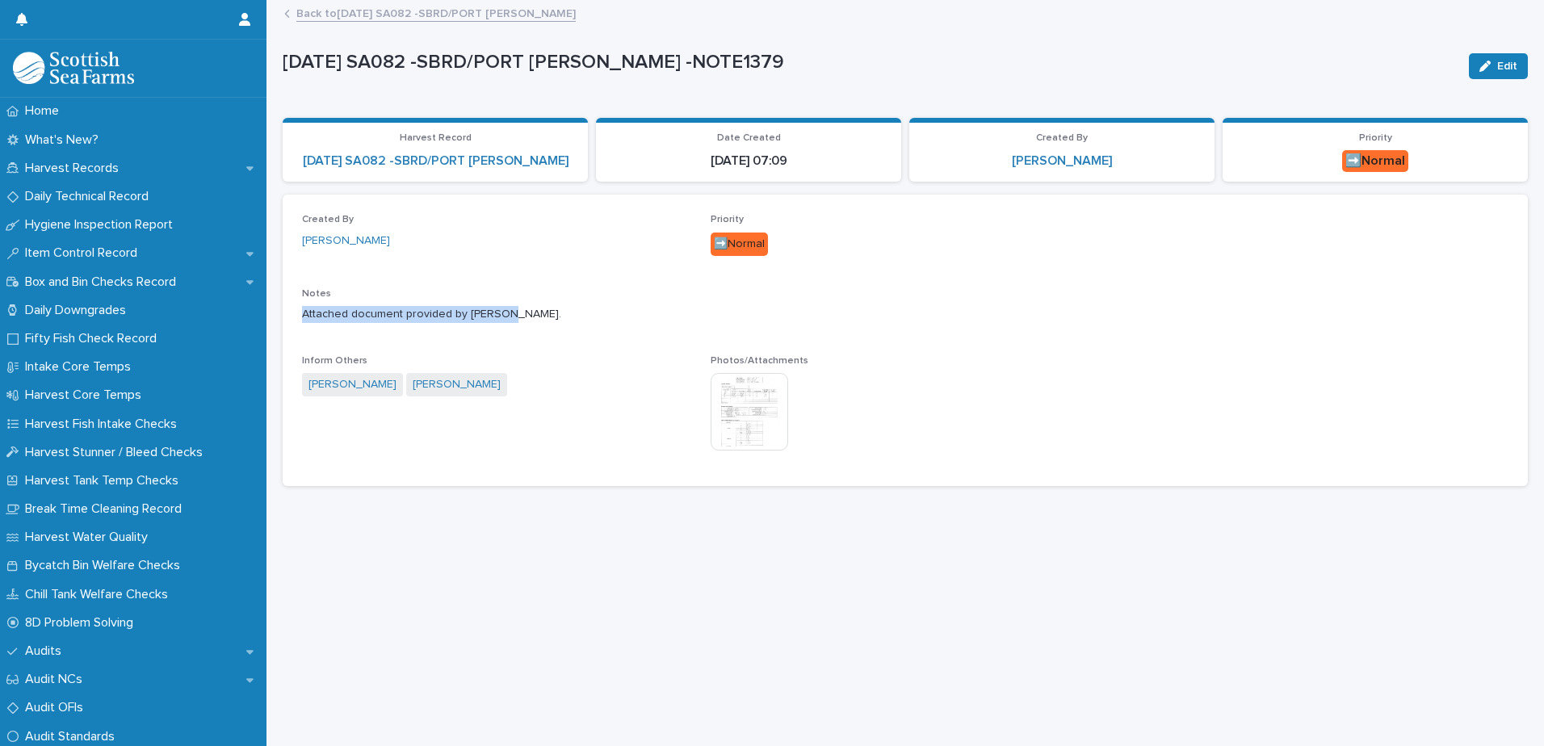
drag, startPoint x: 503, startPoint y: 314, endPoint x: 296, endPoint y: 317, distance: 206.8
click at [296, 317] on div "Created By Matt Bracegirdle Priority ➡️Normal Notes Attached document provided …" at bounding box center [905, 341] width 1245 height 292
copy p "Attached document provided by [PERSON_NAME]."
click at [489, 19] on link "Back to 20-08-2025 SA082 -SBRD/PORT COOKE" at bounding box center [435, 12] width 279 height 19
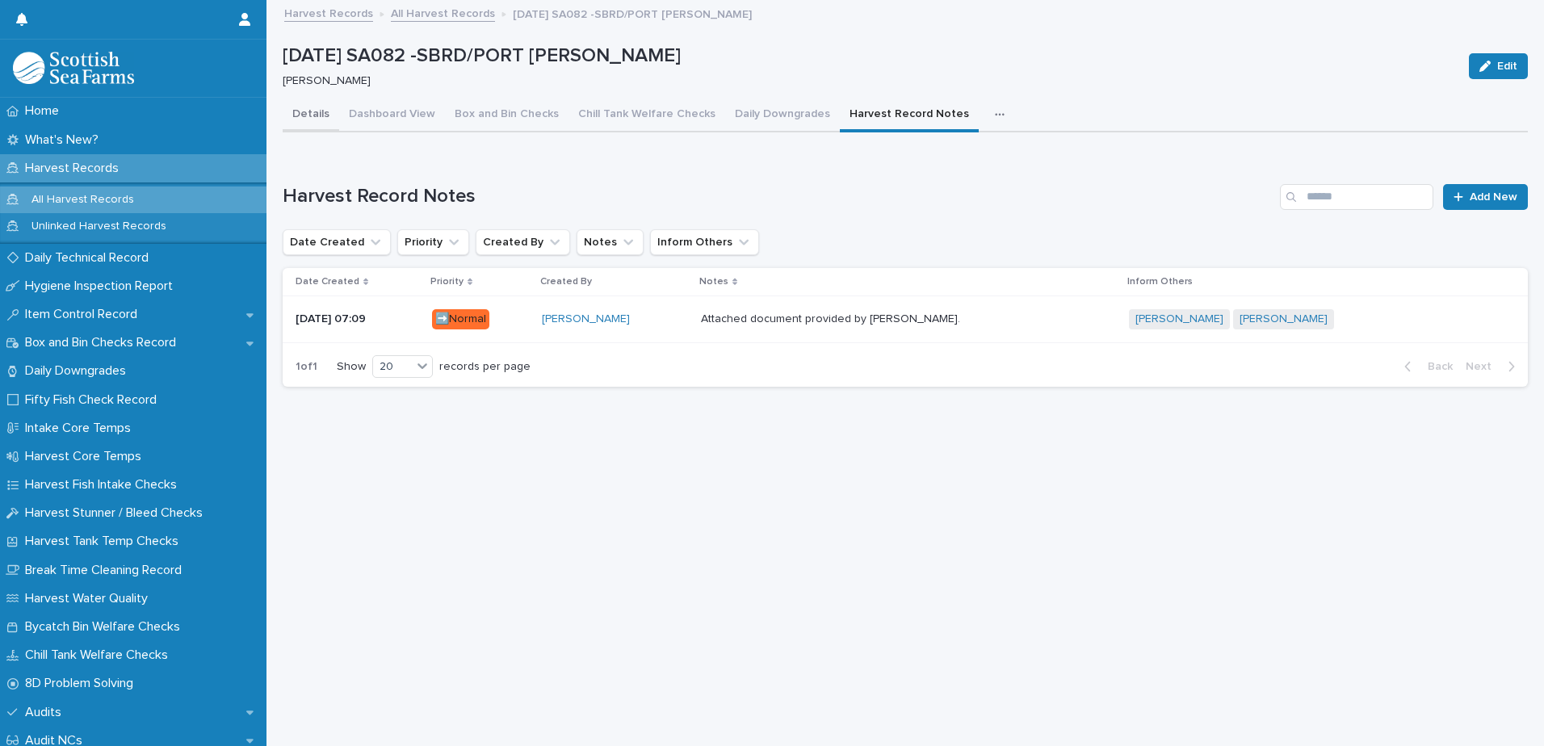
click at [318, 118] on button "Details" at bounding box center [311, 116] width 57 height 34
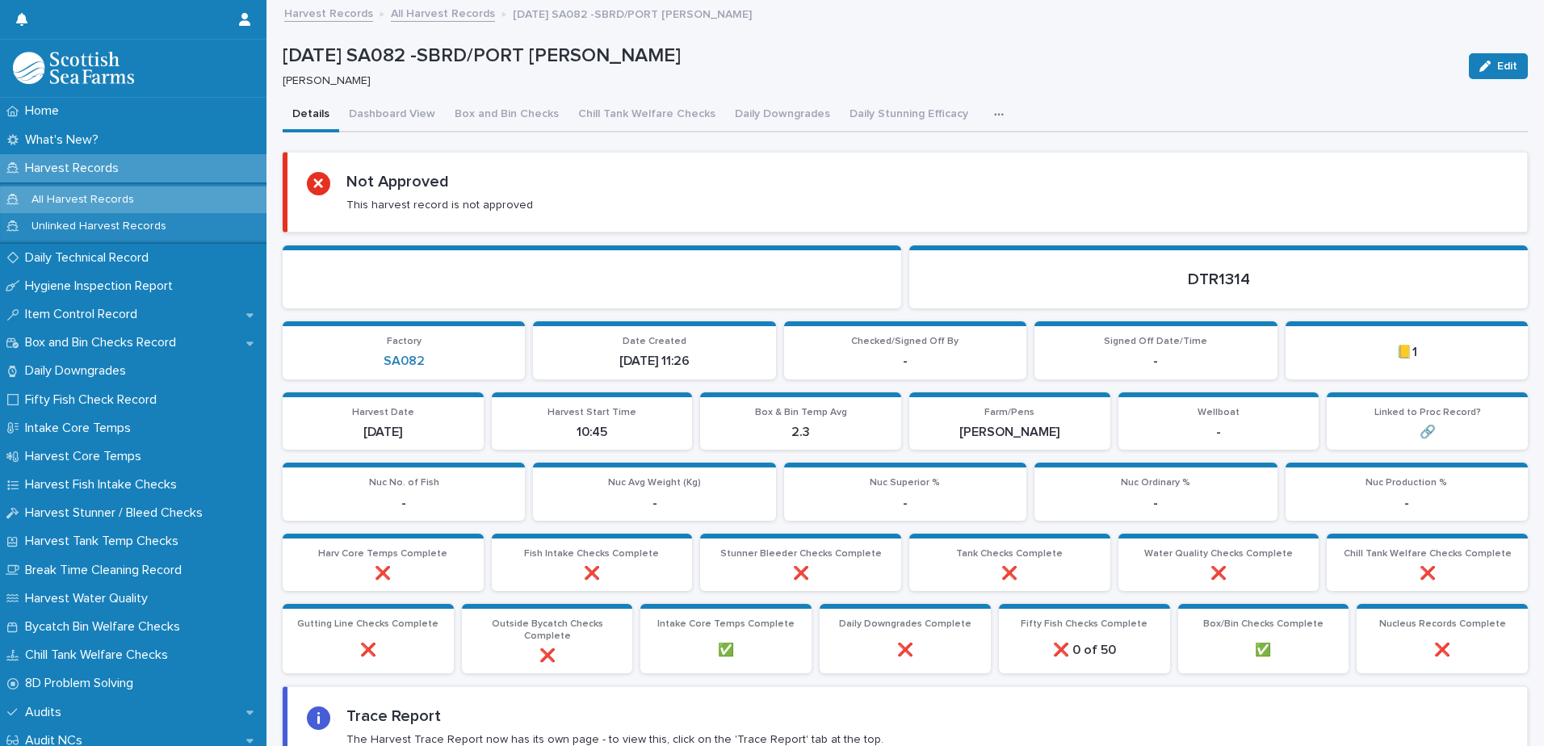
click at [452, 19] on link "All Harvest Records" at bounding box center [443, 12] width 104 height 19
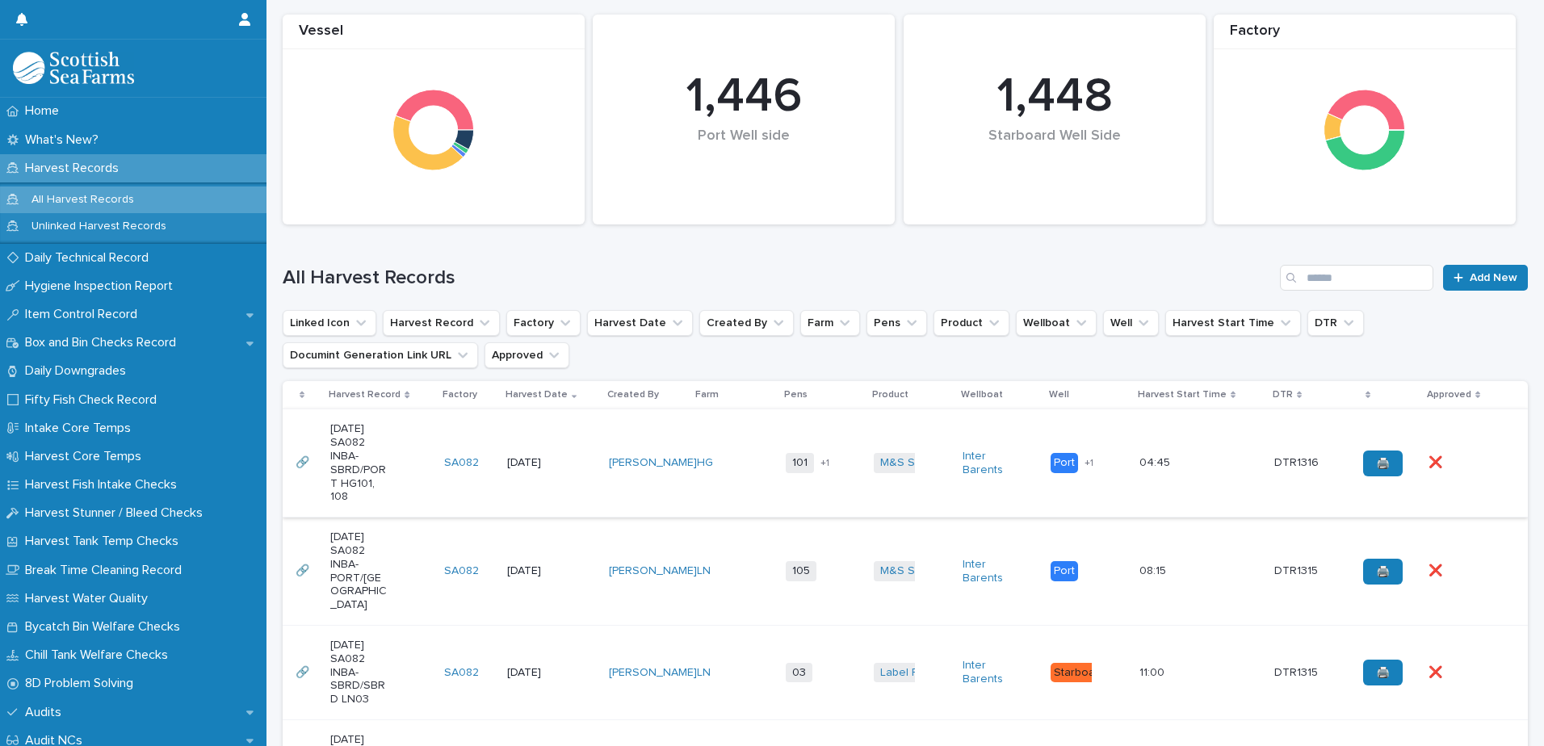
scroll to position [242, 0]
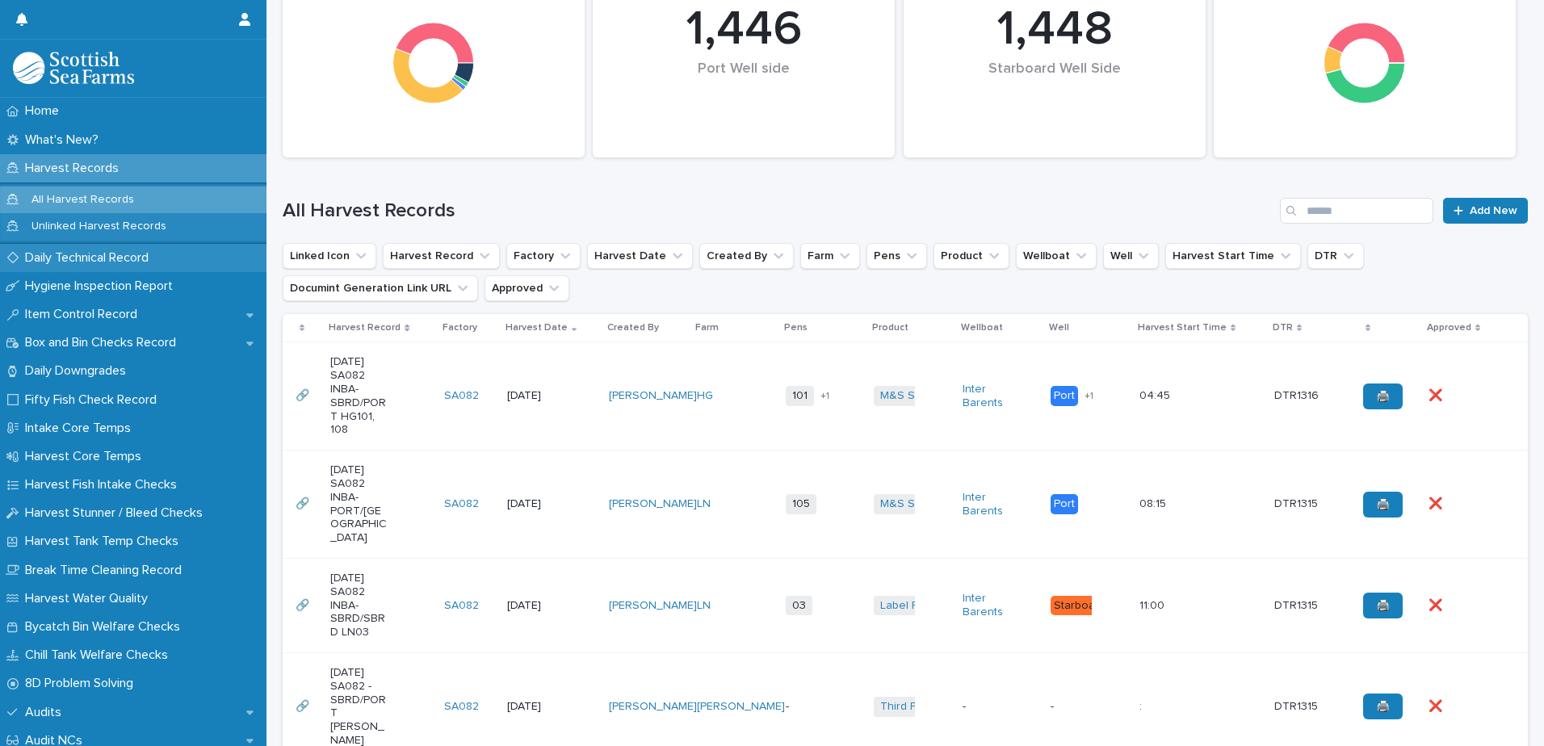
click at [94, 262] on p "Daily Technical Record" at bounding box center [90, 257] width 143 height 15
